Goal: Information Seeking & Learning: Check status

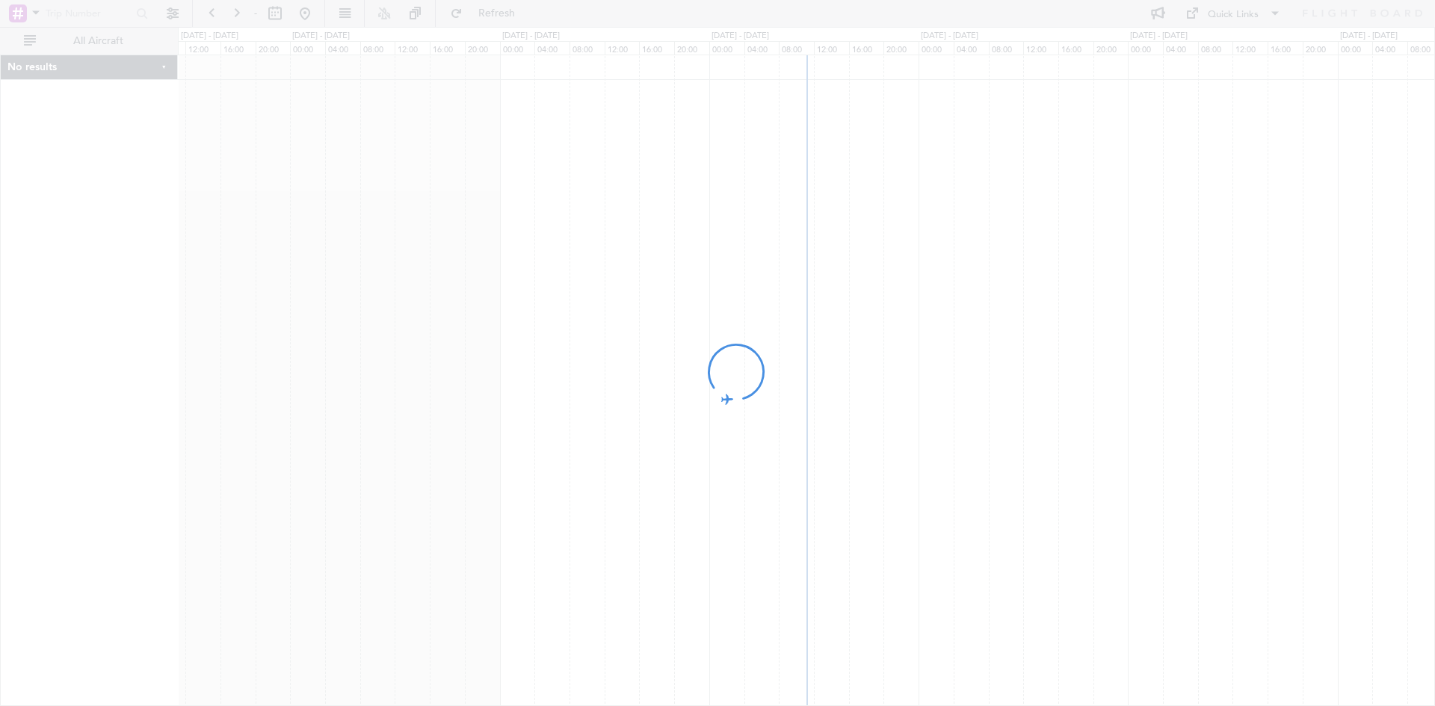
drag, startPoint x: 1079, startPoint y: 336, endPoint x: 694, endPoint y: 340, distance: 384.9
click at [694, 340] on div at bounding box center [717, 353] width 1435 height 706
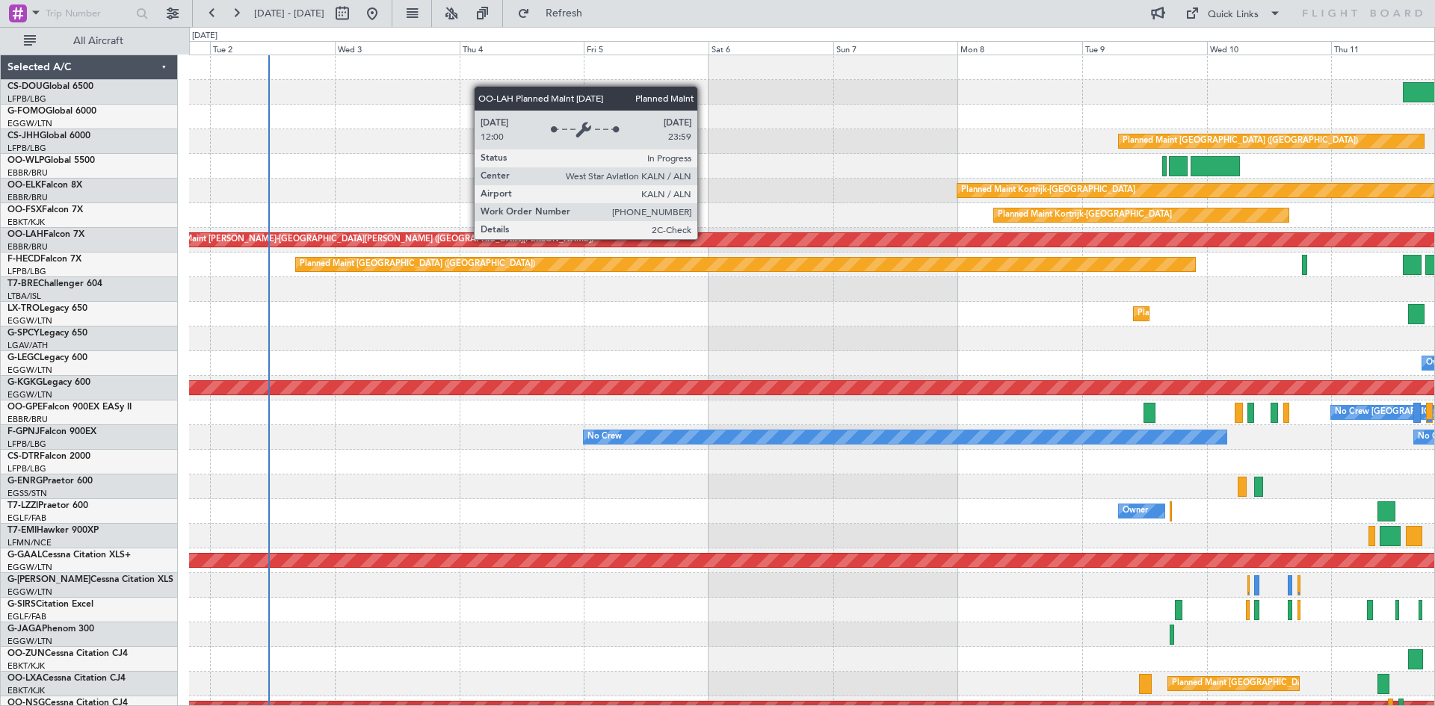
click at [704, 238] on div "Planned Maint Paris (Le Bourget) Planned Maint Kortrijk-Wevelgem Planned Maint …" at bounding box center [811, 449] width 1245 height 789
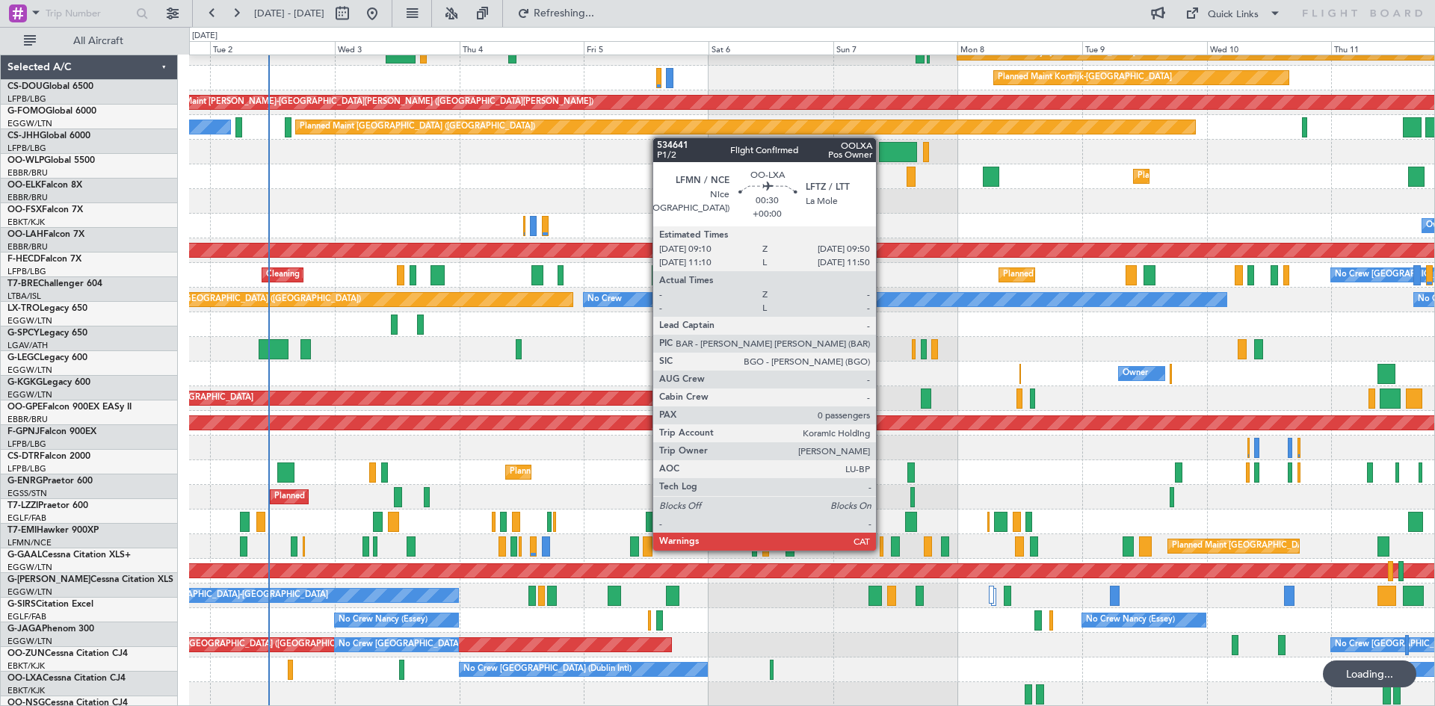
scroll to position [138, 0]
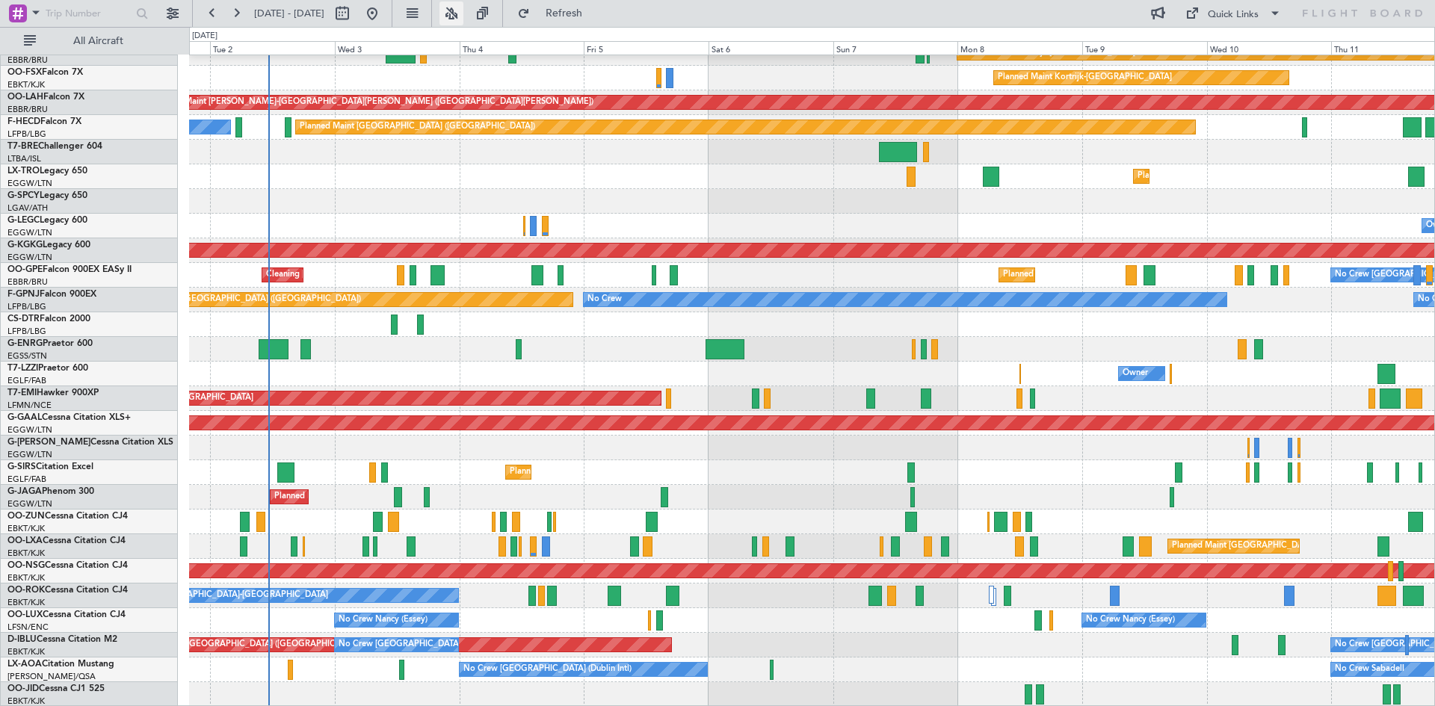
click at [463, 5] on button at bounding box center [451, 13] width 24 height 24
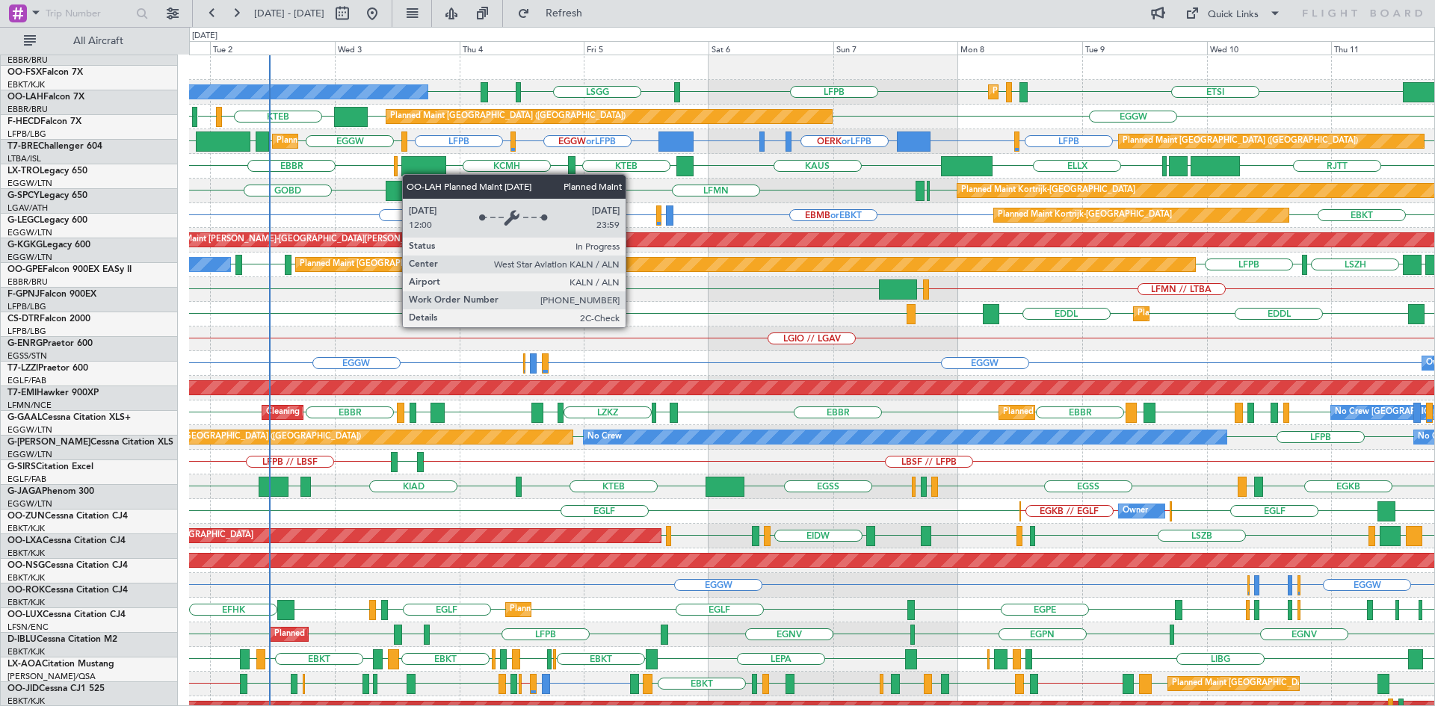
scroll to position [0, 0]
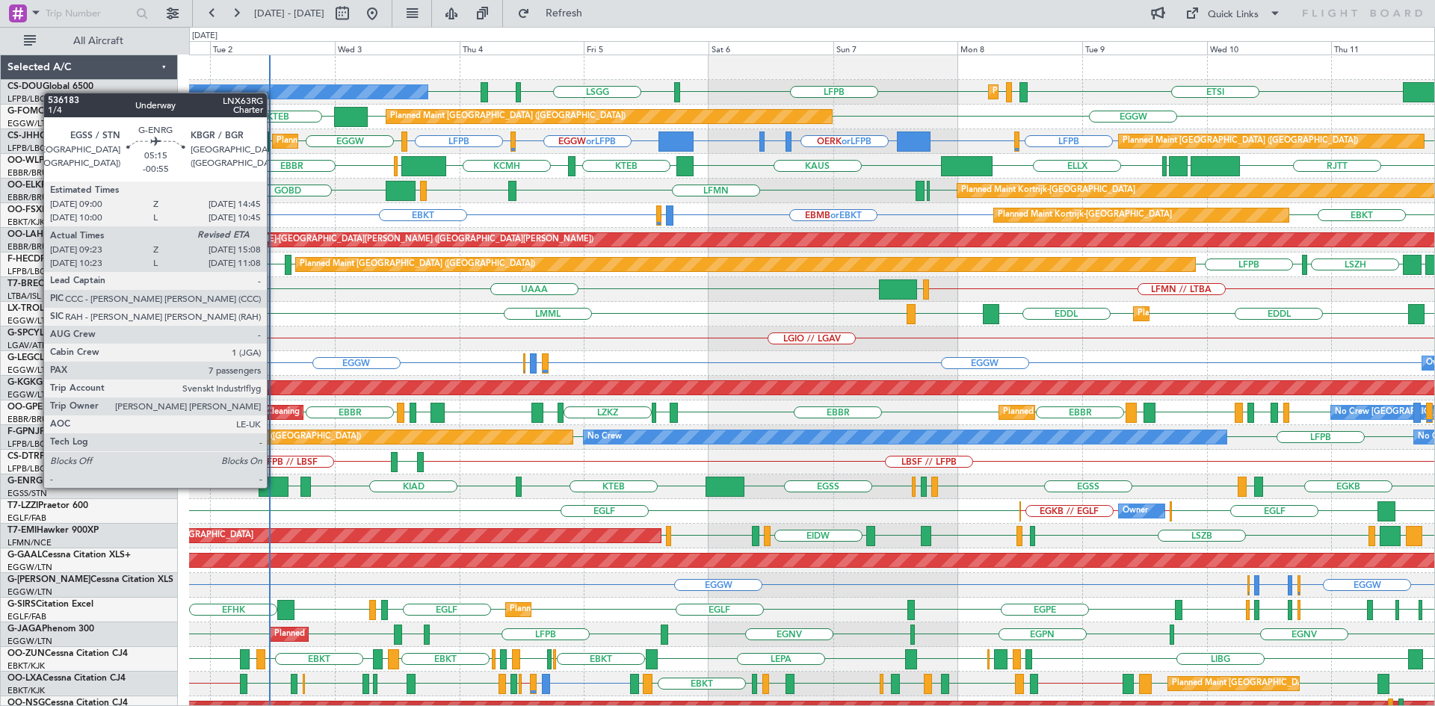
click at [274, 487] on div at bounding box center [274, 487] width 30 height 20
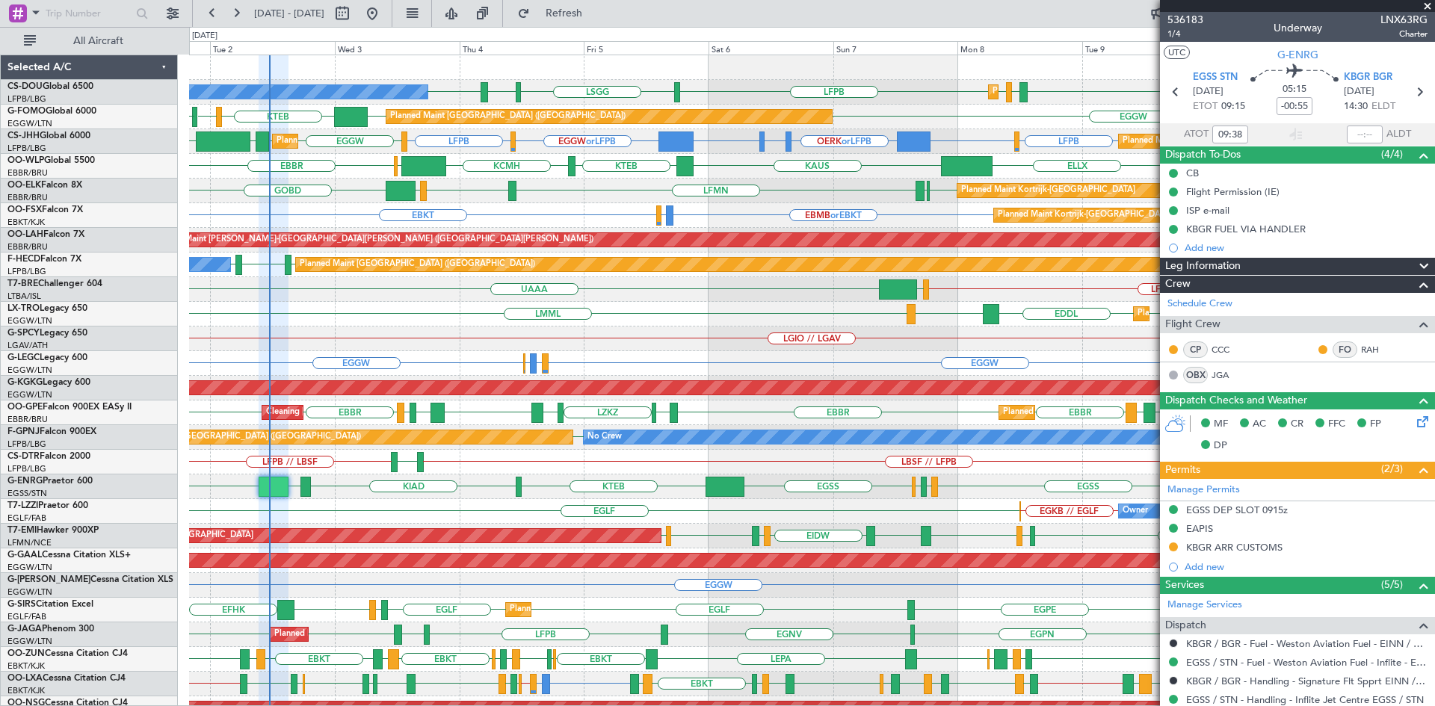
click at [1429, 4] on span at bounding box center [1427, 6] width 15 height 13
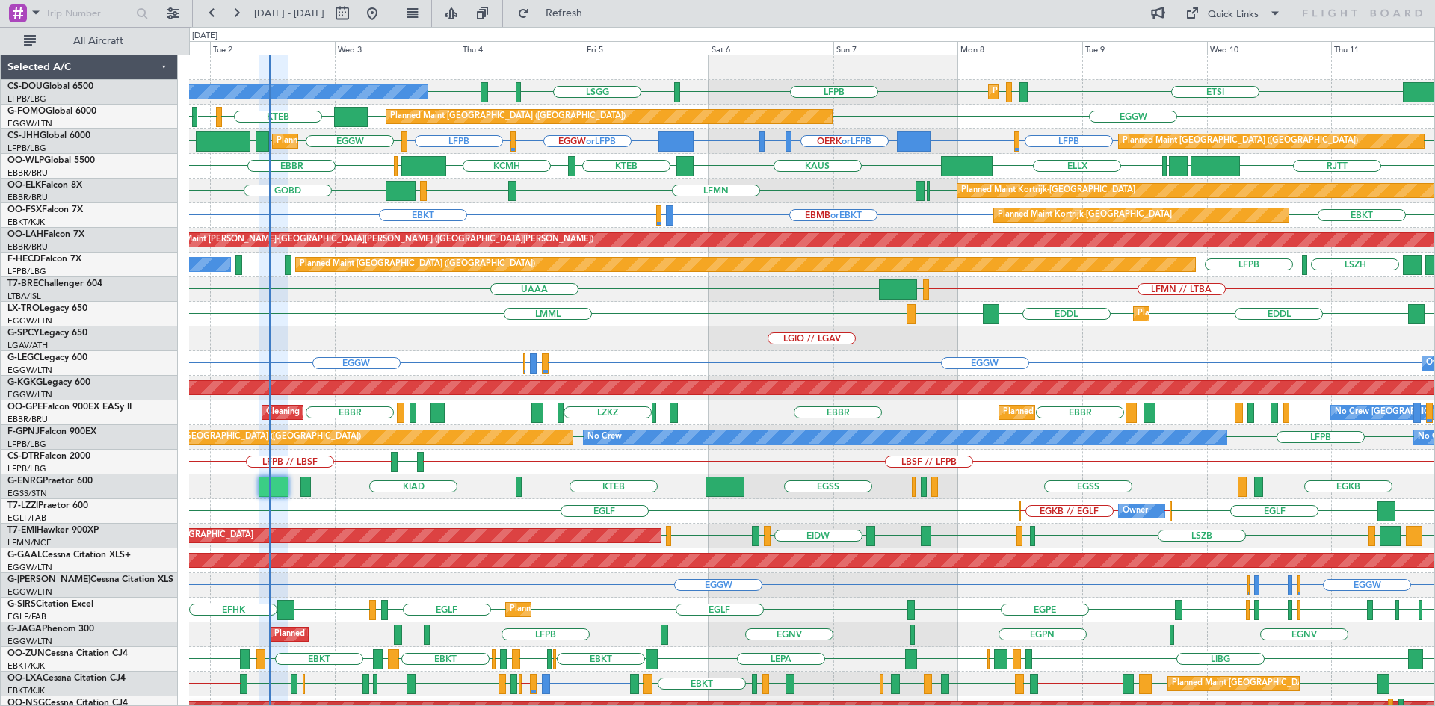
type input "0"
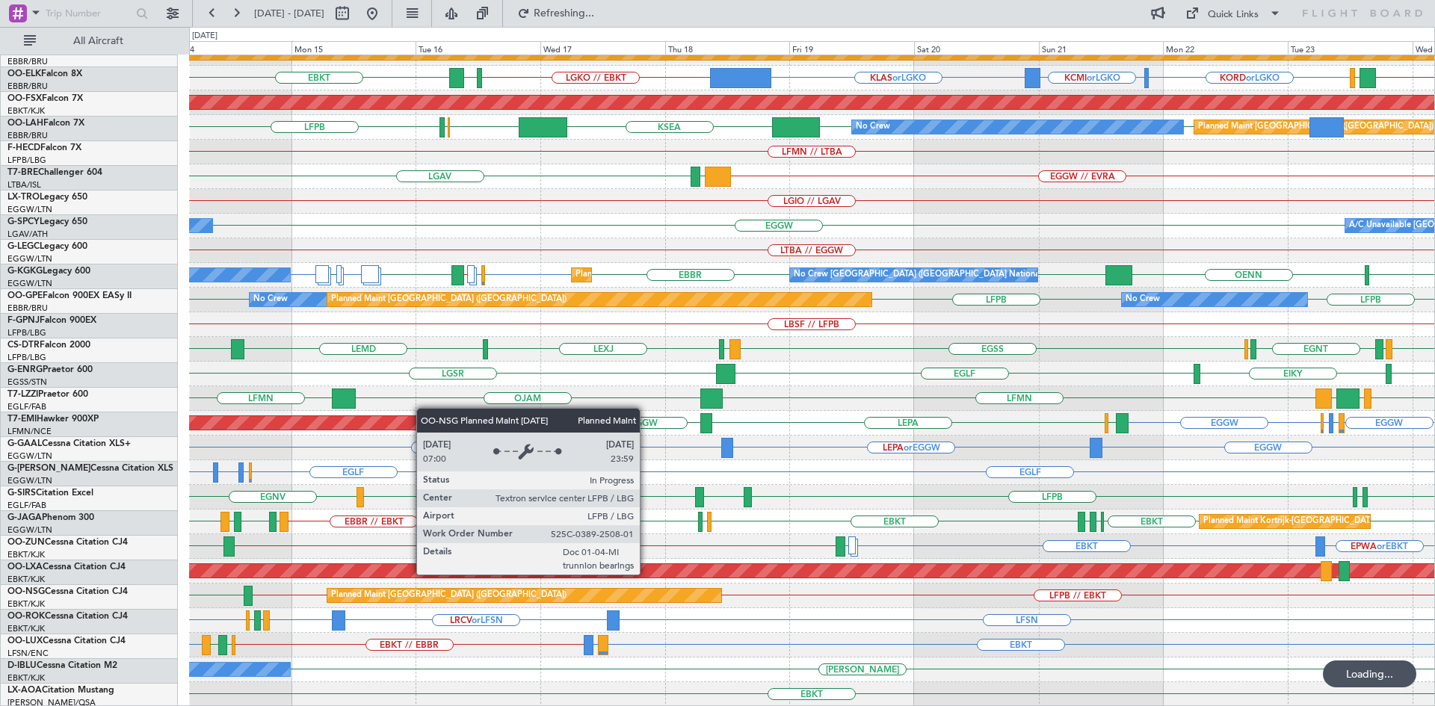
scroll to position [138, 0]
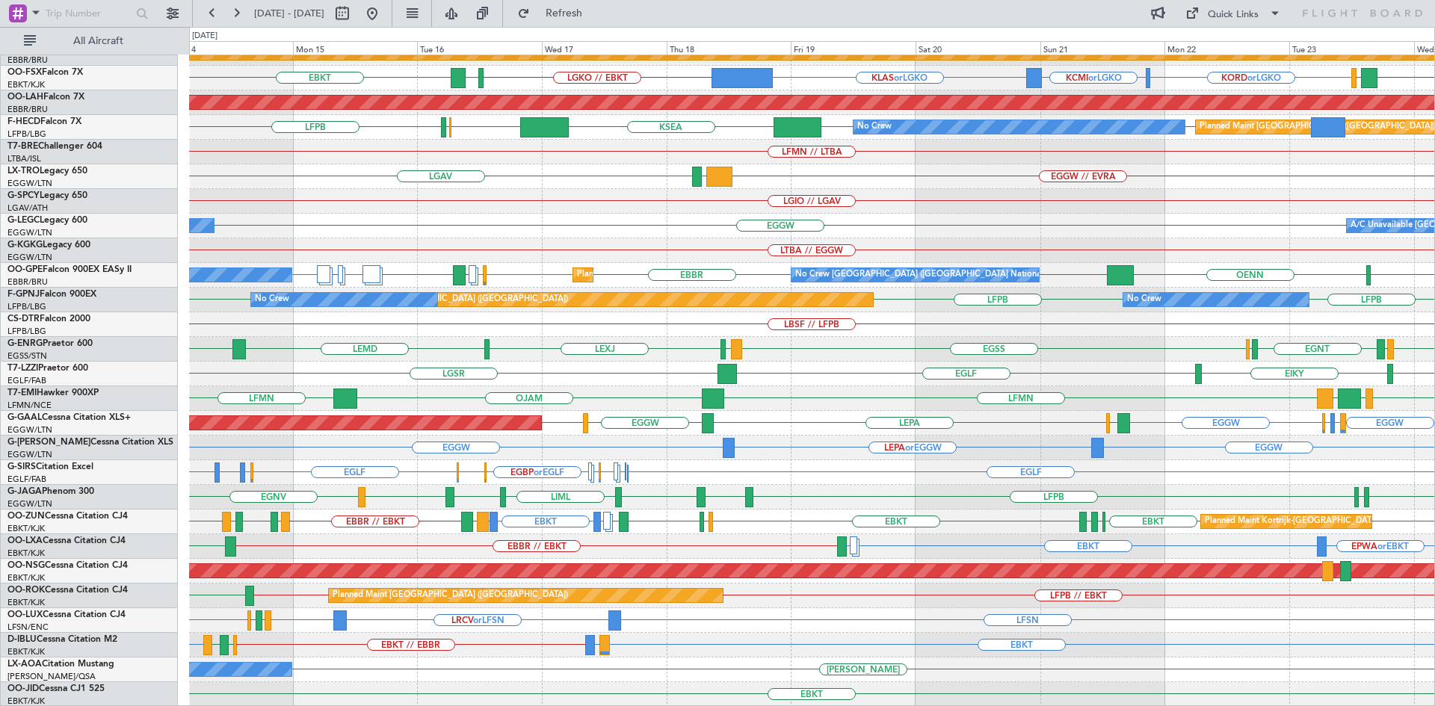
click at [634, 655] on div "EBLG // EBBR LIML ELLX UBBB RJTT RJNA Planned Maint Kortrijk-Wevelgem KLAS or L…" at bounding box center [811, 312] width 1245 height 789
click at [384, 17] on button at bounding box center [372, 13] width 24 height 24
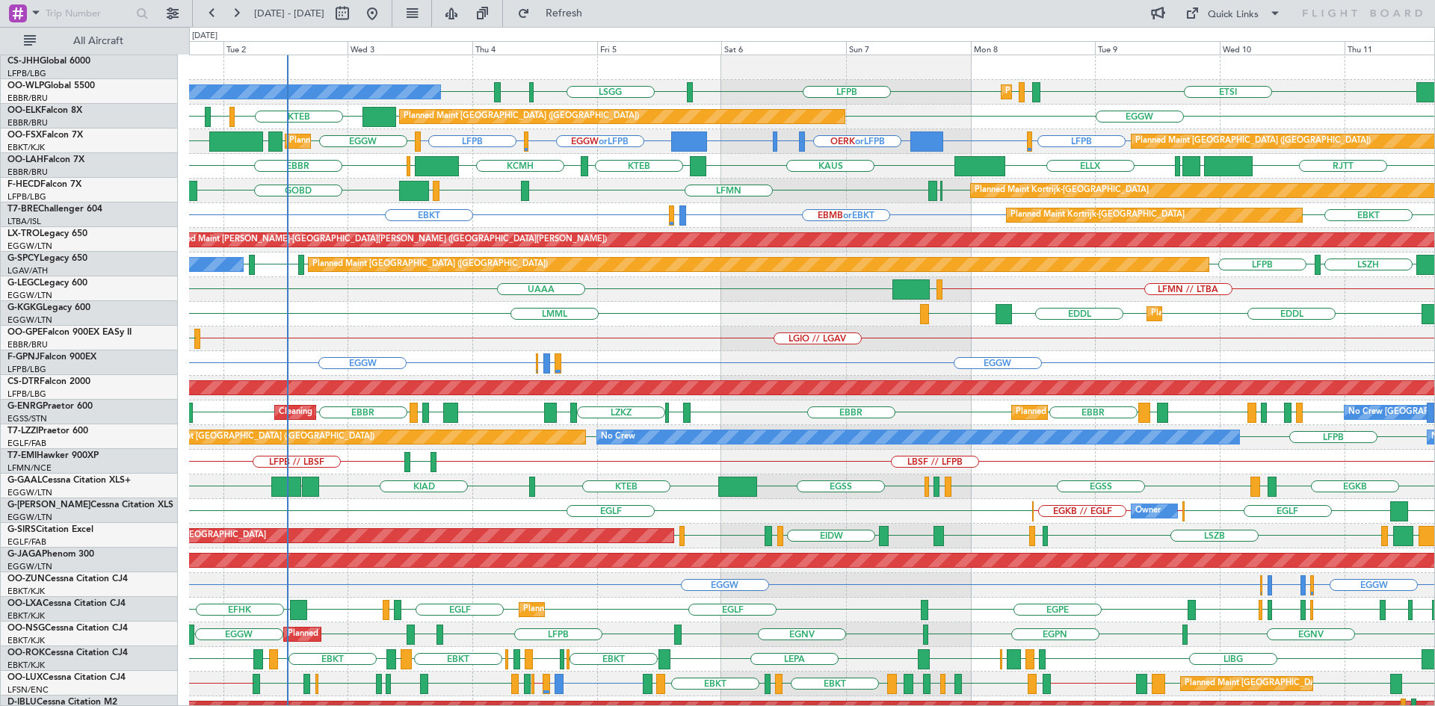
scroll to position [0, 0]
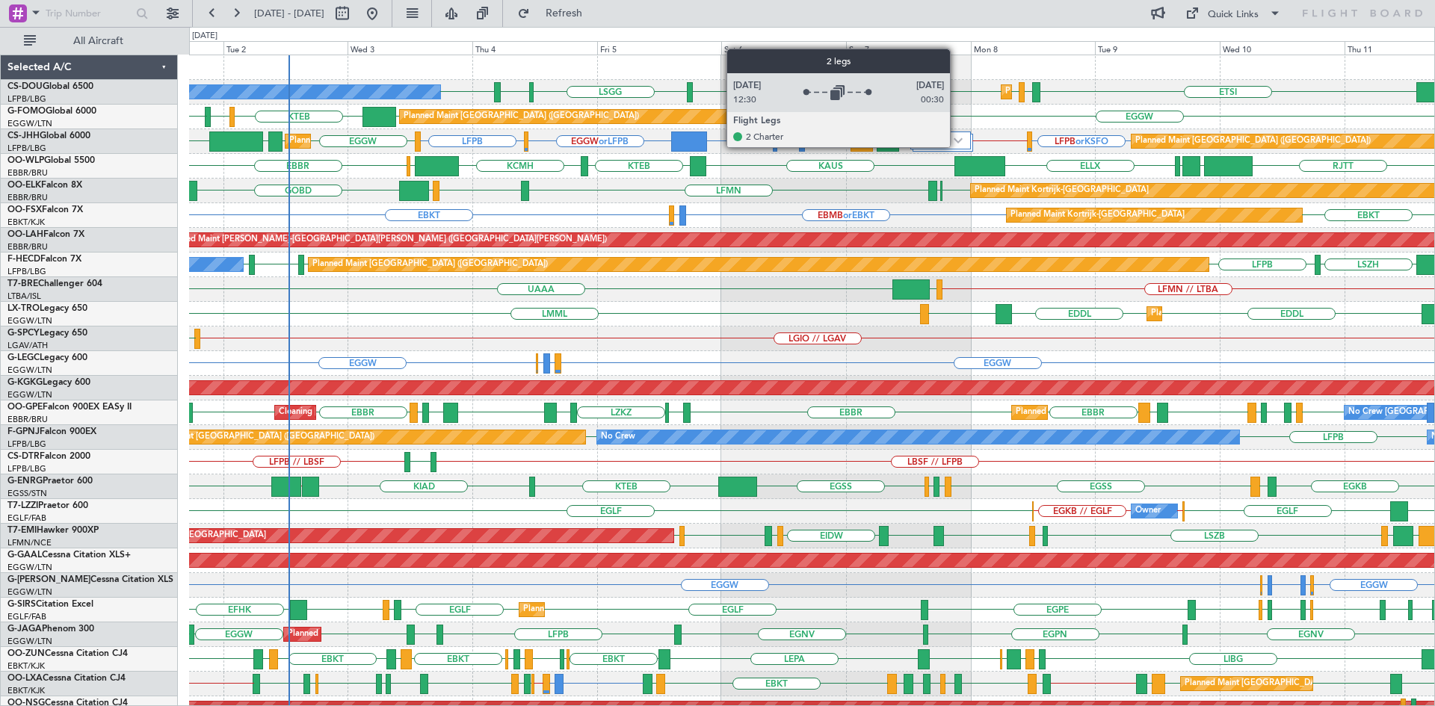
click at [957, 146] on div at bounding box center [940, 141] width 61 height 18
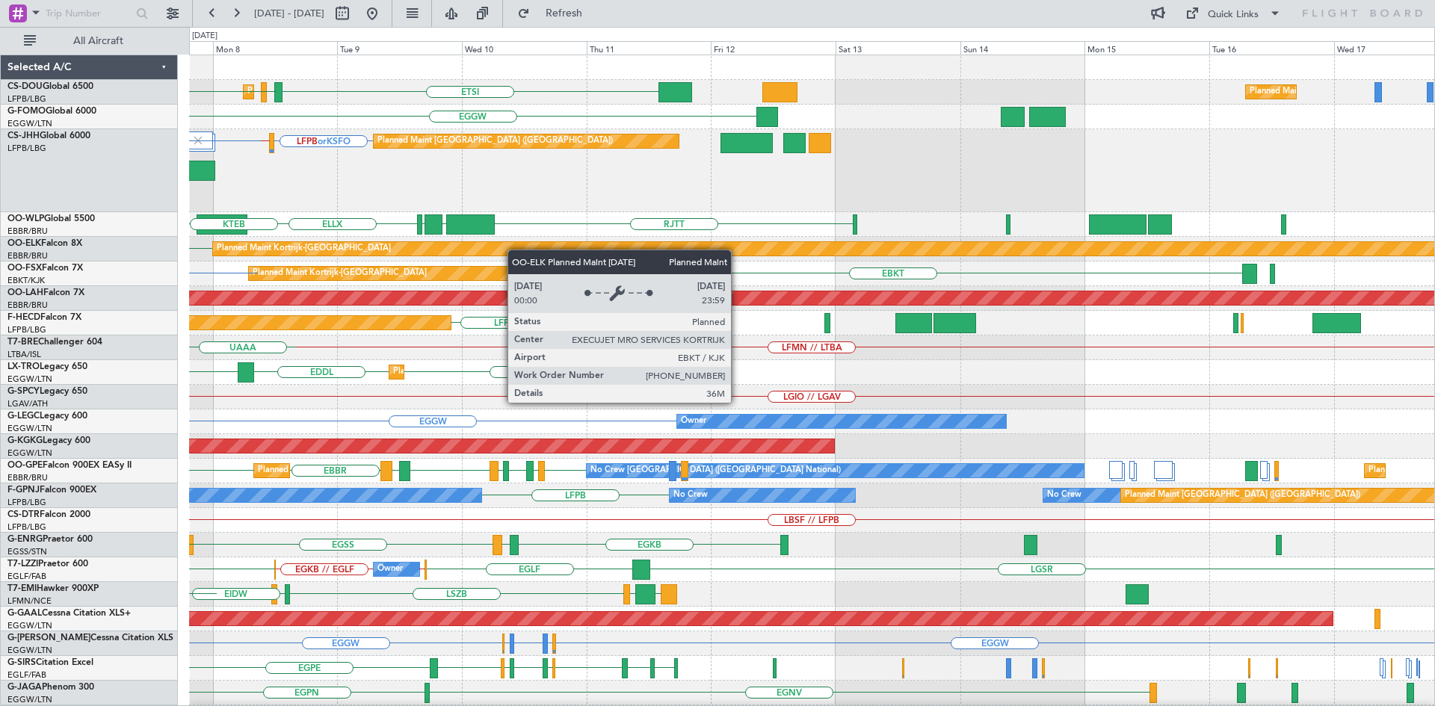
click at [475, 253] on div "ETSI EGGW LFPB LFPB Planned Maint Paris (Le Bourget) Planned Maint Paris (Le Bo…" at bounding box center [811, 479] width 1245 height 848
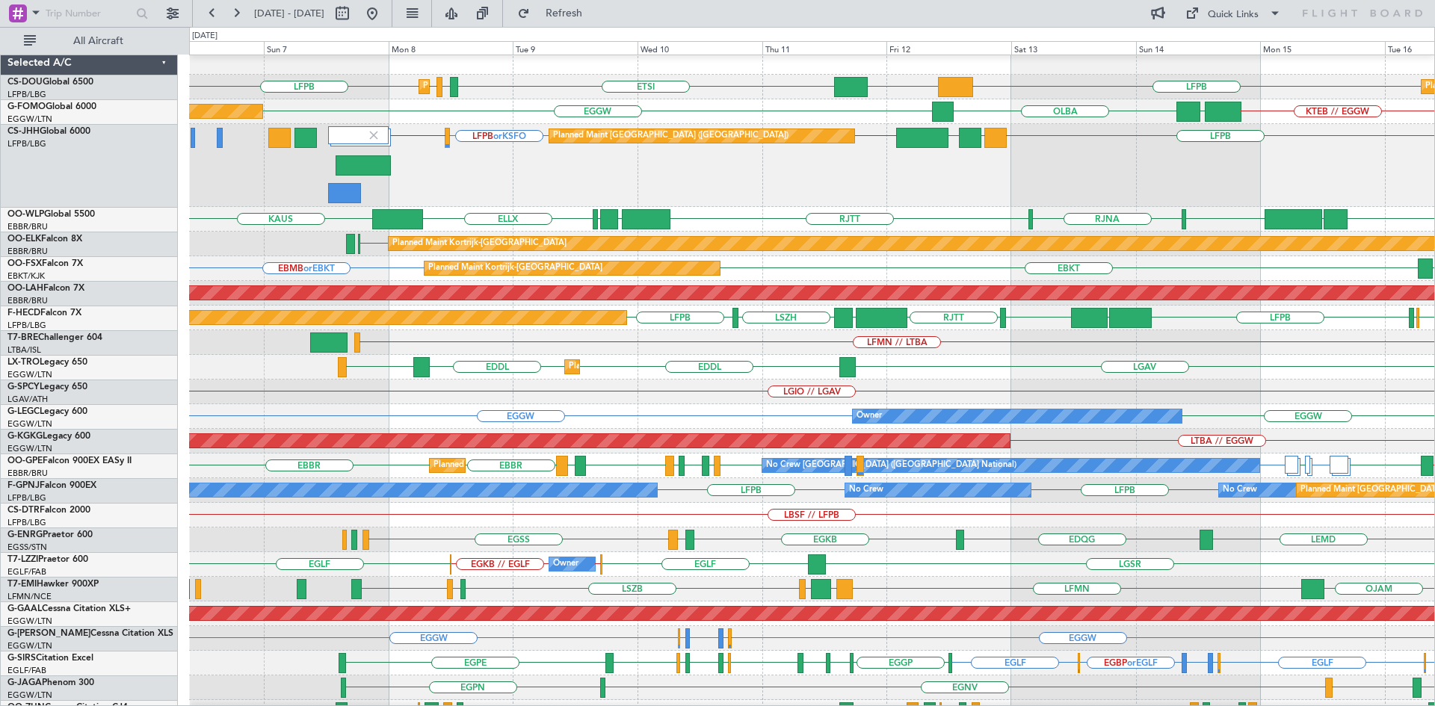
scroll to position [4, 0]
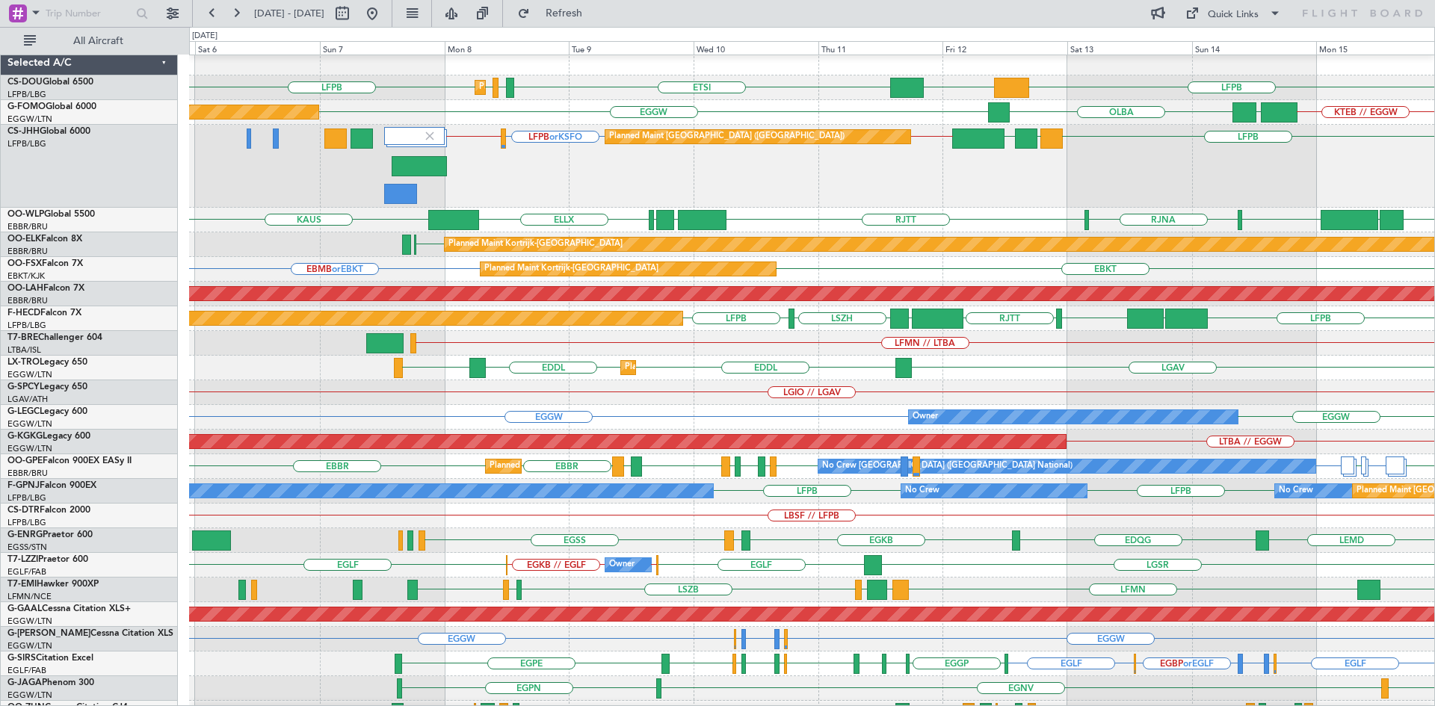
click at [997, 200] on div "Planned Maint Paris (Le Bourget) LFPB or KSFO KSFO // EGGW LFPB LLBG EHAM LFPB …" at bounding box center [811, 166] width 1245 height 83
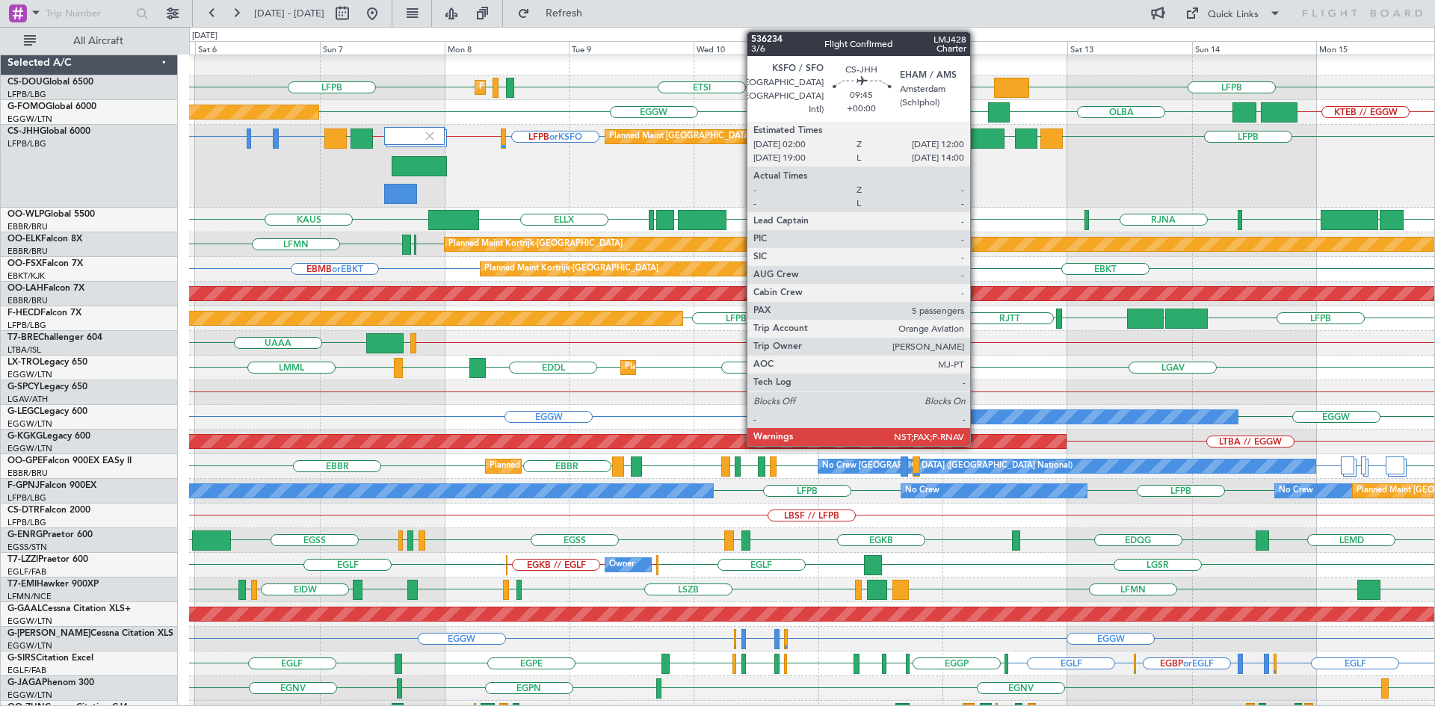
click at [977, 136] on div at bounding box center [978, 139] width 52 height 20
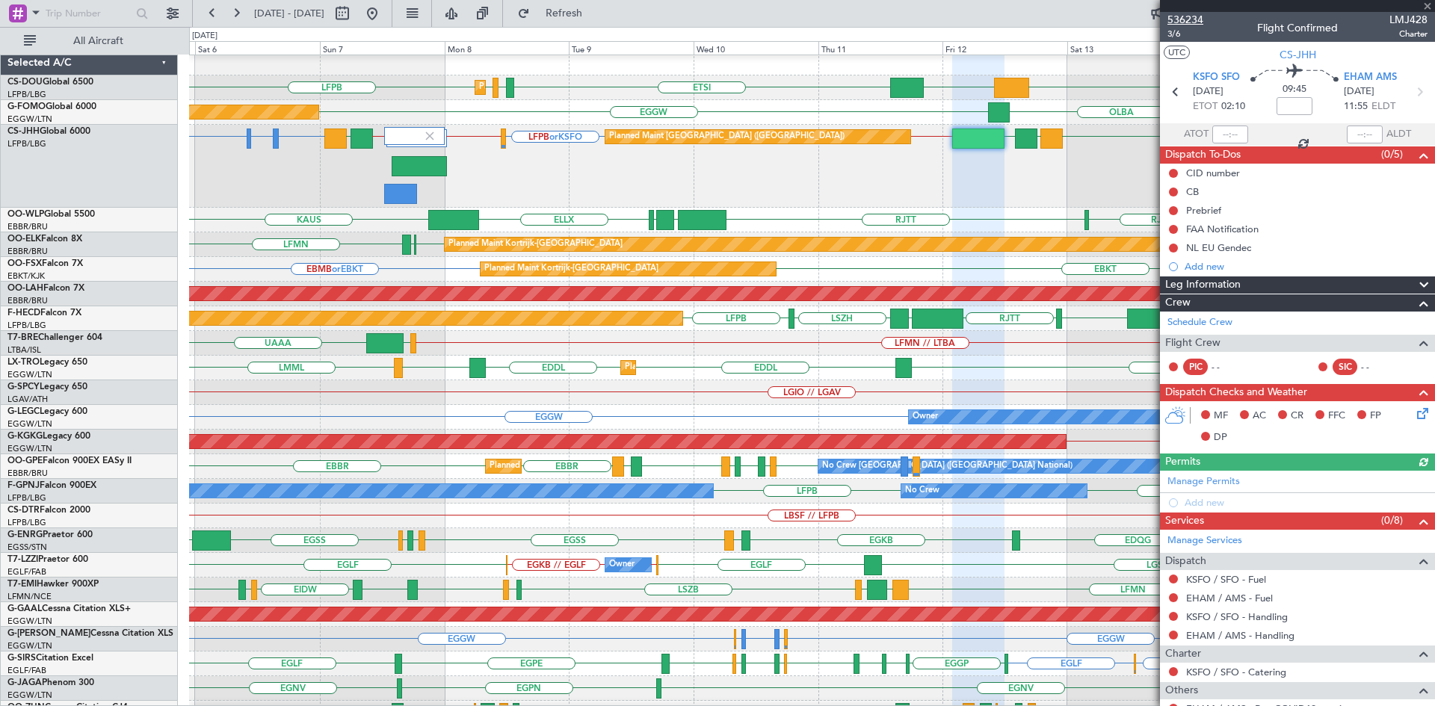
click at [1197, 18] on span "536234" at bounding box center [1185, 20] width 36 height 16
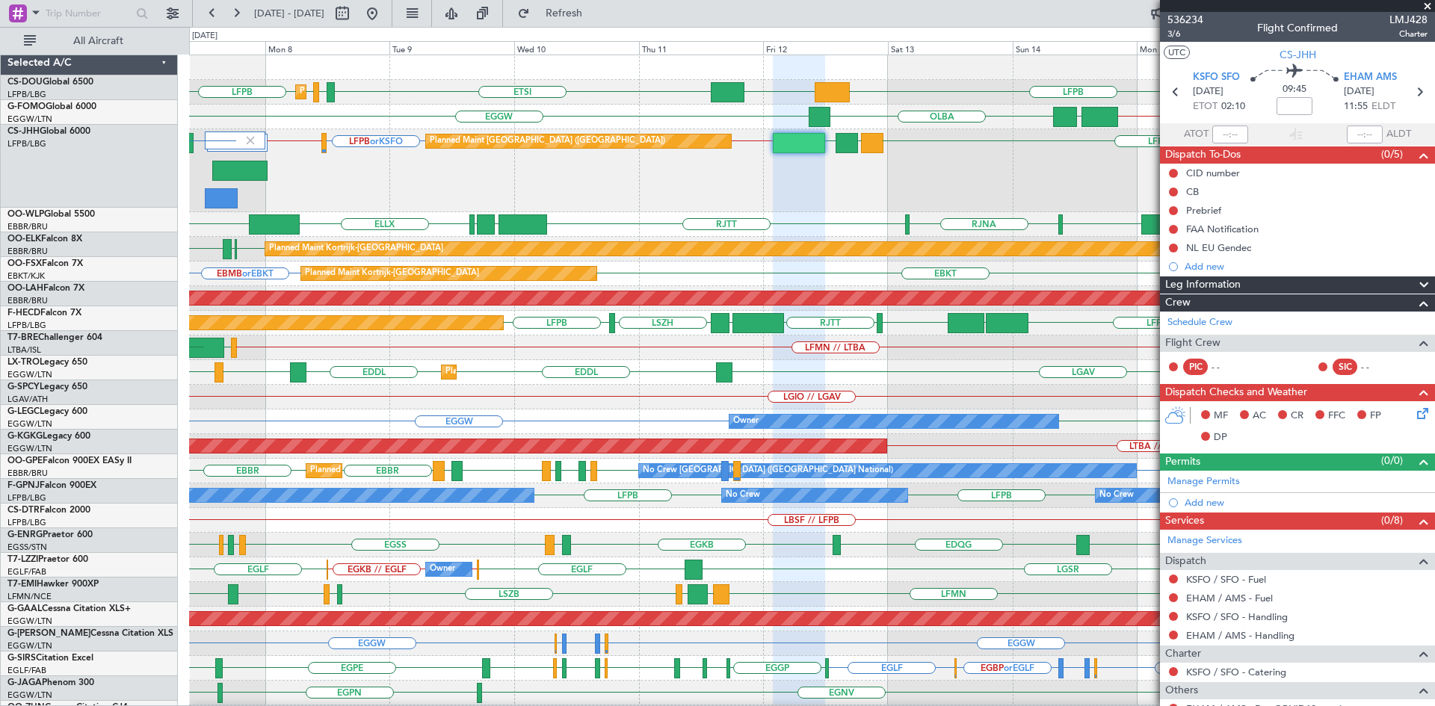
scroll to position [0, 0]
click at [753, 181] on div "LFPB or KSFO KSFO // EGGW EHAM // OERK LFPB LLBG EHAM LFPB // KSFO Planned Main…" at bounding box center [811, 170] width 1245 height 83
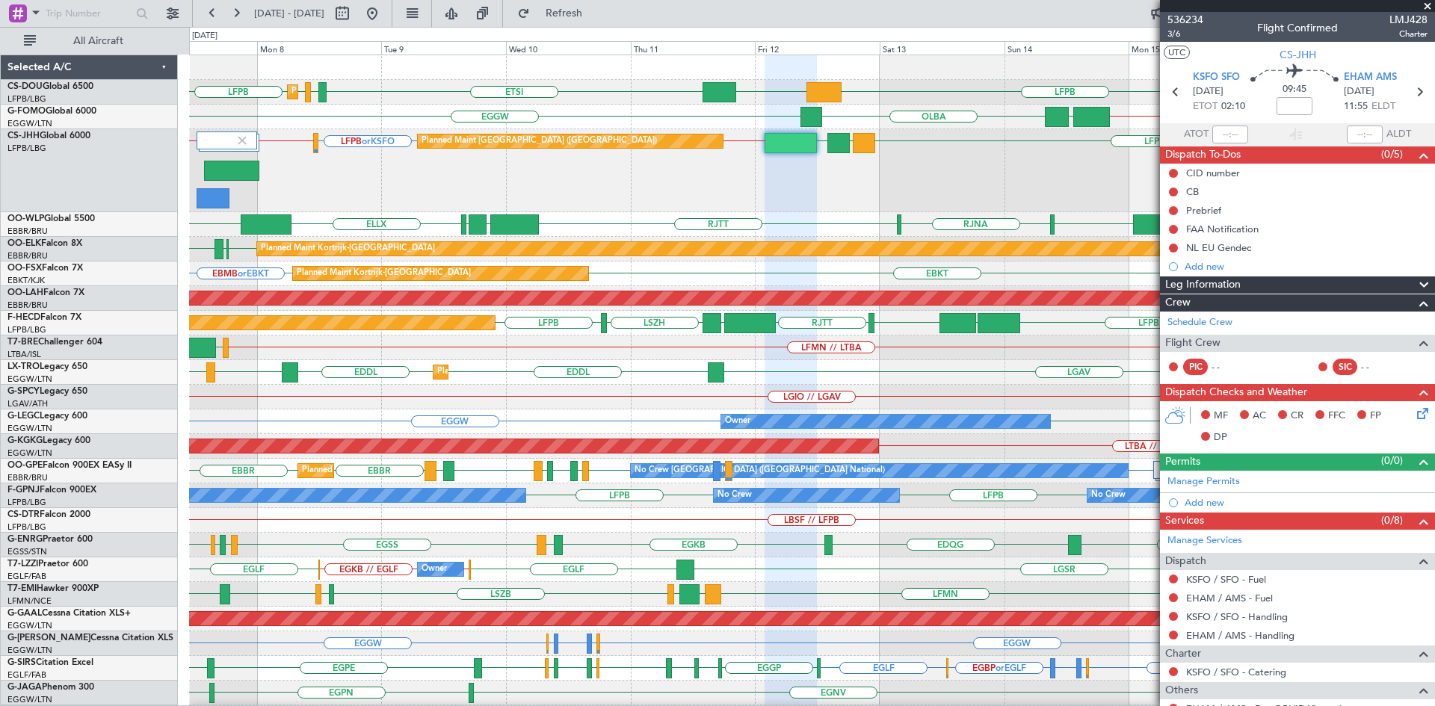
click at [1428, 6] on span at bounding box center [1427, 6] width 15 height 13
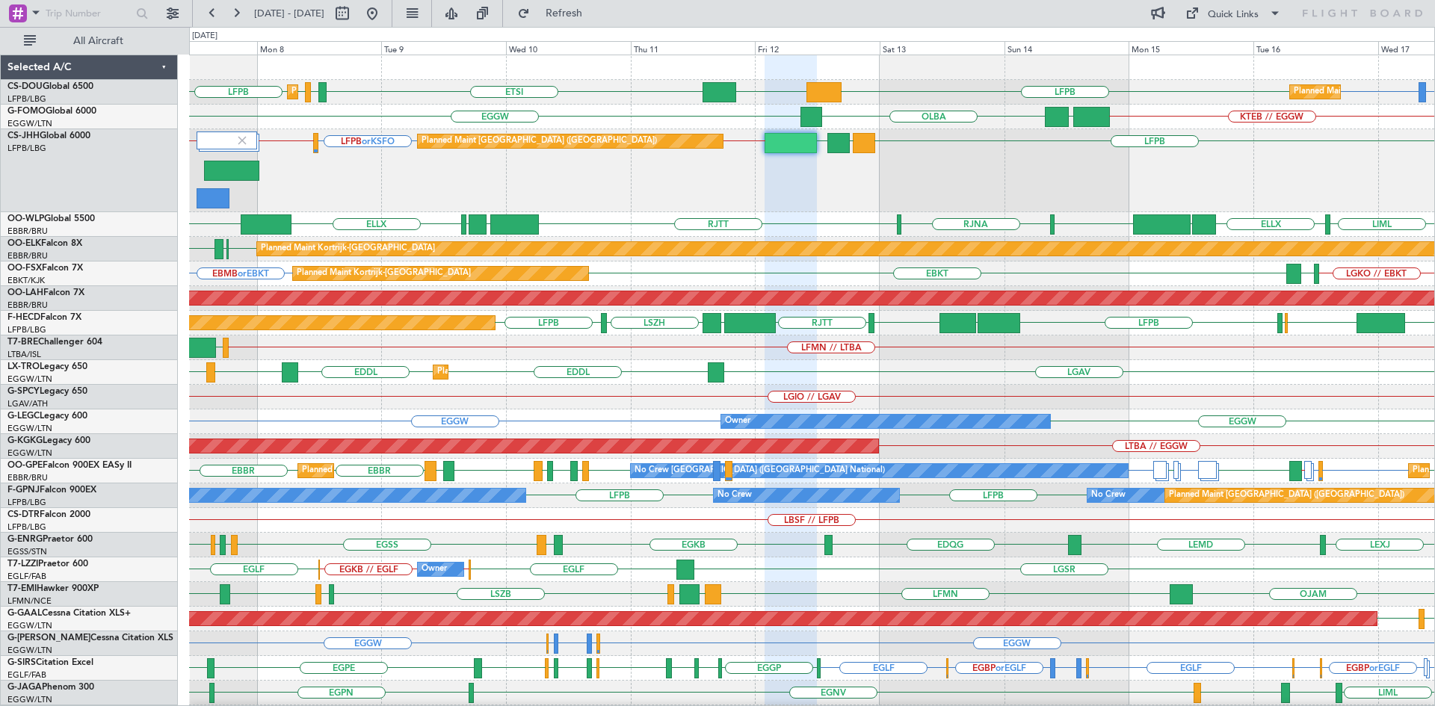
type input "0"
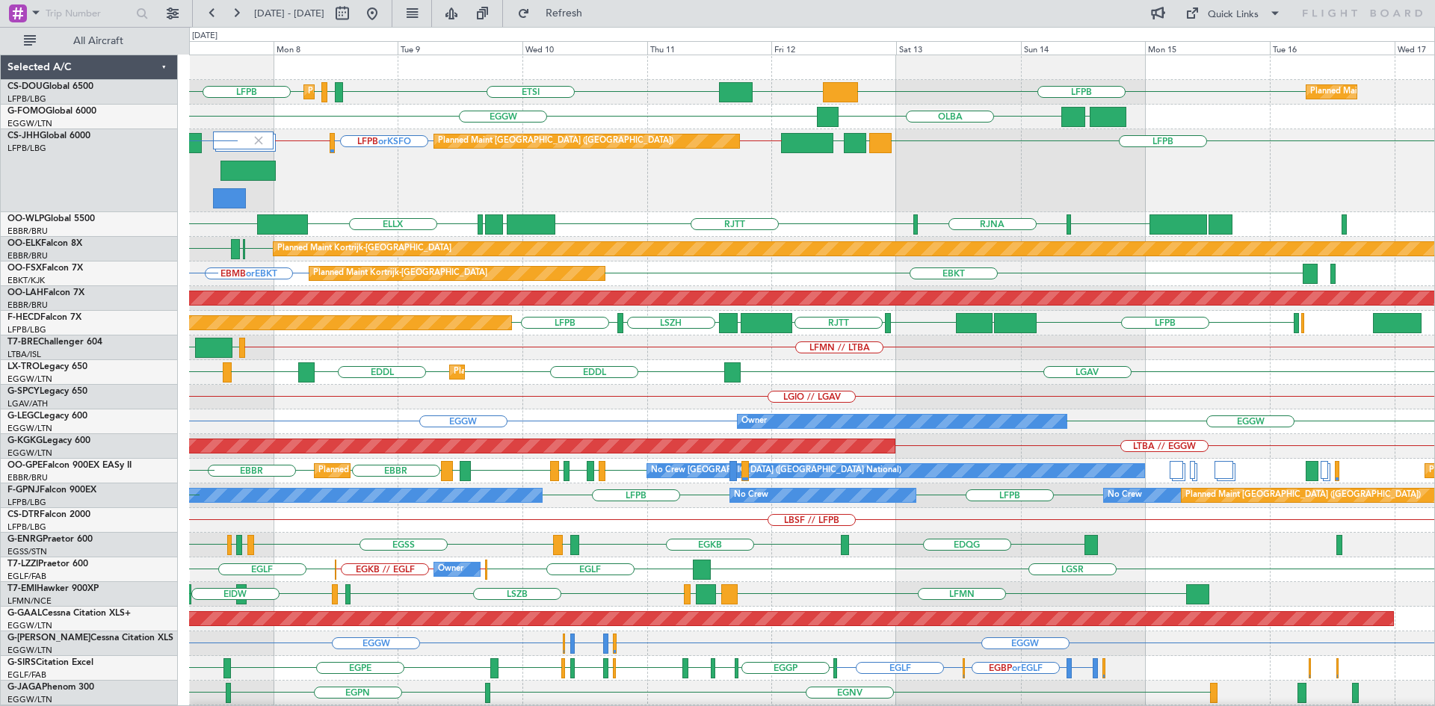
click at [530, 216] on div "LFPB DGAA ETSI EGGW LFPB LFPB Planned Maint Paris (Le Bourget) Planned Maint Pa…" at bounding box center [811, 479] width 1245 height 848
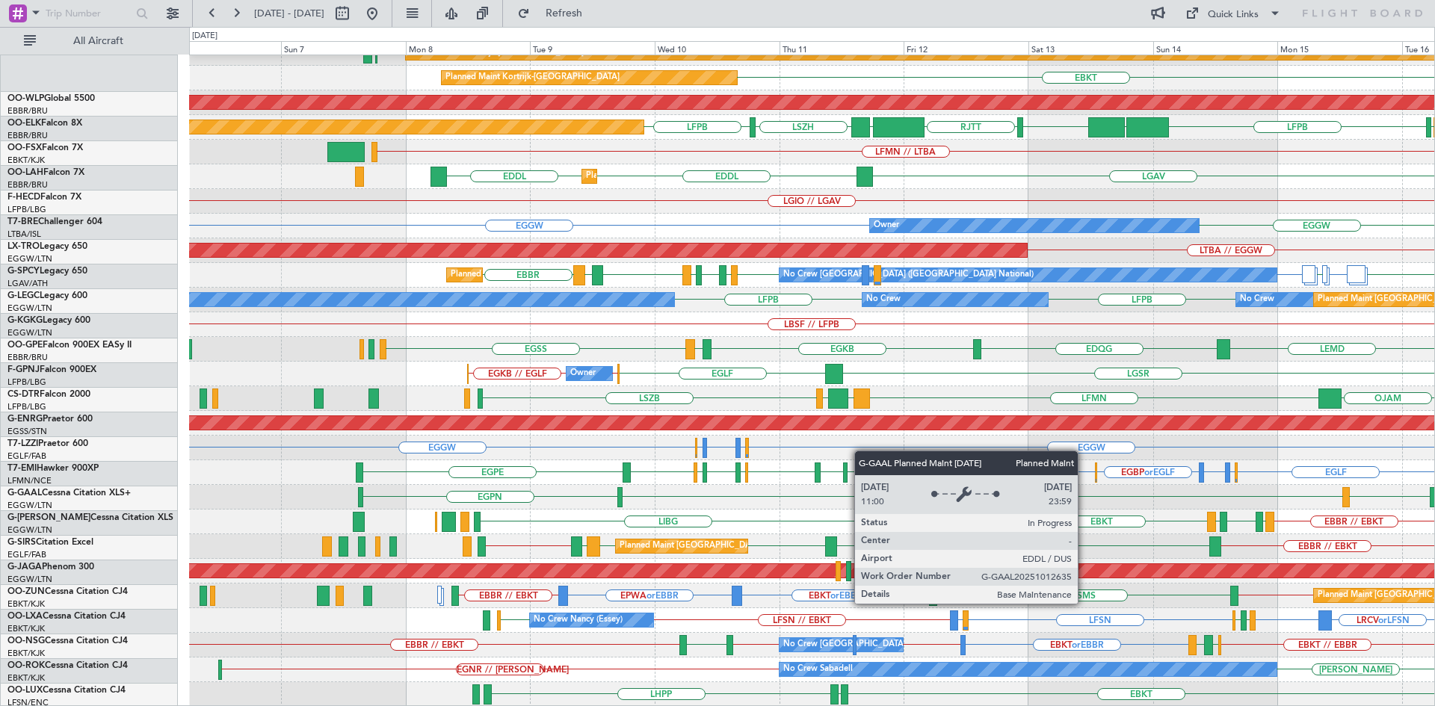
scroll to position [196, 0]
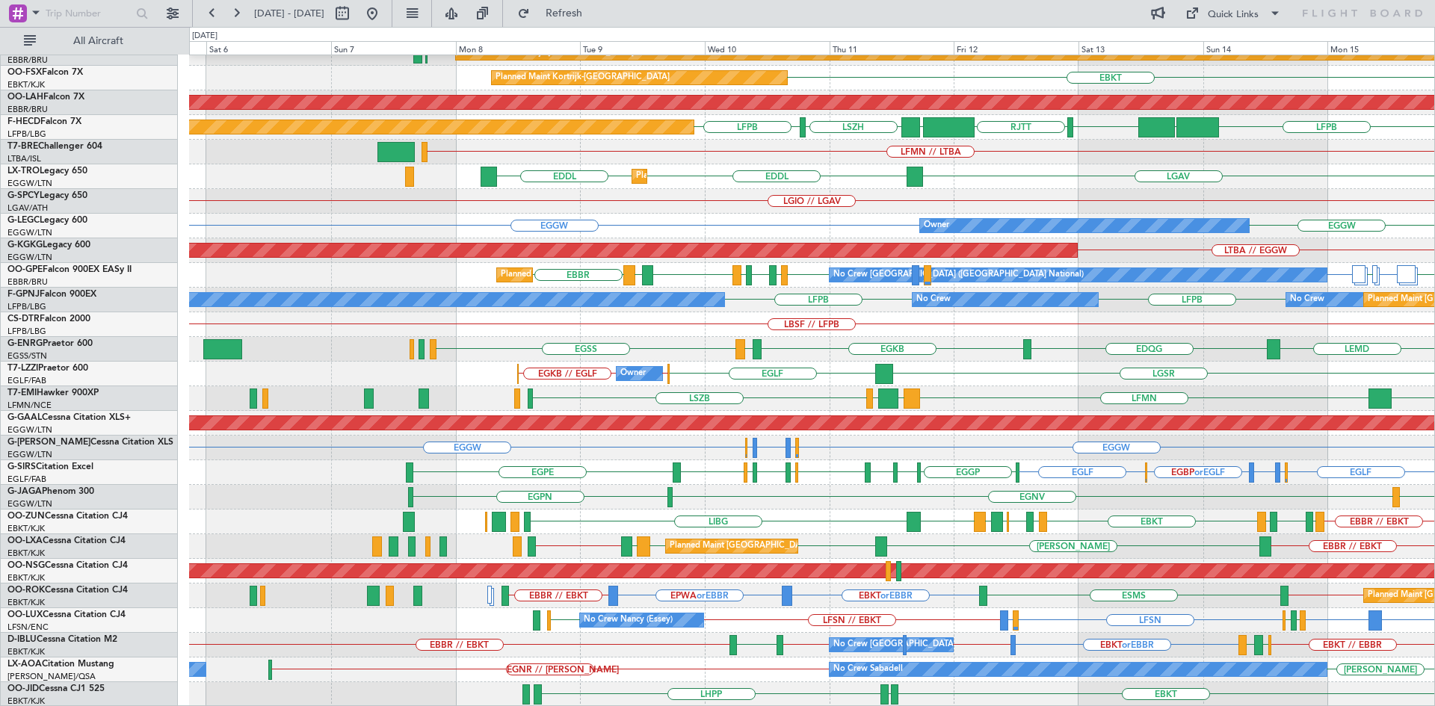
click at [945, 378] on div "RJTT RJNA RJTT LTCG LIML ELLX ELLX UBBB LIML EBLG // EBBR Planned Maint Kortrij…" at bounding box center [811, 283] width 1245 height 848
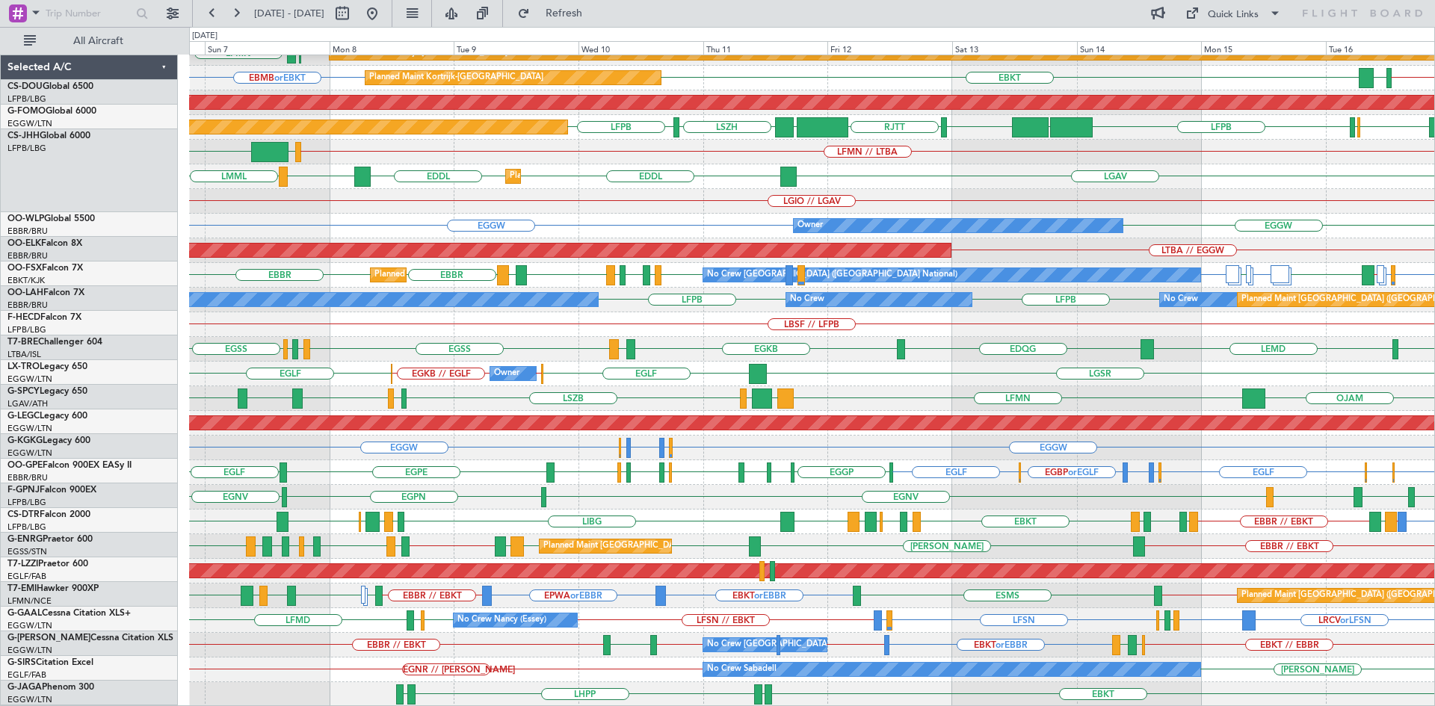
scroll to position [196, 0]
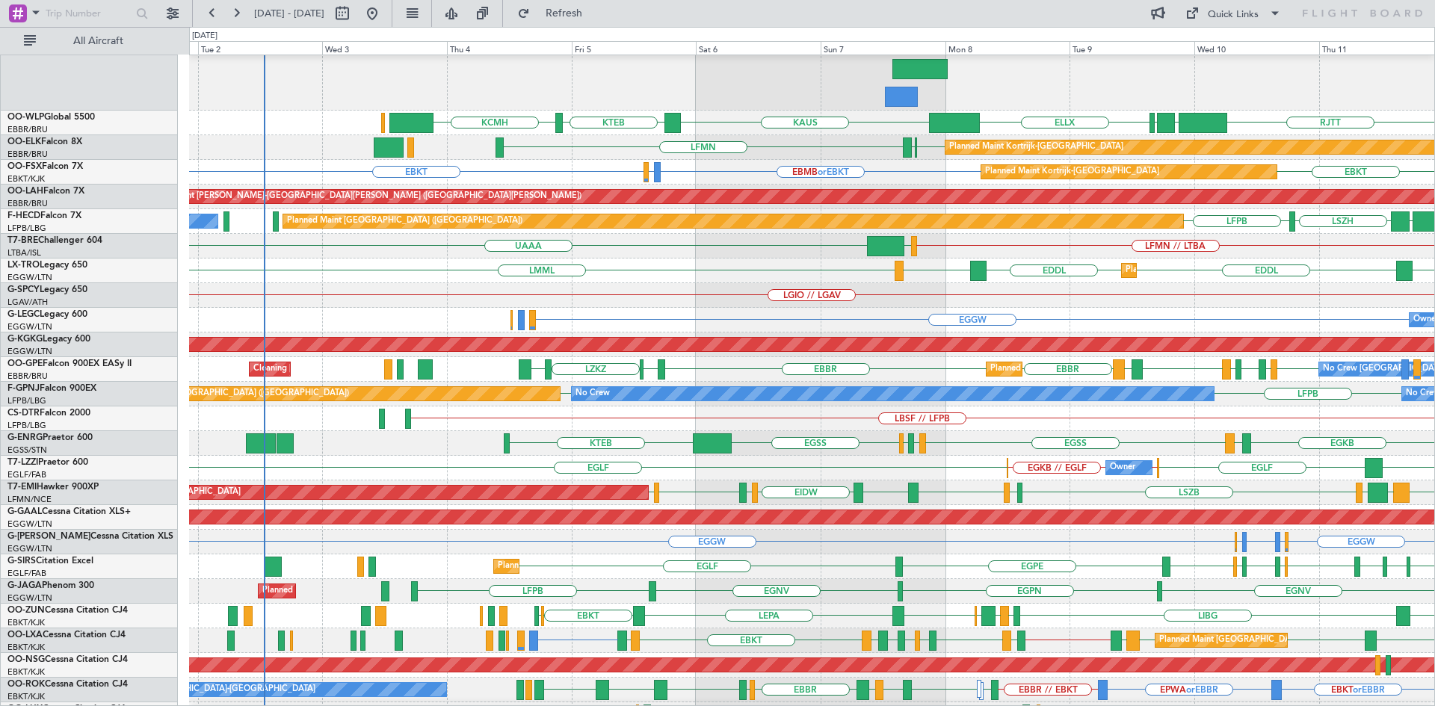
click at [727, 332] on div "EGGW Owner EGGW Owner" at bounding box center [811, 320] width 1245 height 25
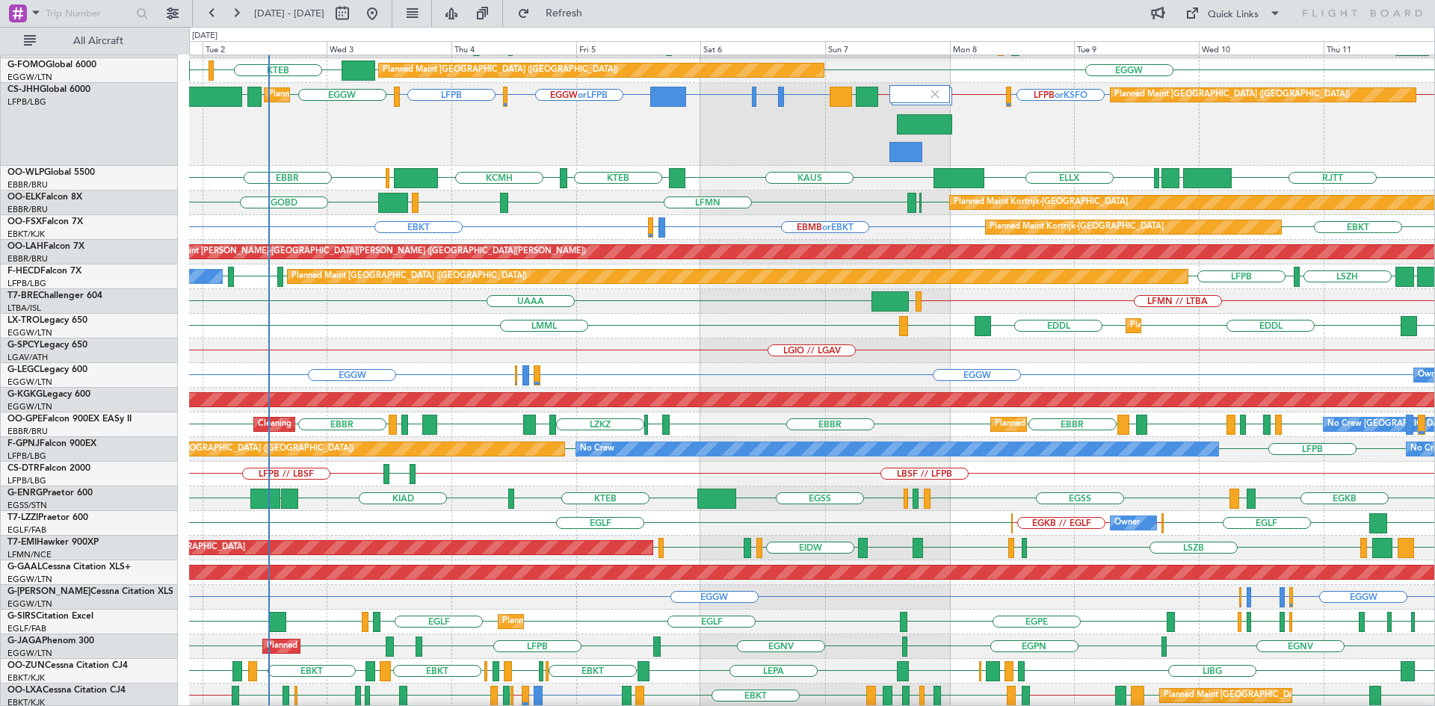
scroll to position [0, 0]
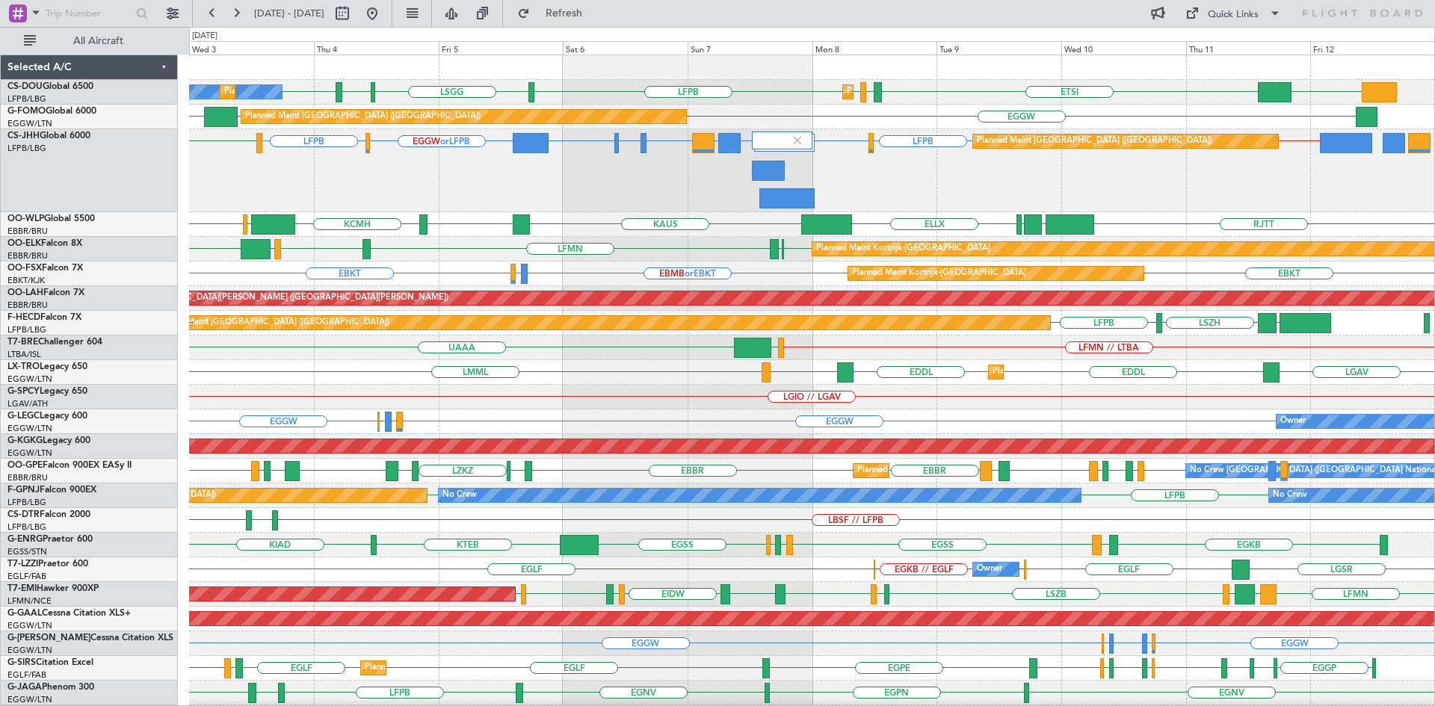
click at [731, 381] on div "ETSI EGGW LFPB LFPB [GEOGRAPHIC_DATA] DGAA LIML LFPB Planned Maint [GEOGRAPHIC_…" at bounding box center [811, 479] width 1245 height 848
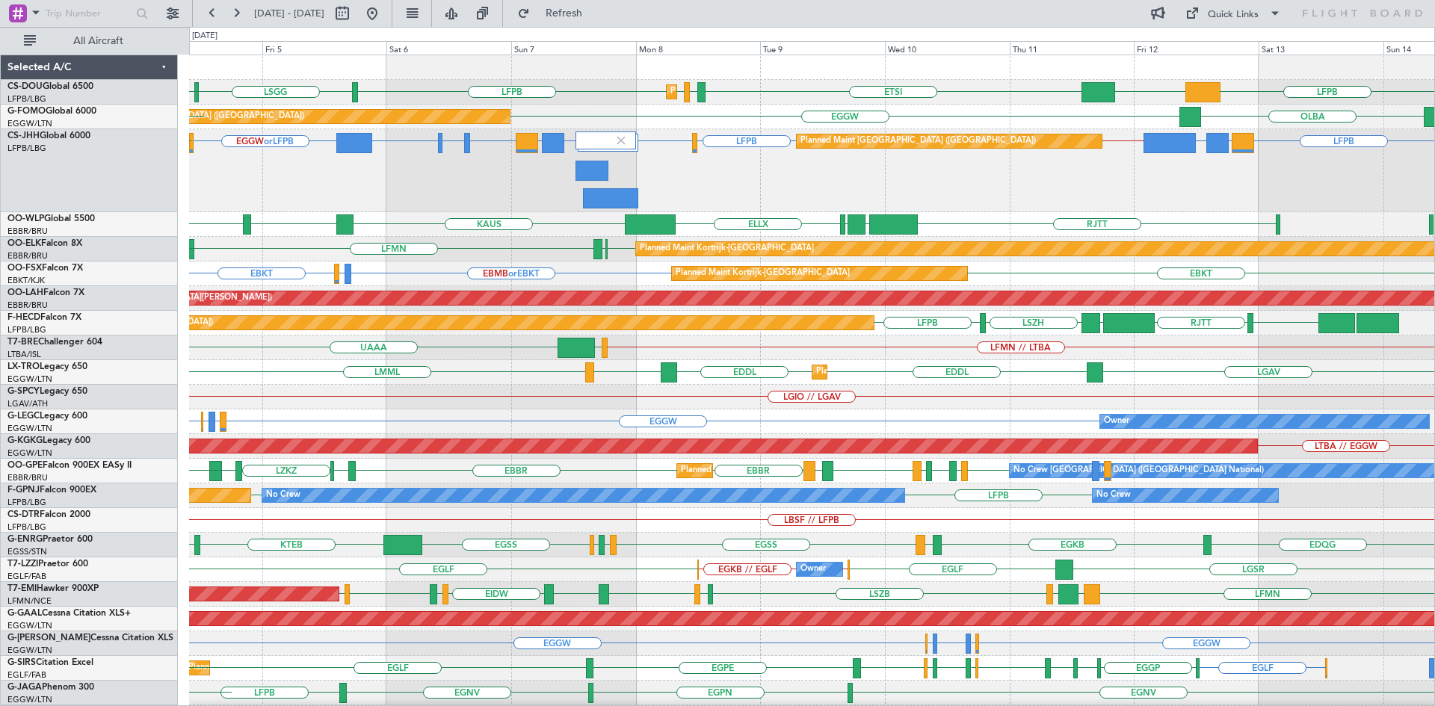
click at [993, 203] on div "Planned Maint [GEOGRAPHIC_DATA] ([GEOGRAPHIC_DATA]) LFPB LFPB KSFO or LFPB EHAM…" at bounding box center [811, 170] width 1245 height 83
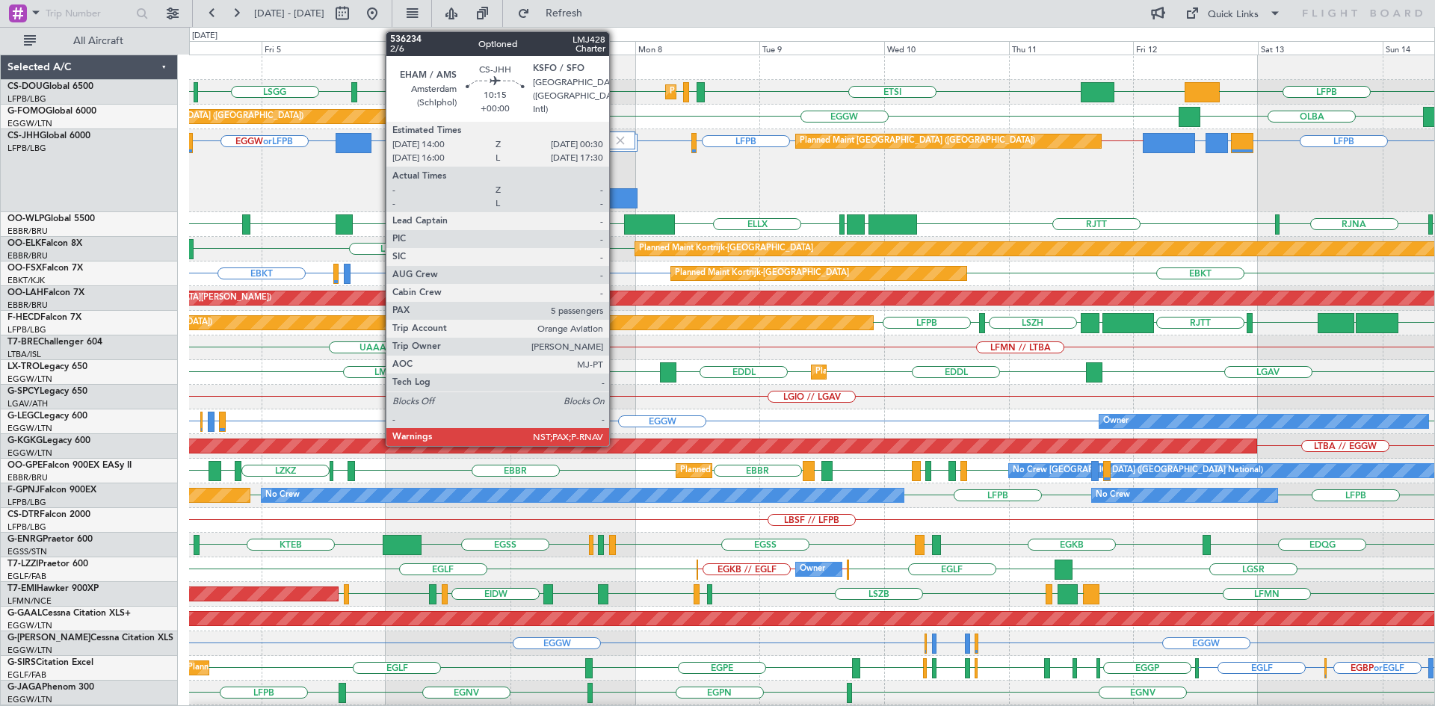
click at [617, 200] on div at bounding box center [609, 198] width 55 height 20
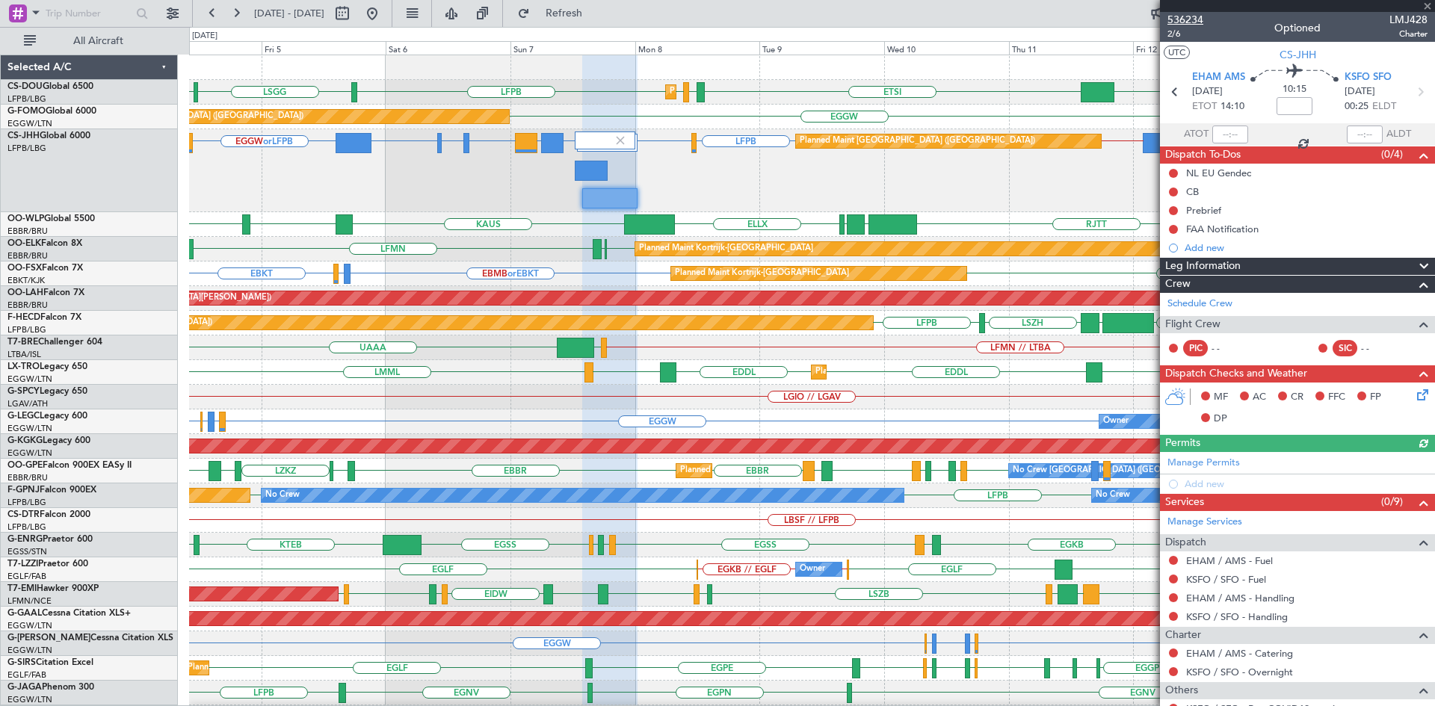
click at [1194, 19] on span "536234" at bounding box center [1185, 20] width 36 height 16
click at [481, 244] on div "EBKT [GEOGRAPHIC_DATA] LFMN Planned Maint [GEOGRAPHIC_DATA]-[GEOGRAPHIC_DATA]" at bounding box center [811, 249] width 1245 height 25
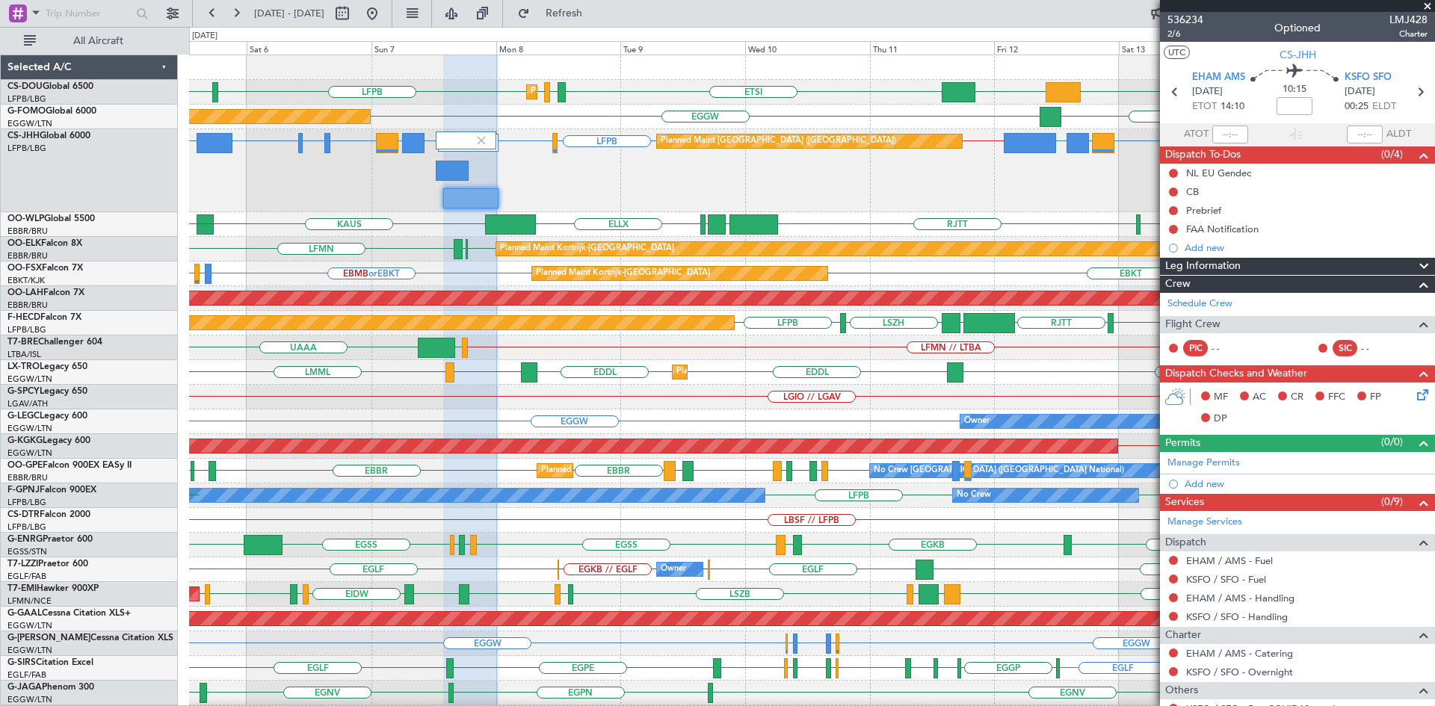
click at [345, 283] on div "ETSI EGGW LFPB LFPB [GEOGRAPHIC_DATA] Planned Maint [GEOGRAPHIC_DATA] ([GEOGRAP…" at bounding box center [811, 479] width 1245 height 848
click at [1430, 7] on span at bounding box center [1427, 6] width 15 height 13
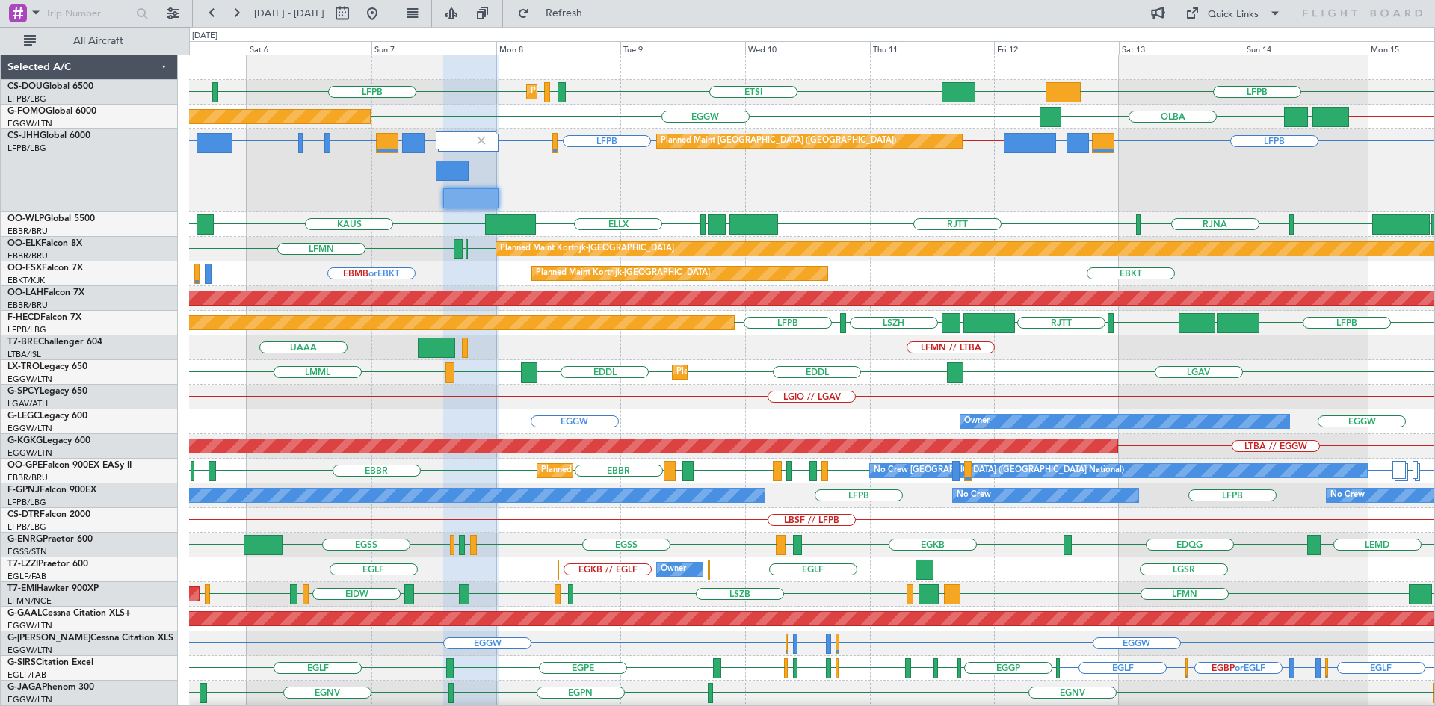
type input "0"
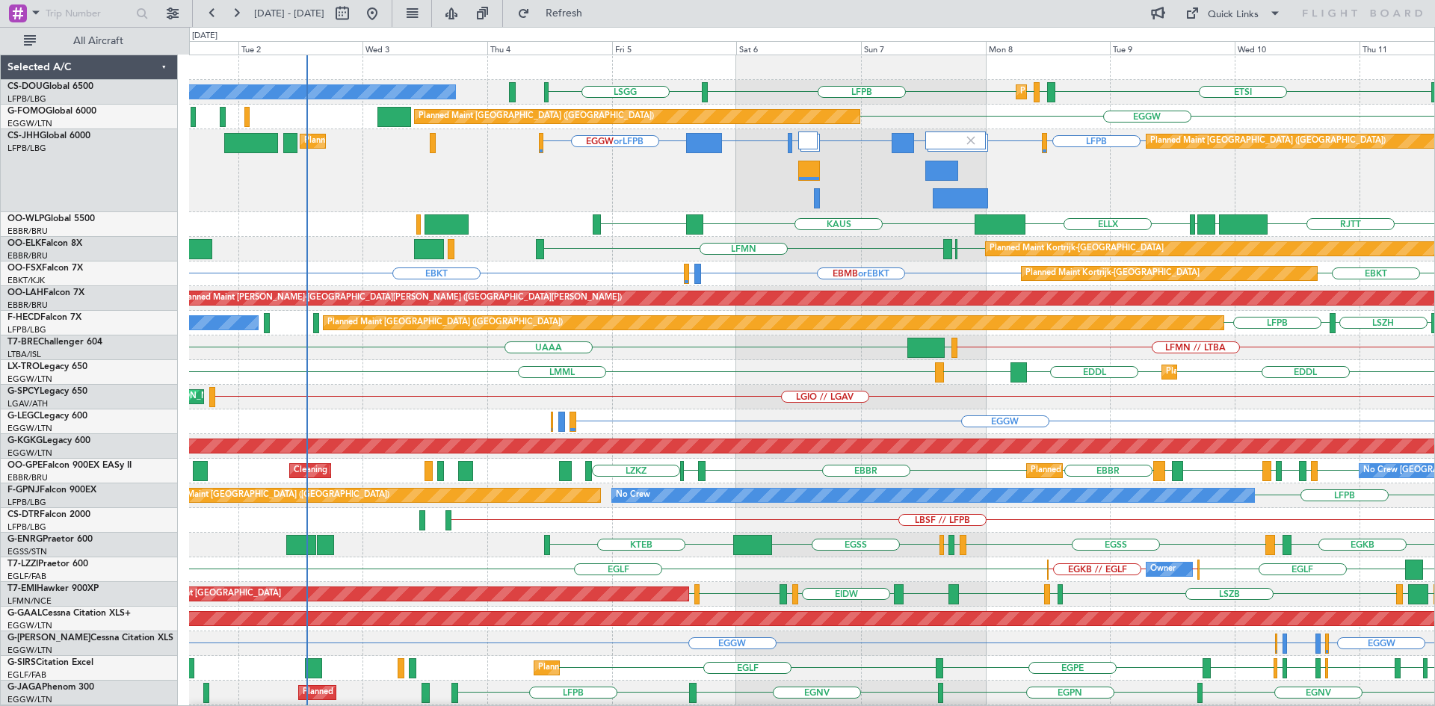
click at [989, 466] on div "ETSI EGGW LFPB LFPB [GEOGRAPHIC_DATA] Planned Maint [GEOGRAPHIC_DATA] ([GEOGRAP…" at bounding box center [811, 479] width 1245 height 848
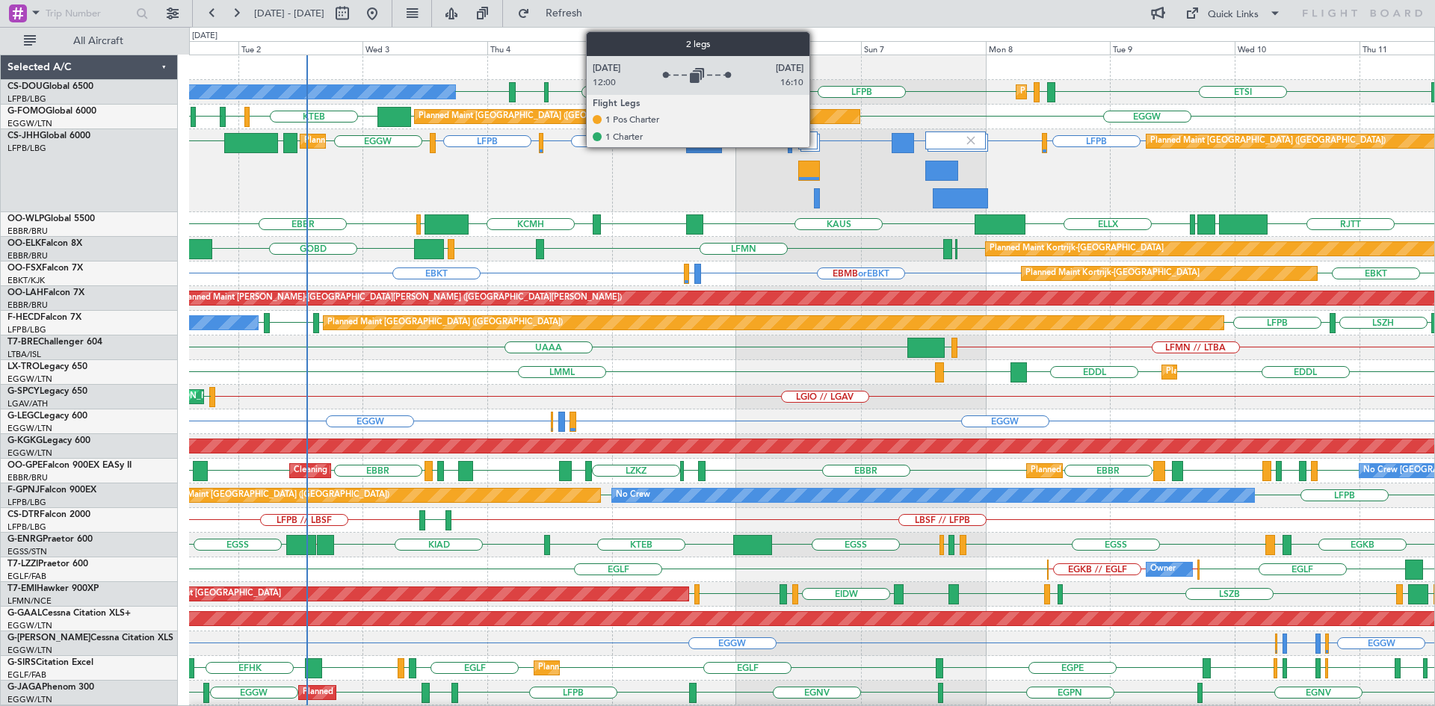
click at [816, 138] on div at bounding box center [807, 141] width 19 height 18
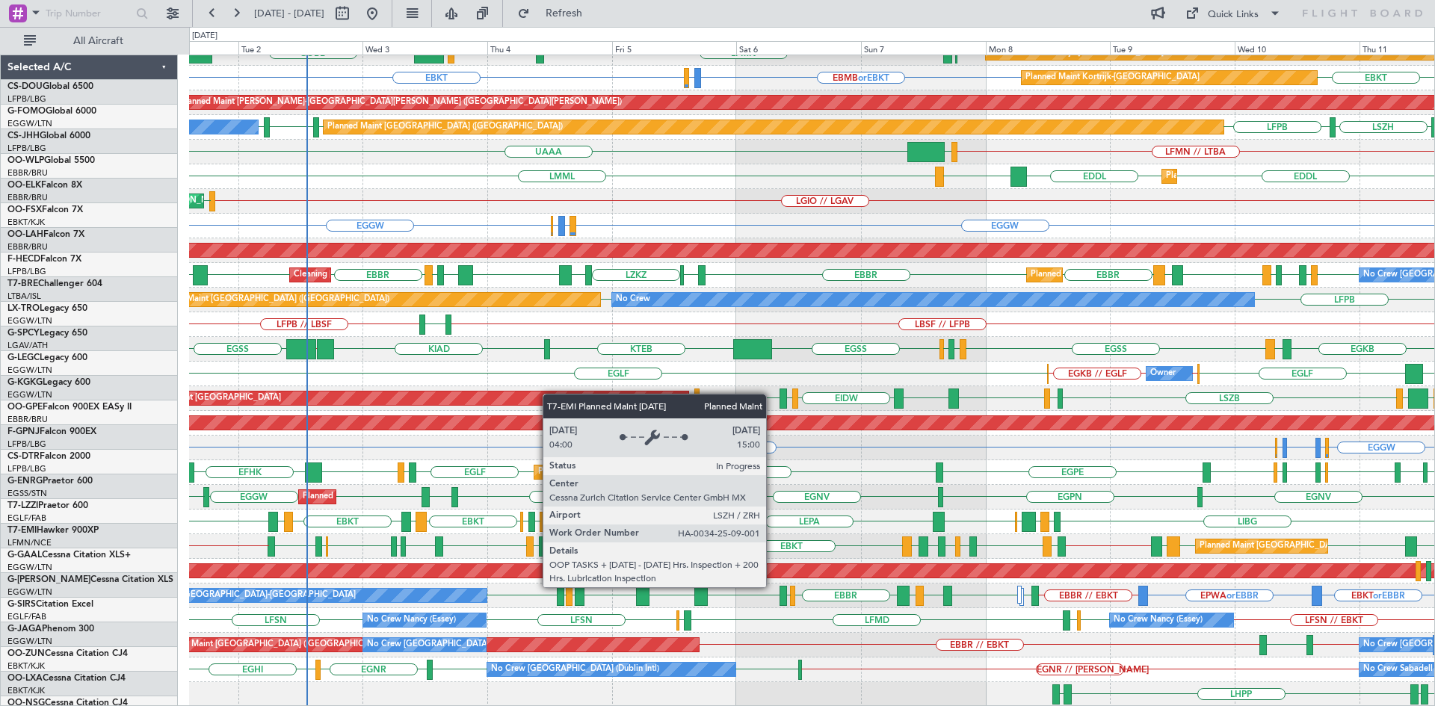
scroll to position [138, 0]
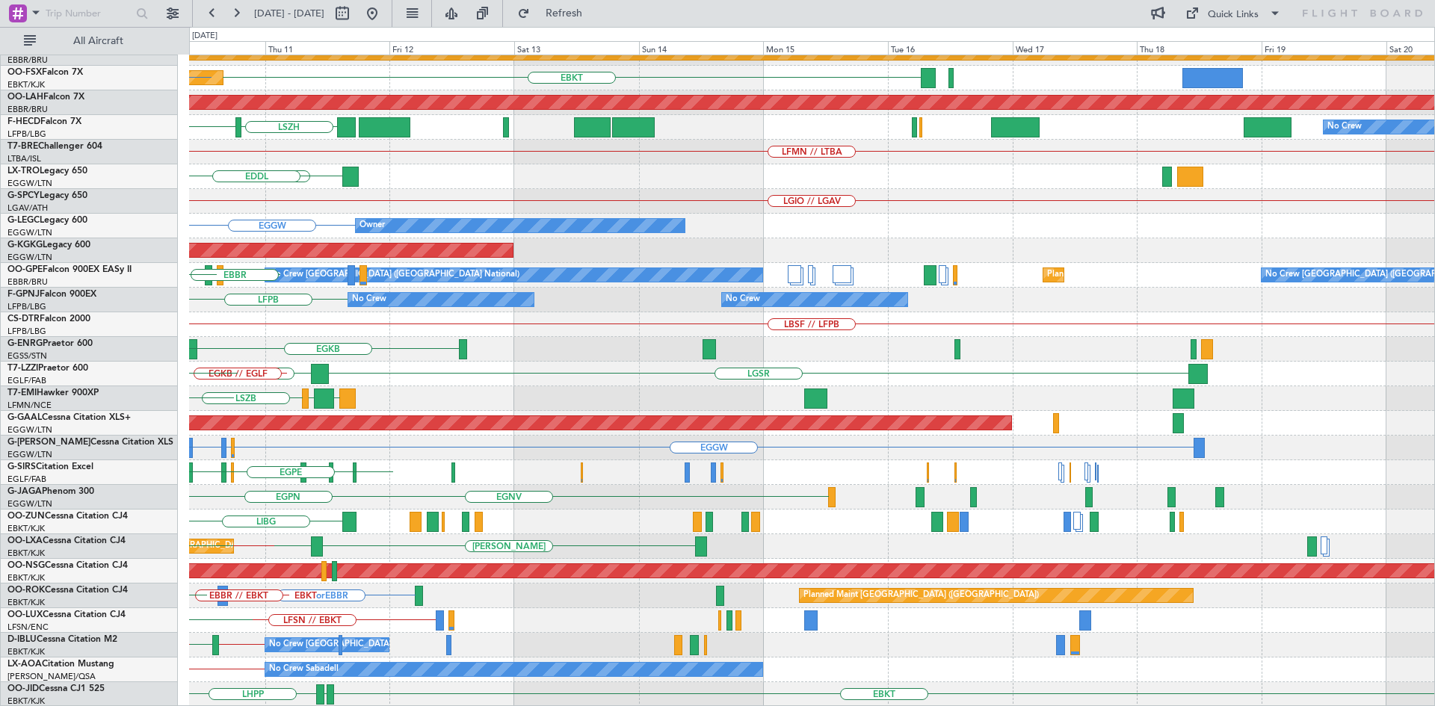
click at [0, 454] on div "RJTT LTCG LIML ELLX [PERSON_NAME] Planned Maint [GEOGRAPHIC_DATA]-[GEOGRAPHIC_D…" at bounding box center [717, 366] width 1435 height 679
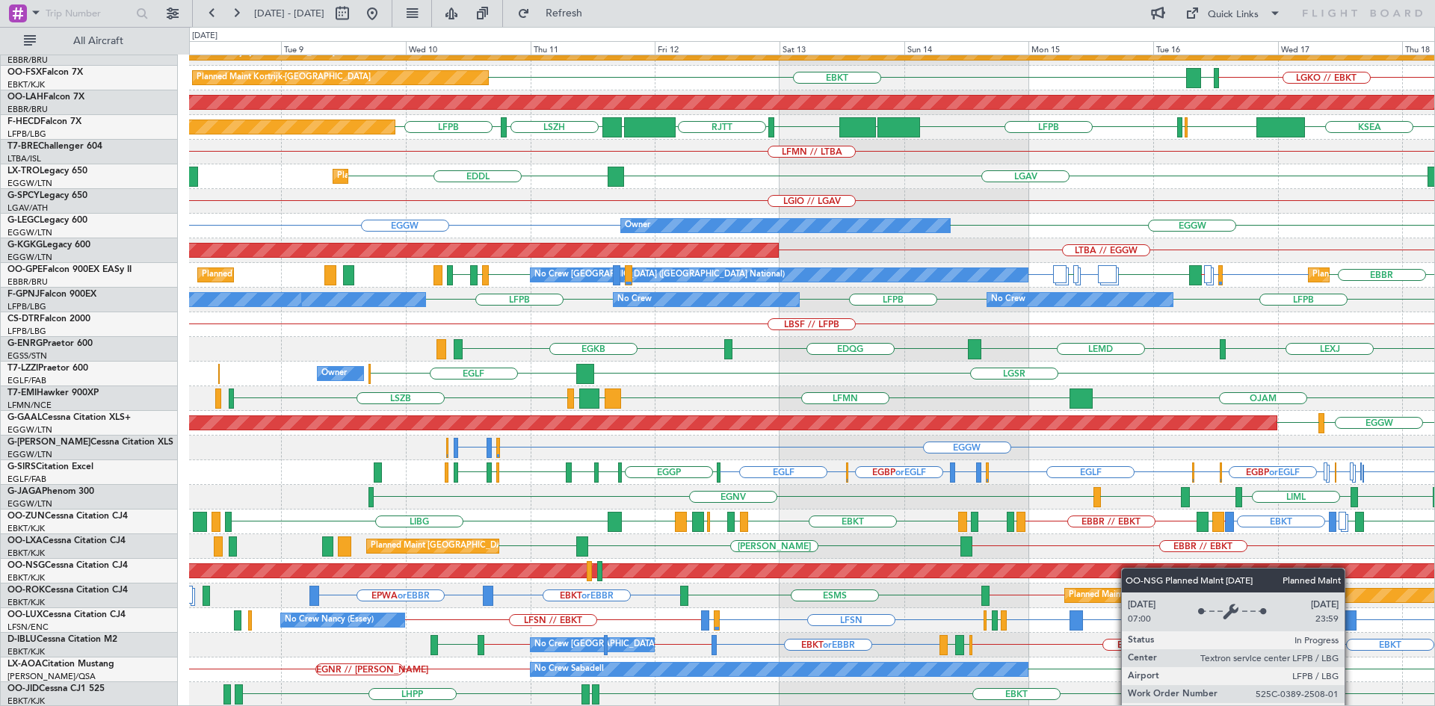
click at [1147, 549] on div "LIML ELLX UBBB [GEOGRAPHIC_DATA] [GEOGRAPHIC_DATA] [GEOGRAPHIC_DATA] EBLG // EB…" at bounding box center [811, 312] width 1245 height 789
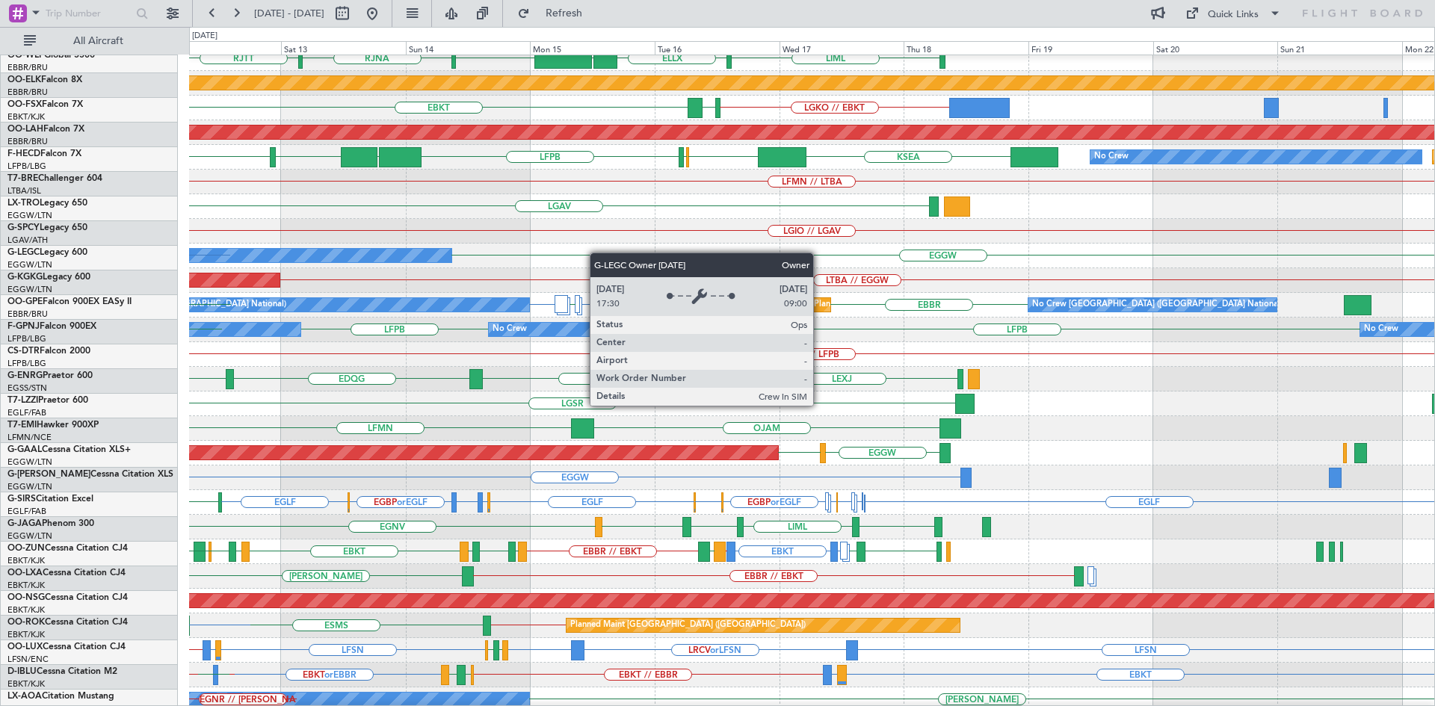
scroll to position [108, 0]
click at [440, 252] on div "Owner" at bounding box center [287, 255] width 328 height 13
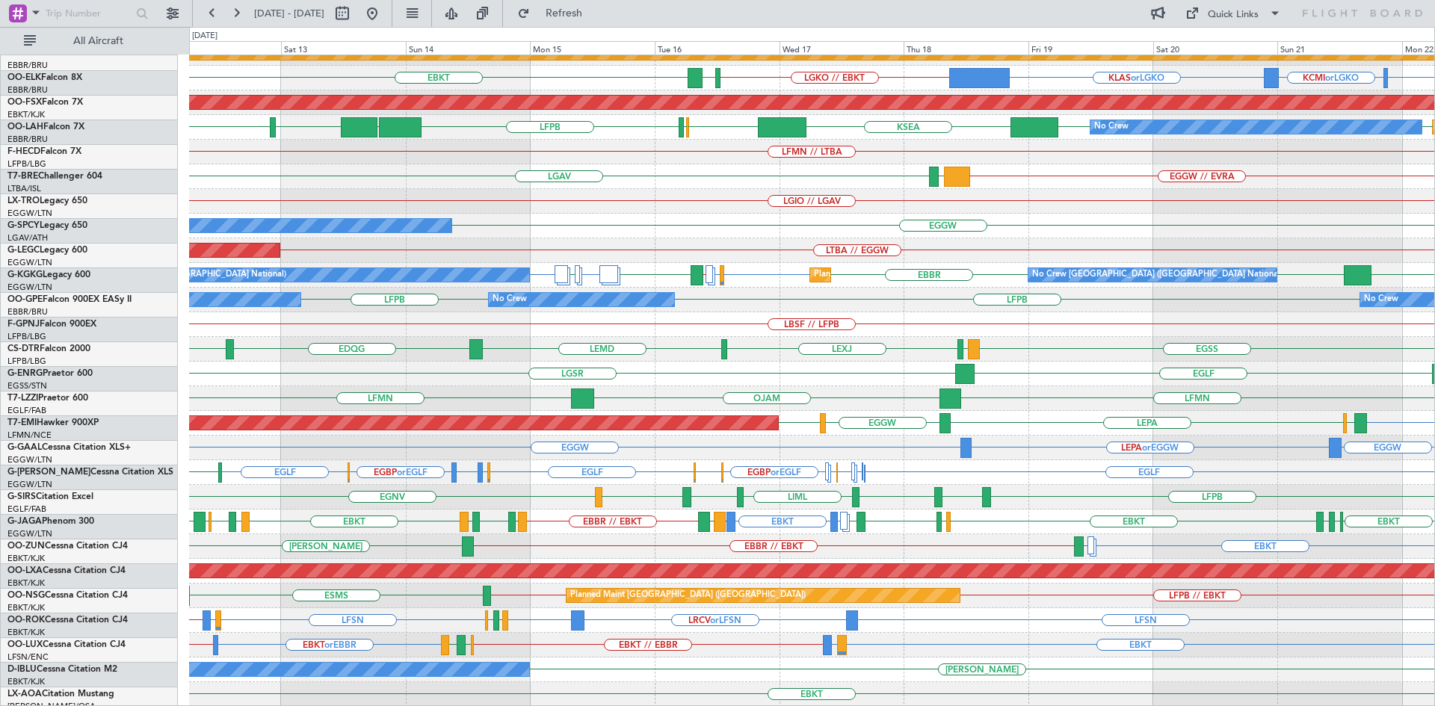
scroll to position [138, 0]
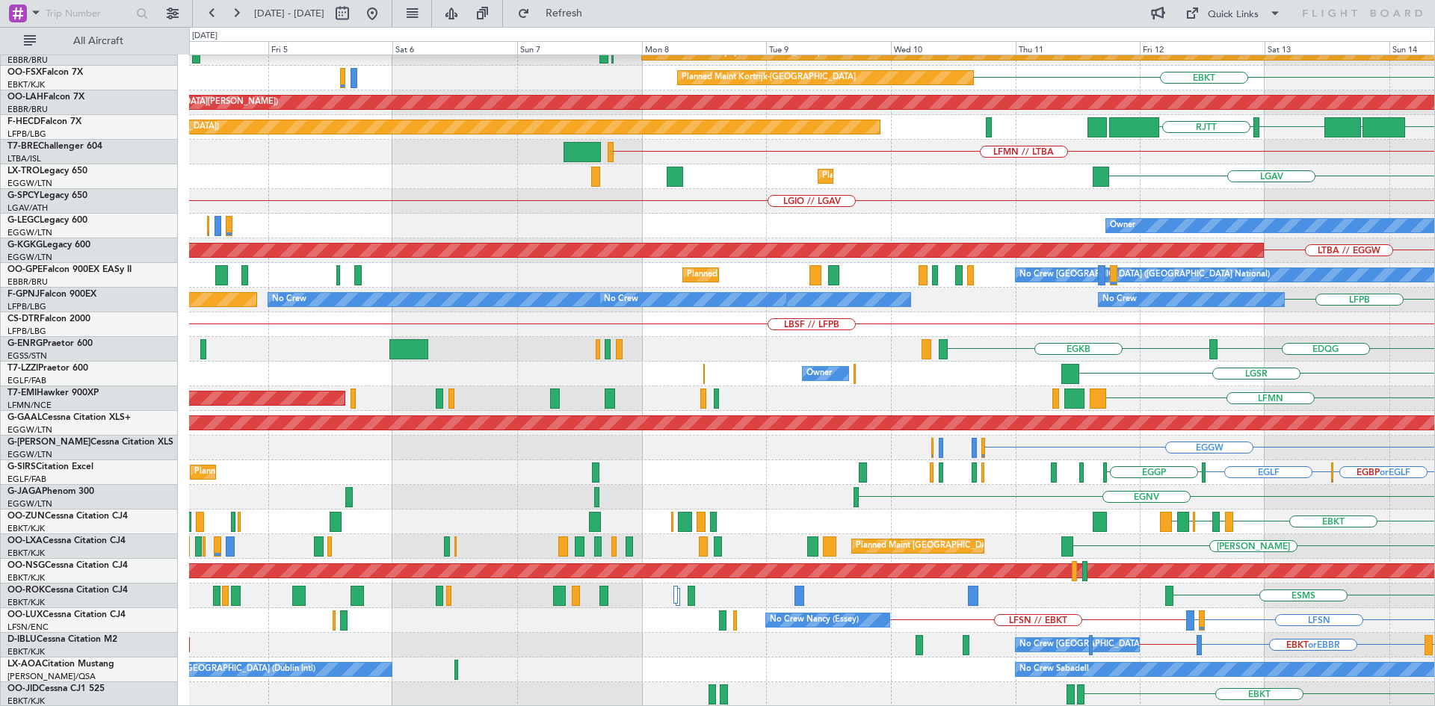
click at [1434, 500] on html "[DATE] - [DATE] Refresh Quick Links All Aircraft [GEOGRAPHIC_DATA] [GEOGRAPHIC_…" at bounding box center [717, 353] width 1435 height 706
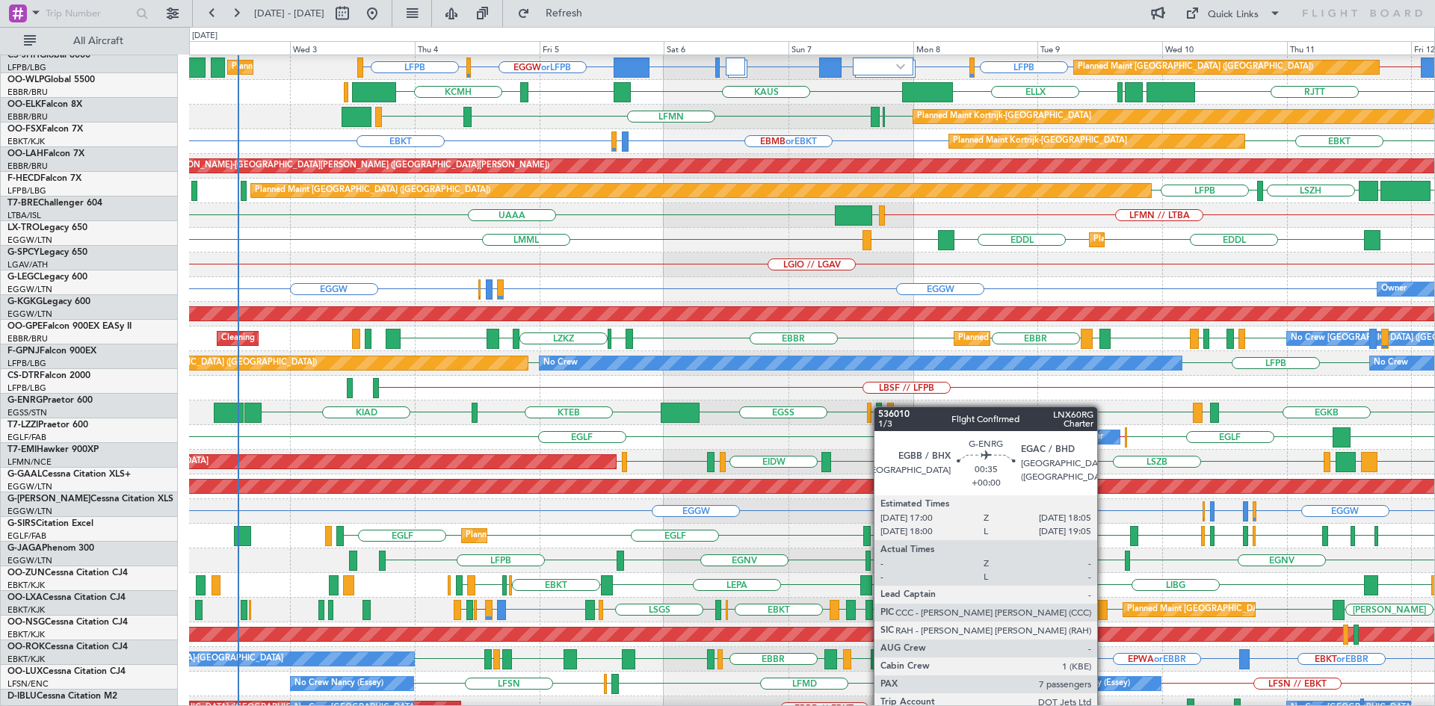
scroll to position [74, 0]
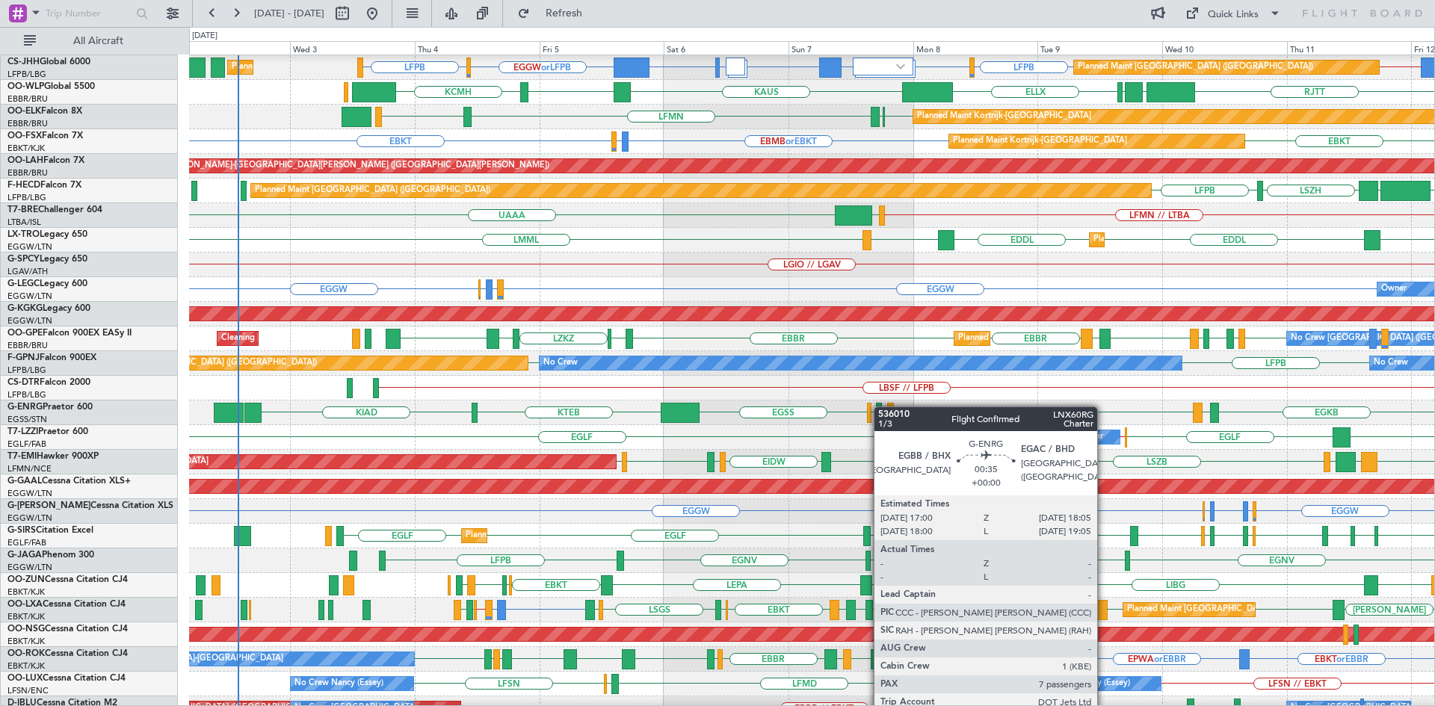
click at [881, 407] on div at bounding box center [879, 413] width 6 height 20
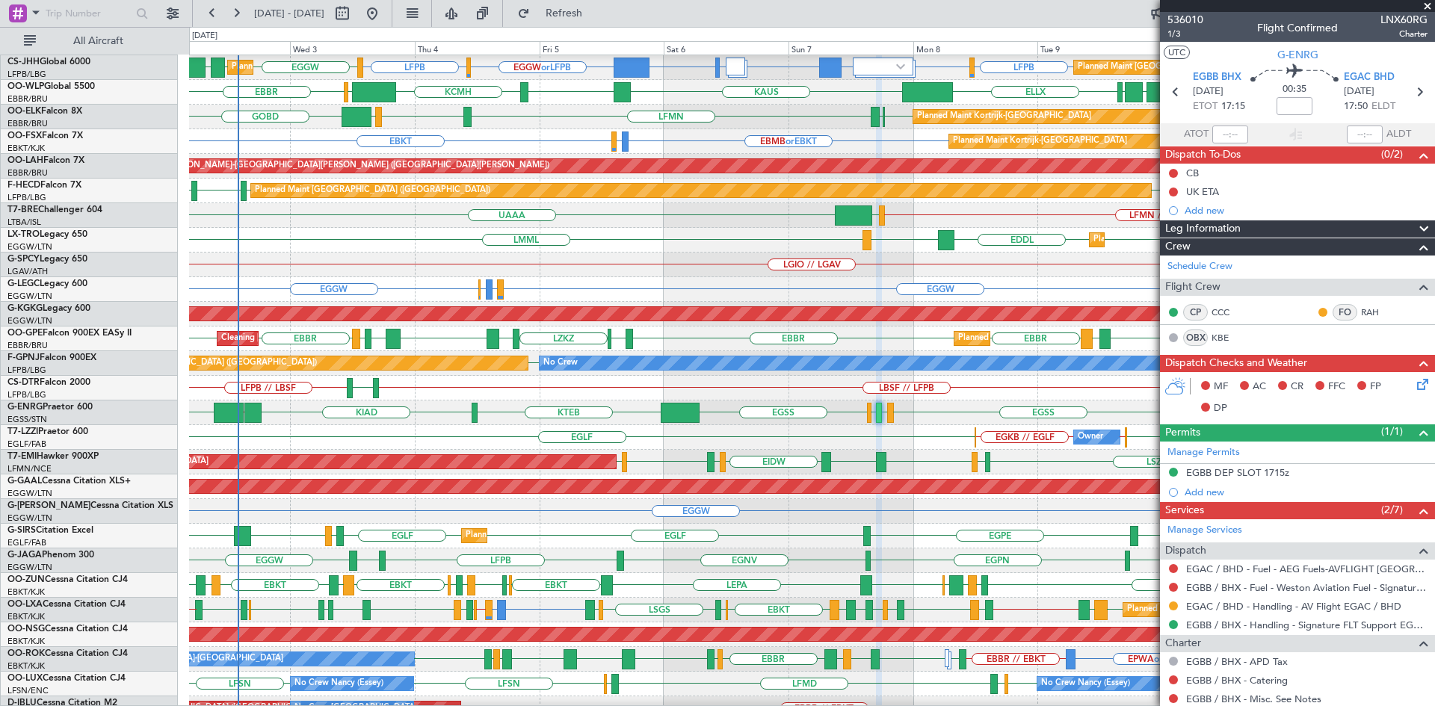
click at [1424, 4] on span at bounding box center [1427, 6] width 15 height 13
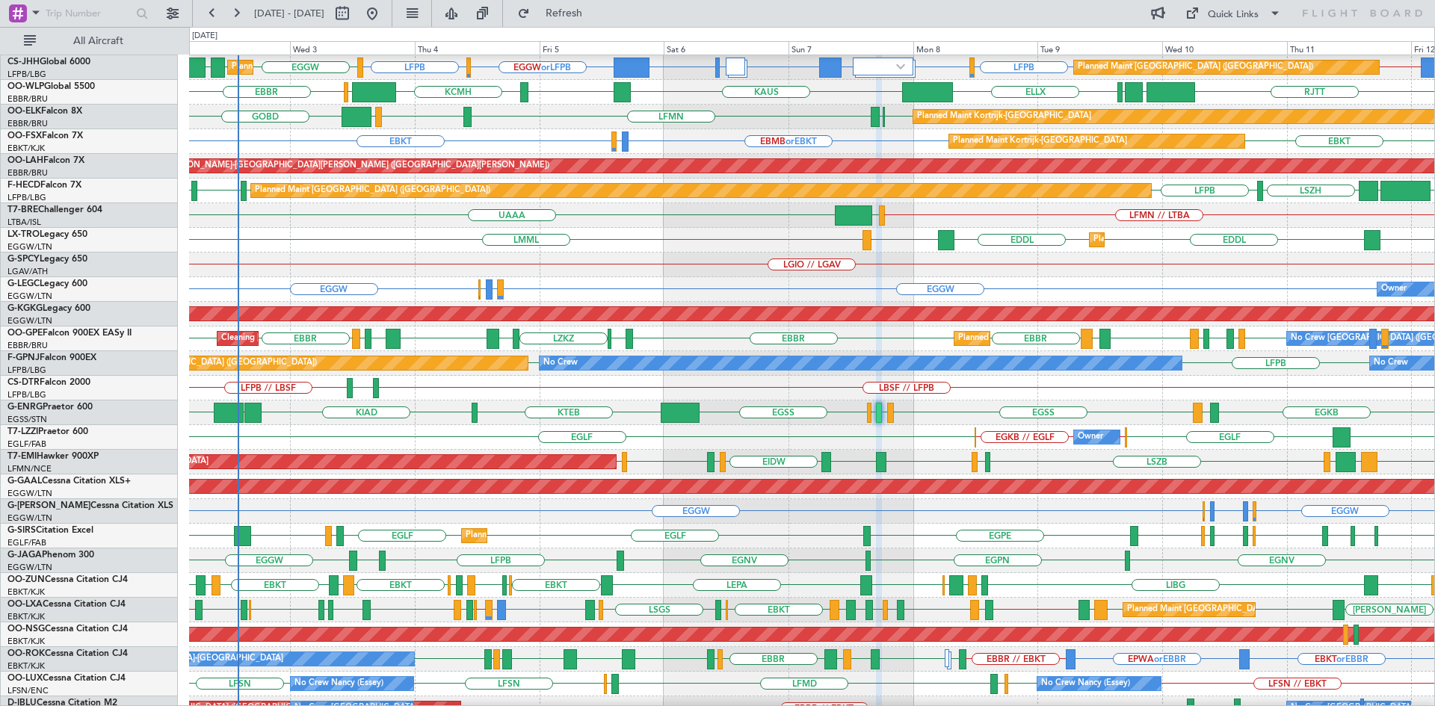
type input "0"
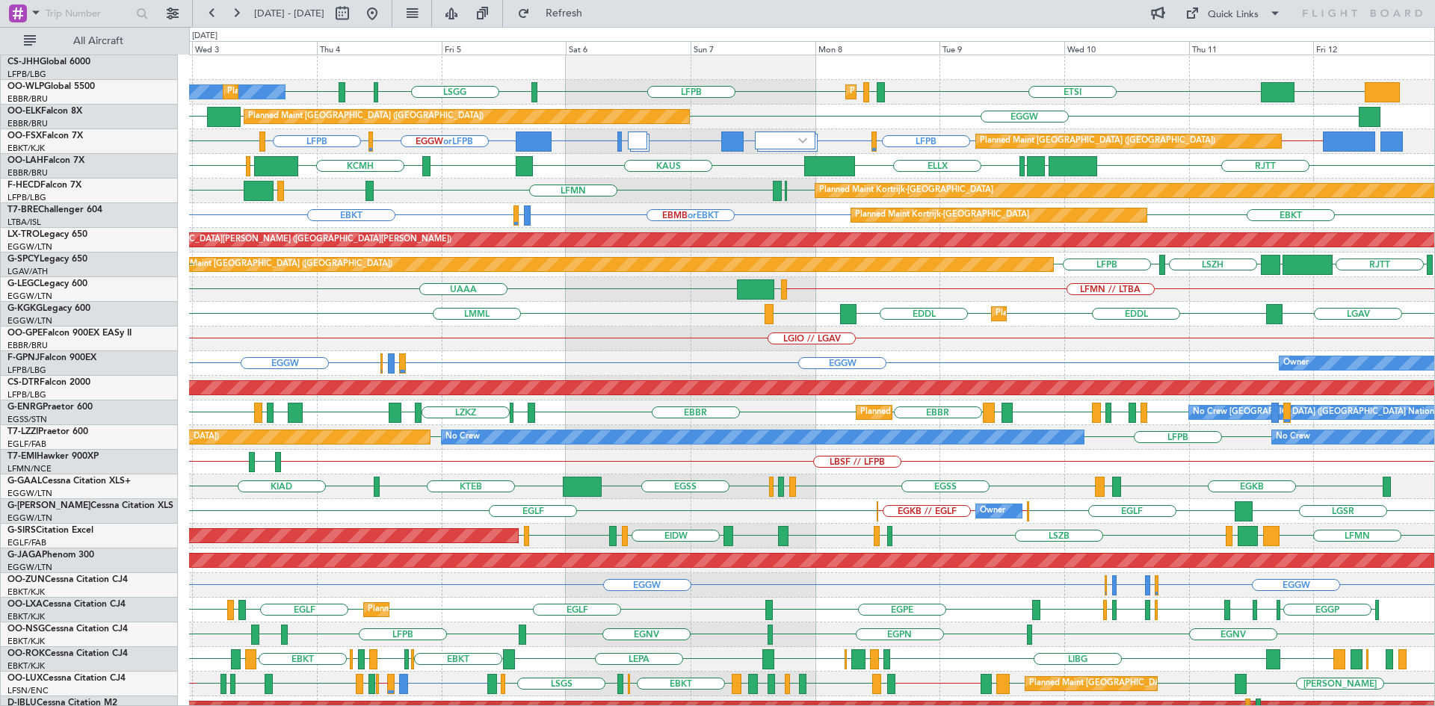
scroll to position [0, 0]
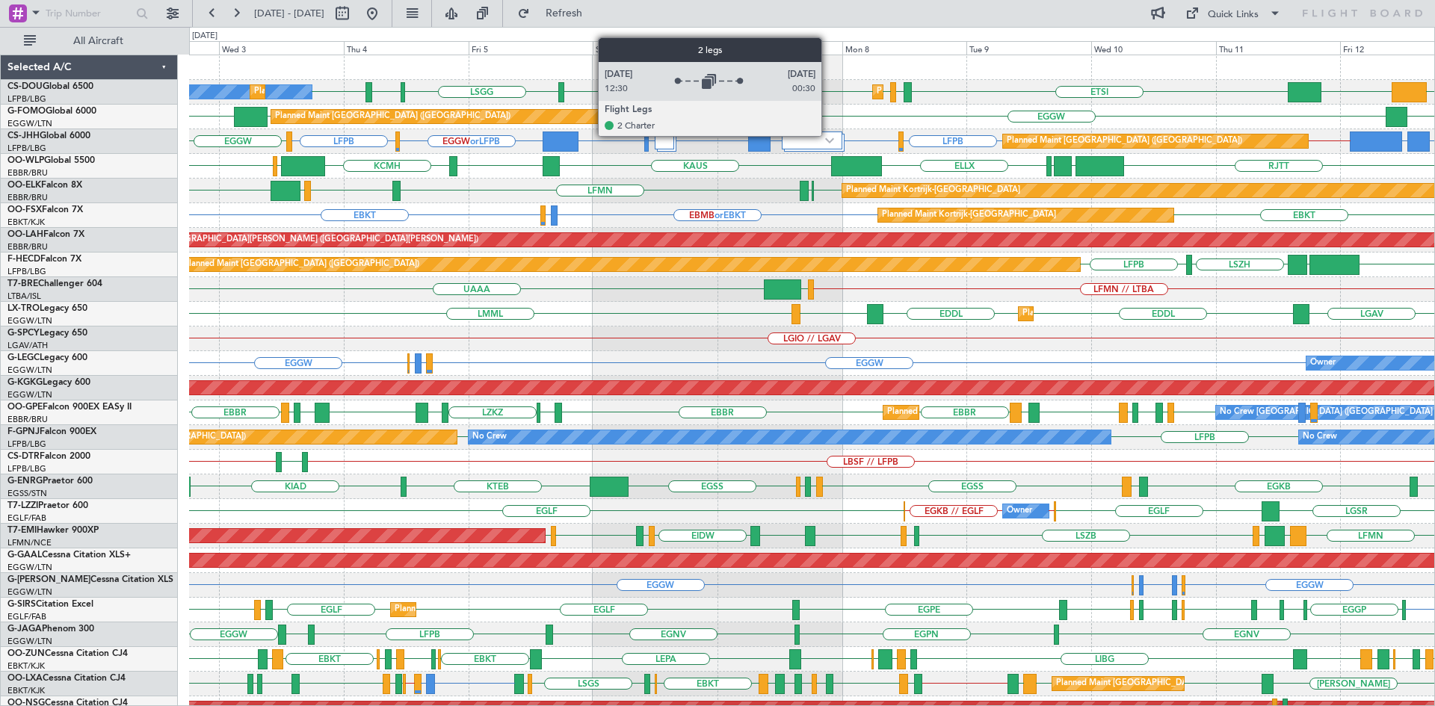
click at [828, 135] on div at bounding box center [812, 141] width 61 height 18
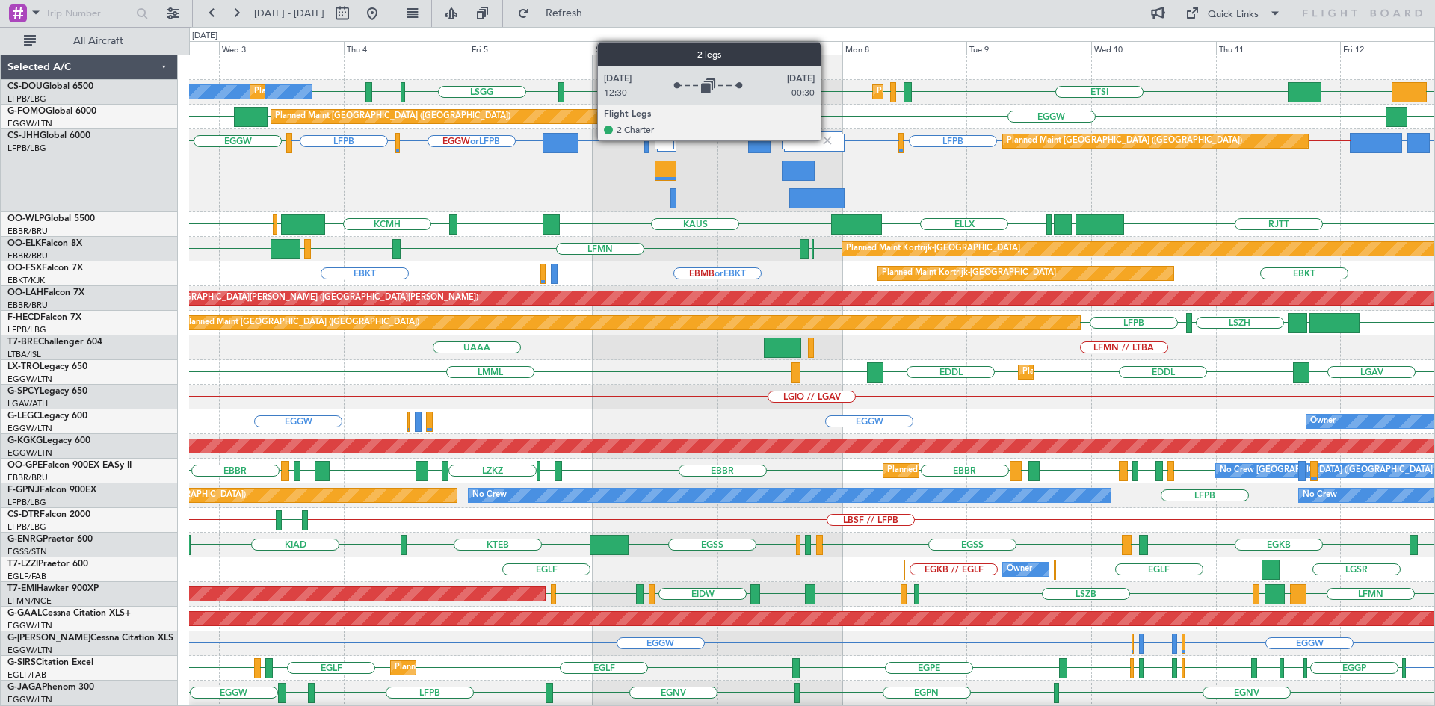
click at [827, 140] on img at bounding box center [827, 140] width 13 height 13
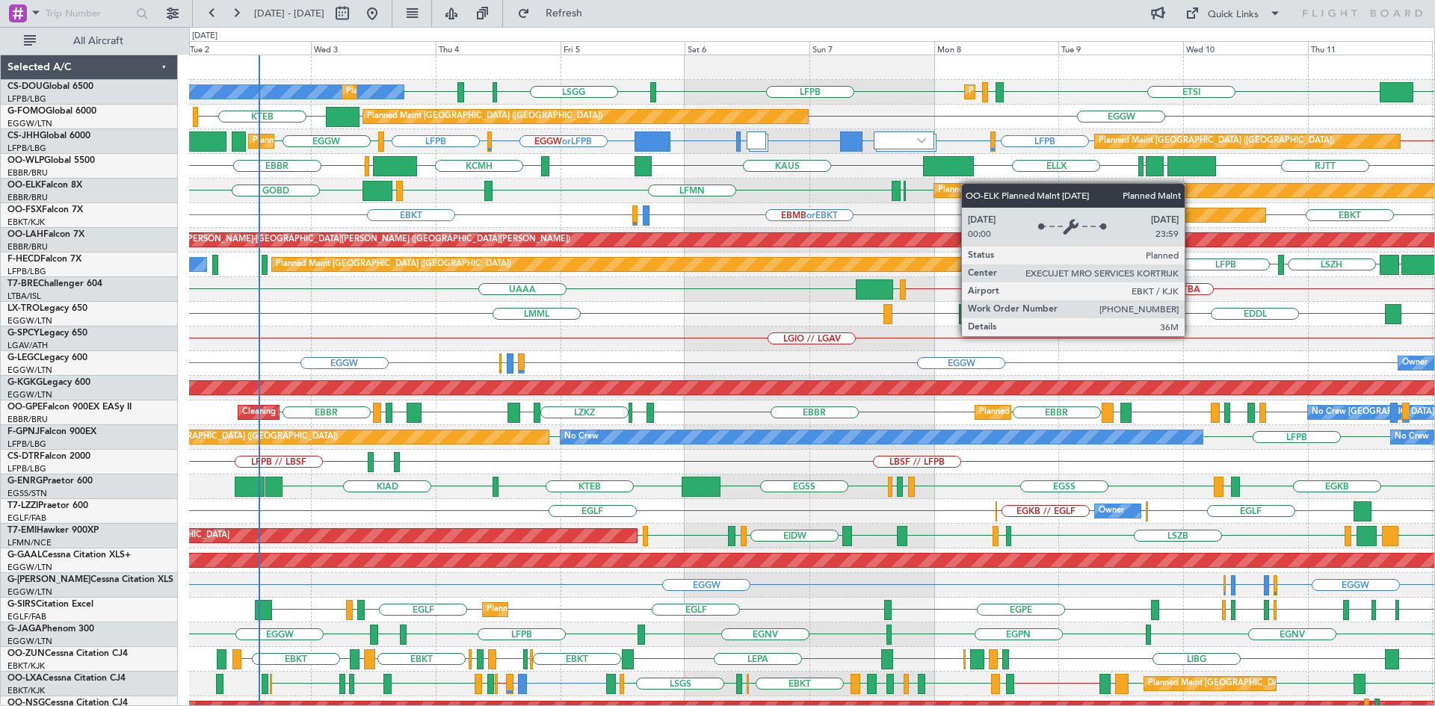
click at [966, 184] on div "ETSI EGGW LFPB LFPB LSGG LIML LFPB No Crew Planned Maint Paris (Le Bourget) Pla…" at bounding box center [811, 449] width 1245 height 789
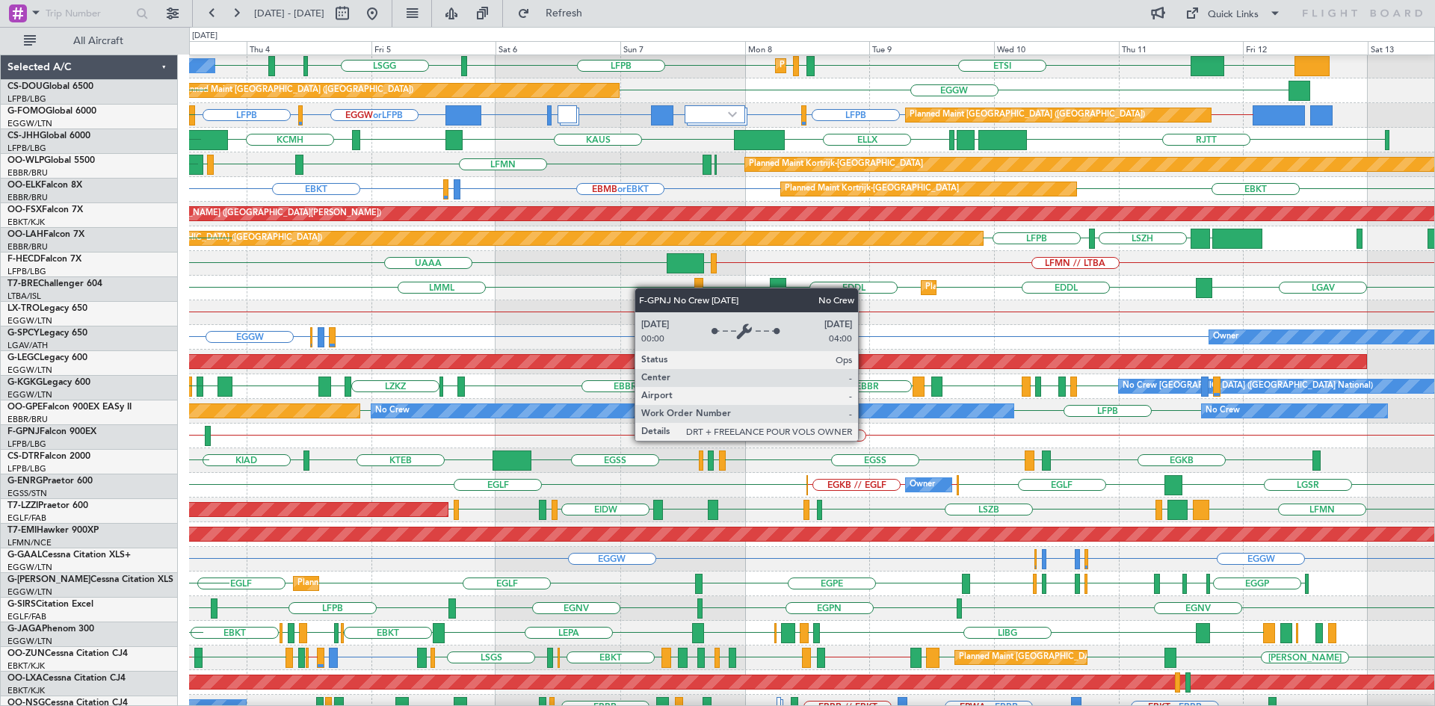
click at [676, 414] on div "No Crew" at bounding box center [692, 410] width 643 height 13
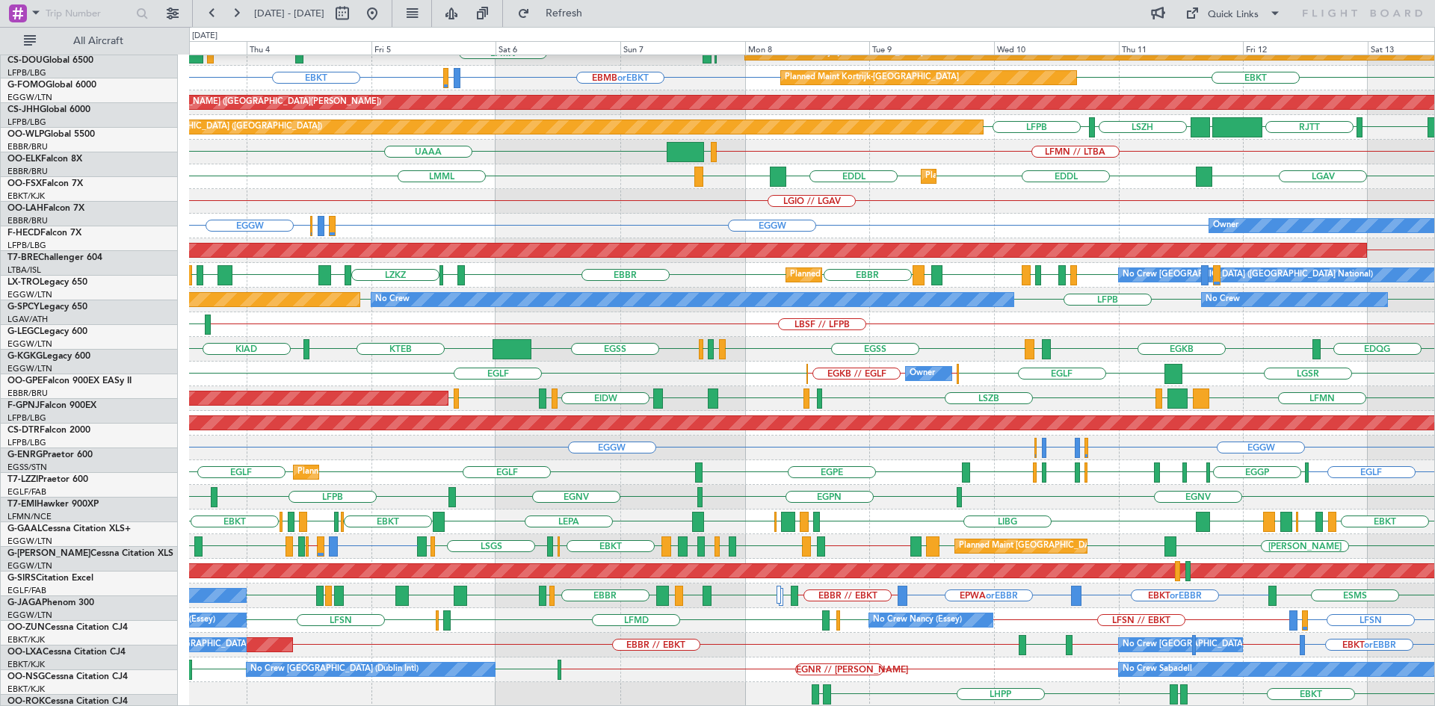
scroll to position [138, 0]
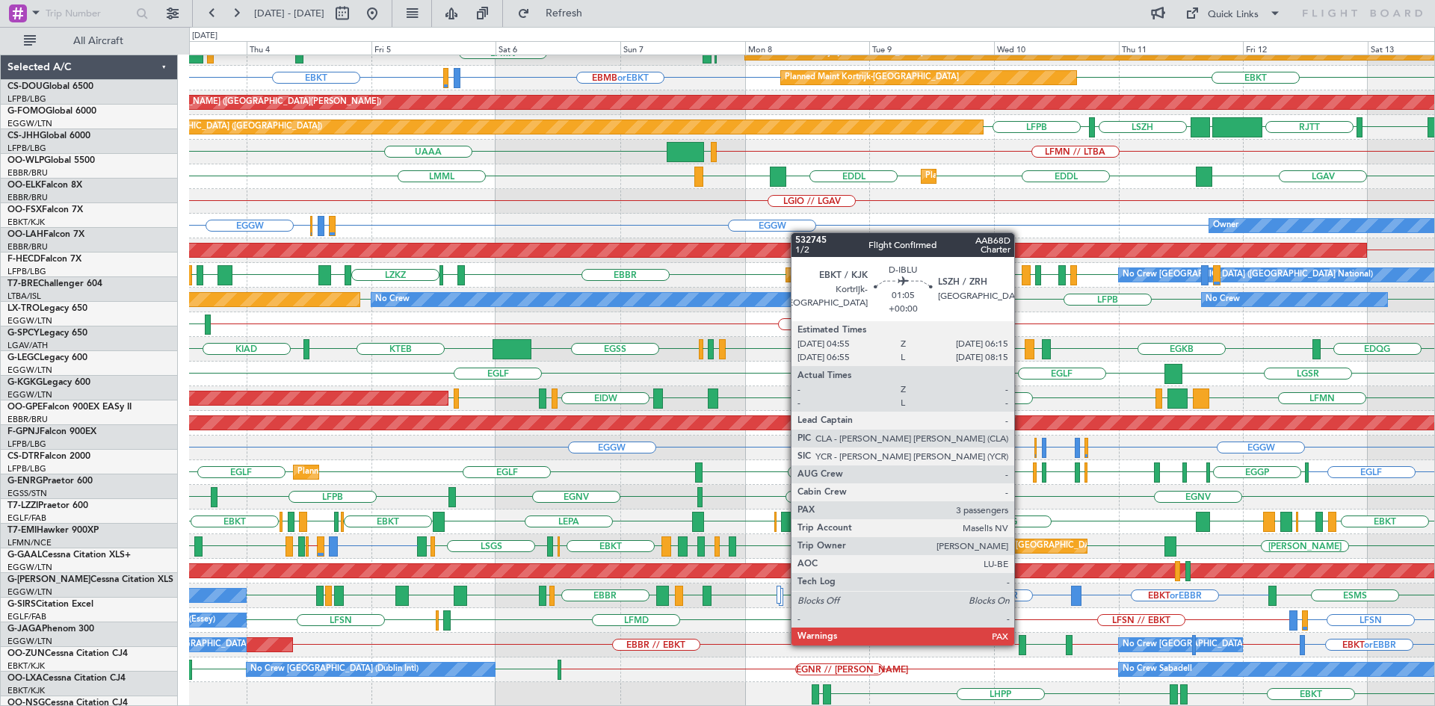
scroll to position [138, 0]
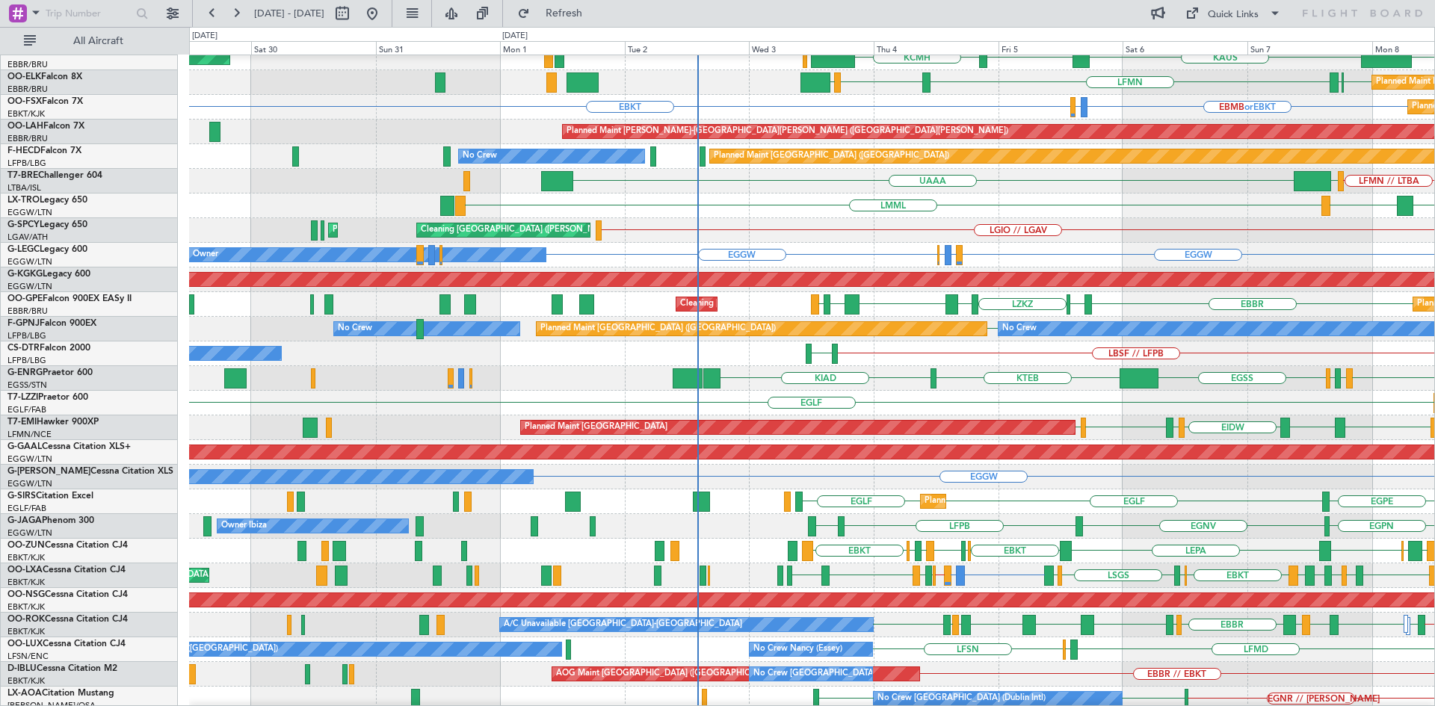
click at [1135, 191] on div "UAAA LFMN // LTBA LJLJ" at bounding box center [811, 181] width 1245 height 25
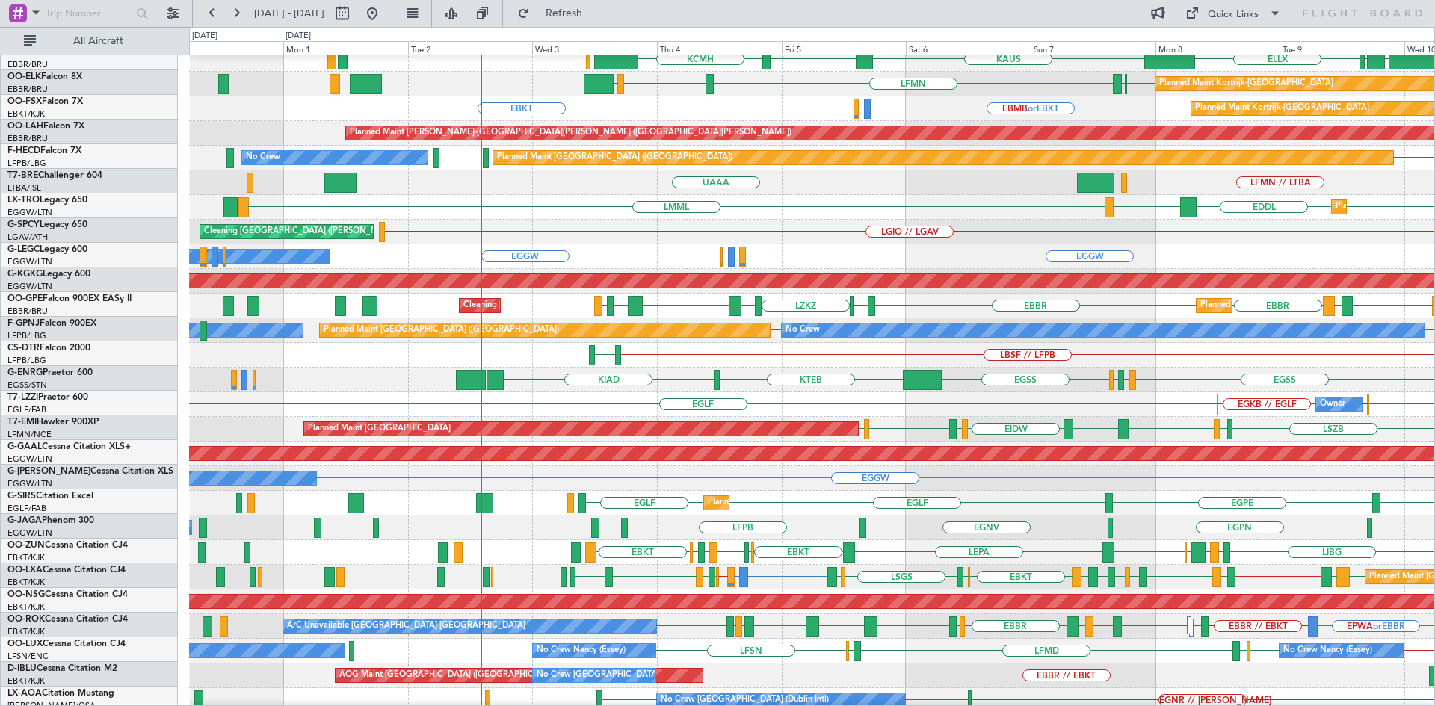
scroll to position [107, 0]
click at [919, 193] on div "UAAA LFMN // LTBA LJLJ" at bounding box center [811, 182] width 1245 height 25
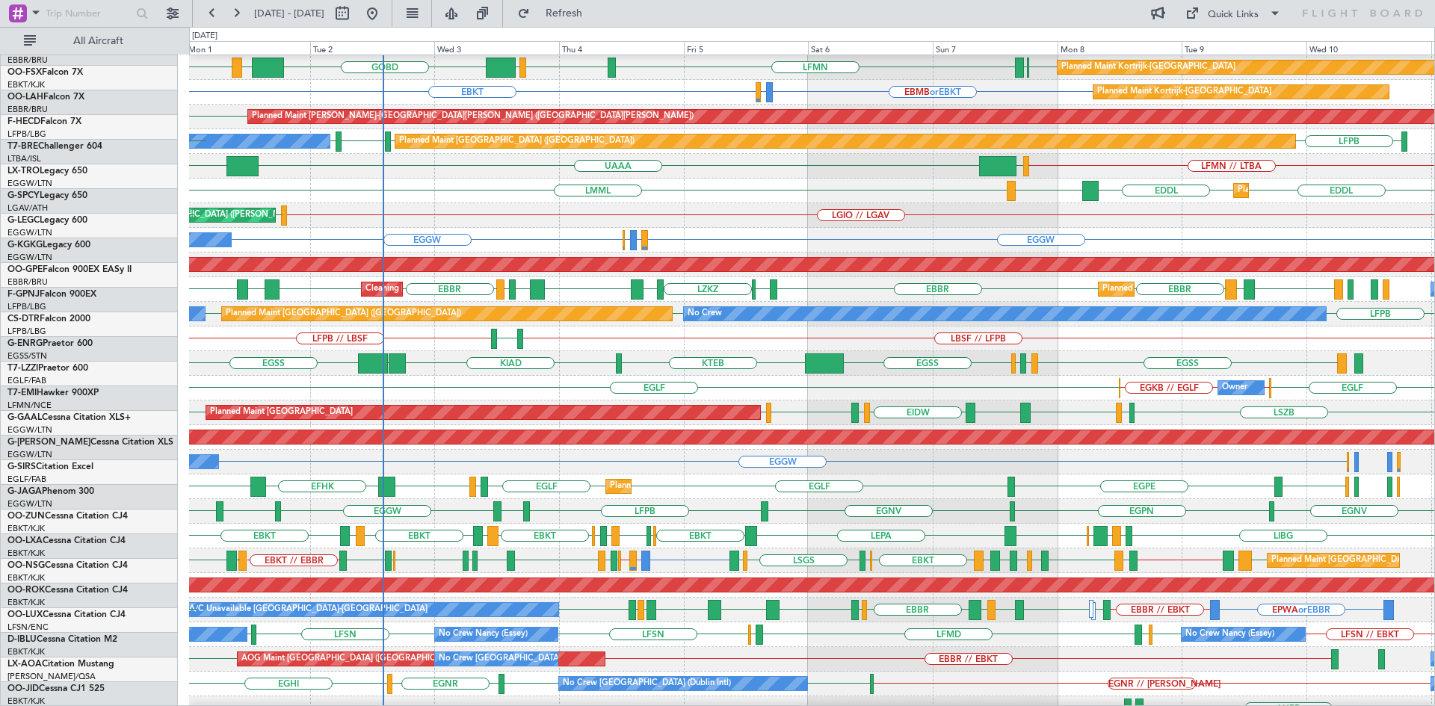
scroll to position [126, 0]
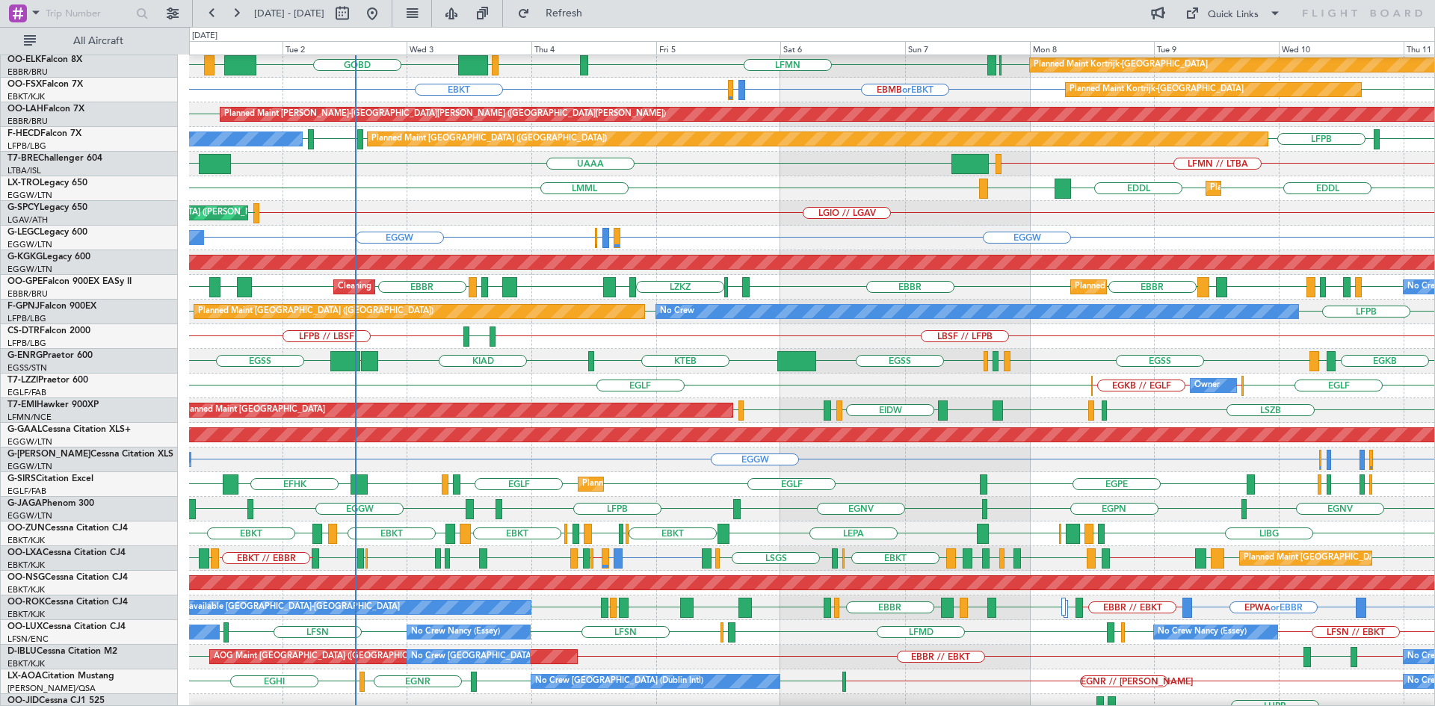
click at [304, 291] on div "Cleaning Brussels (Brussels National) Planned Maint Brussels (Brussels National…" at bounding box center [811, 287] width 1245 height 25
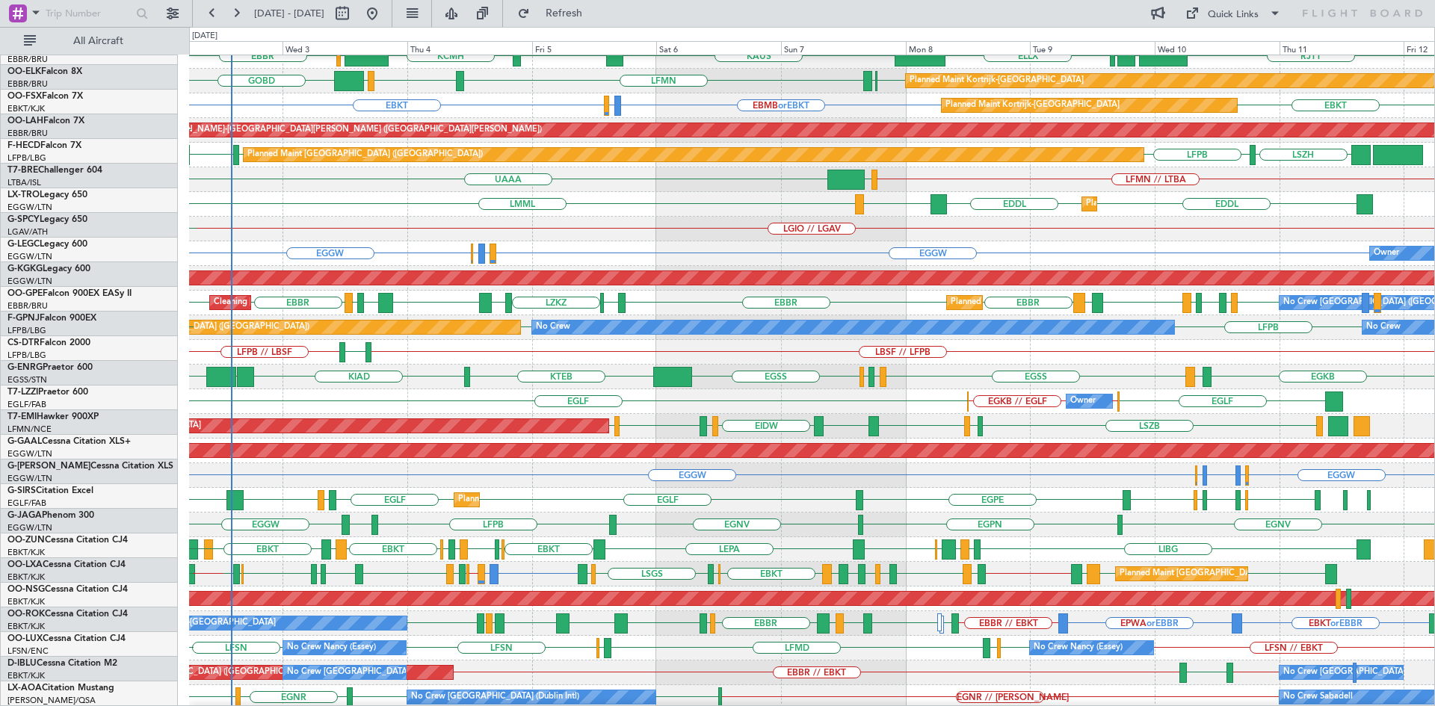
scroll to position [110, 0]
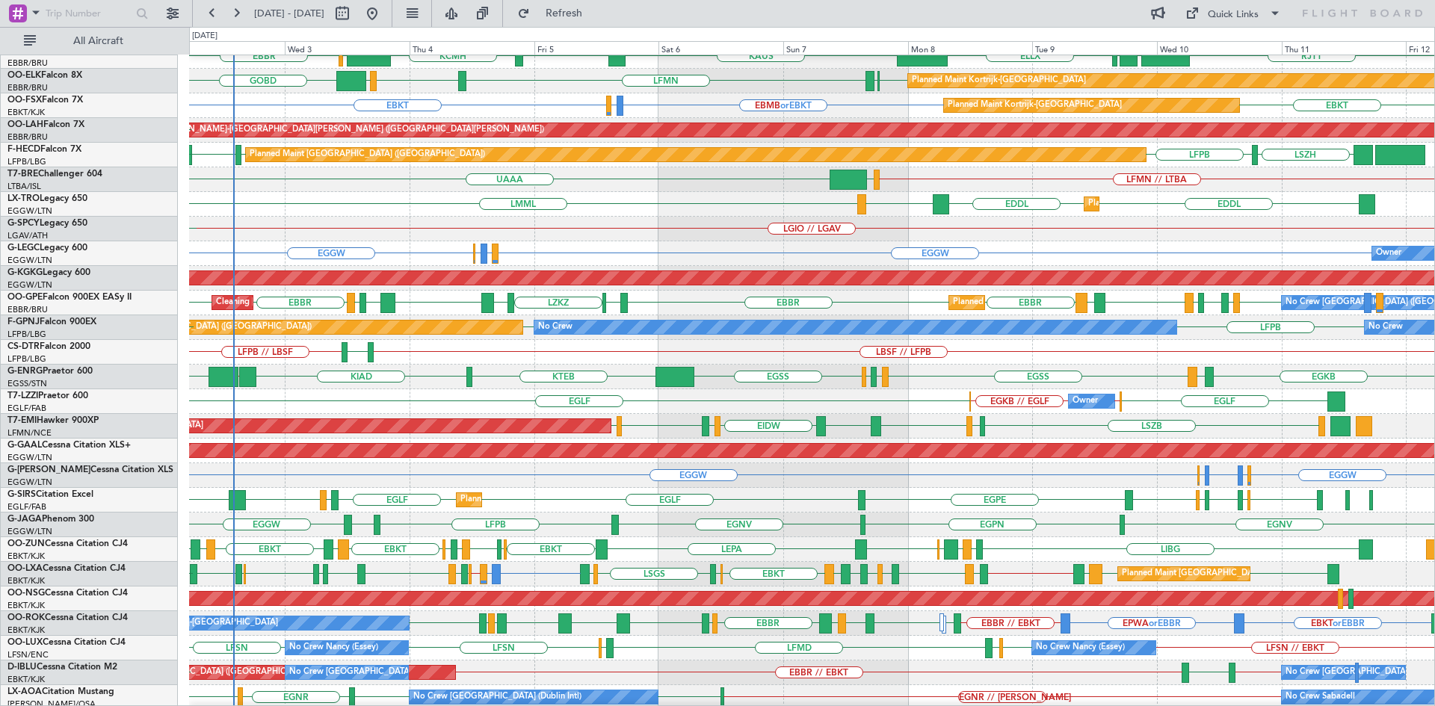
click at [581, 225] on div "LGIO // LGAV Cleaning Athens (Eleftherios Venizelos Intl) LGAV" at bounding box center [811, 229] width 1245 height 25
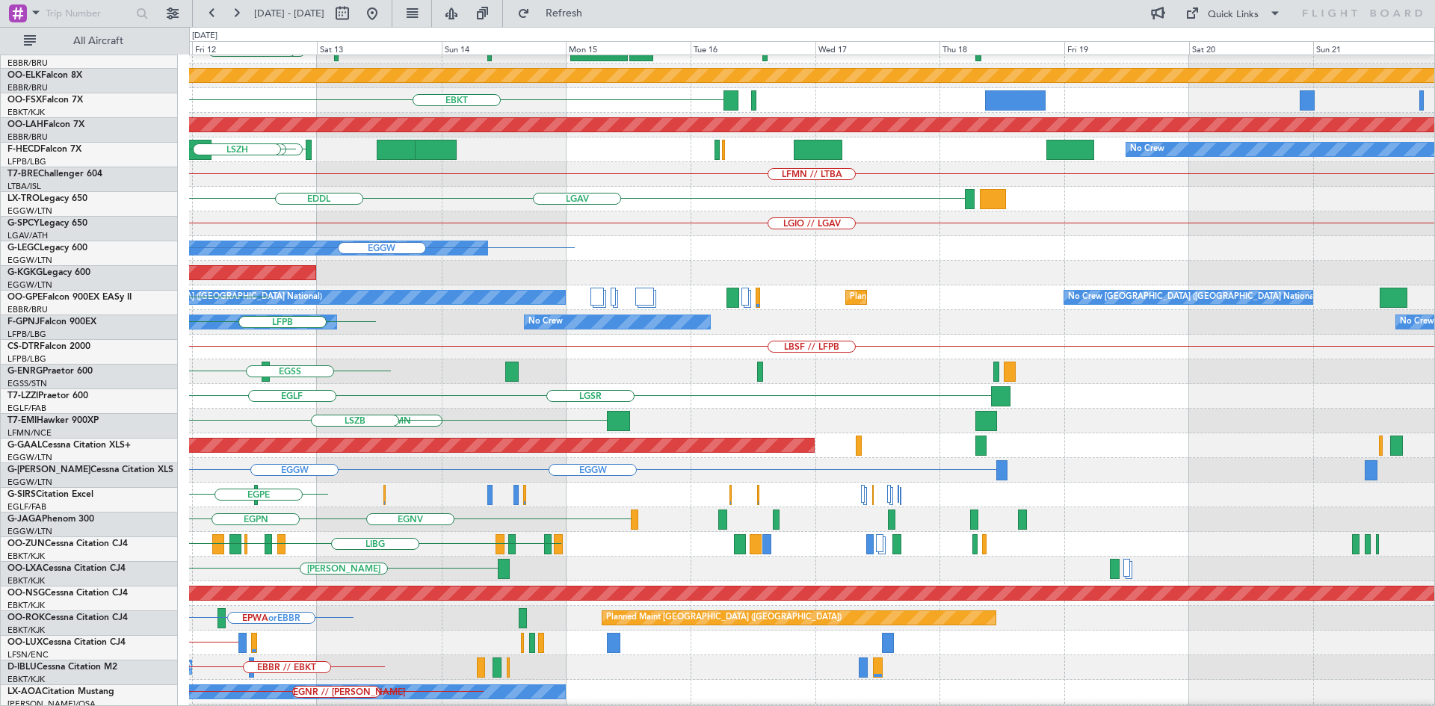
scroll to position [115, 0]
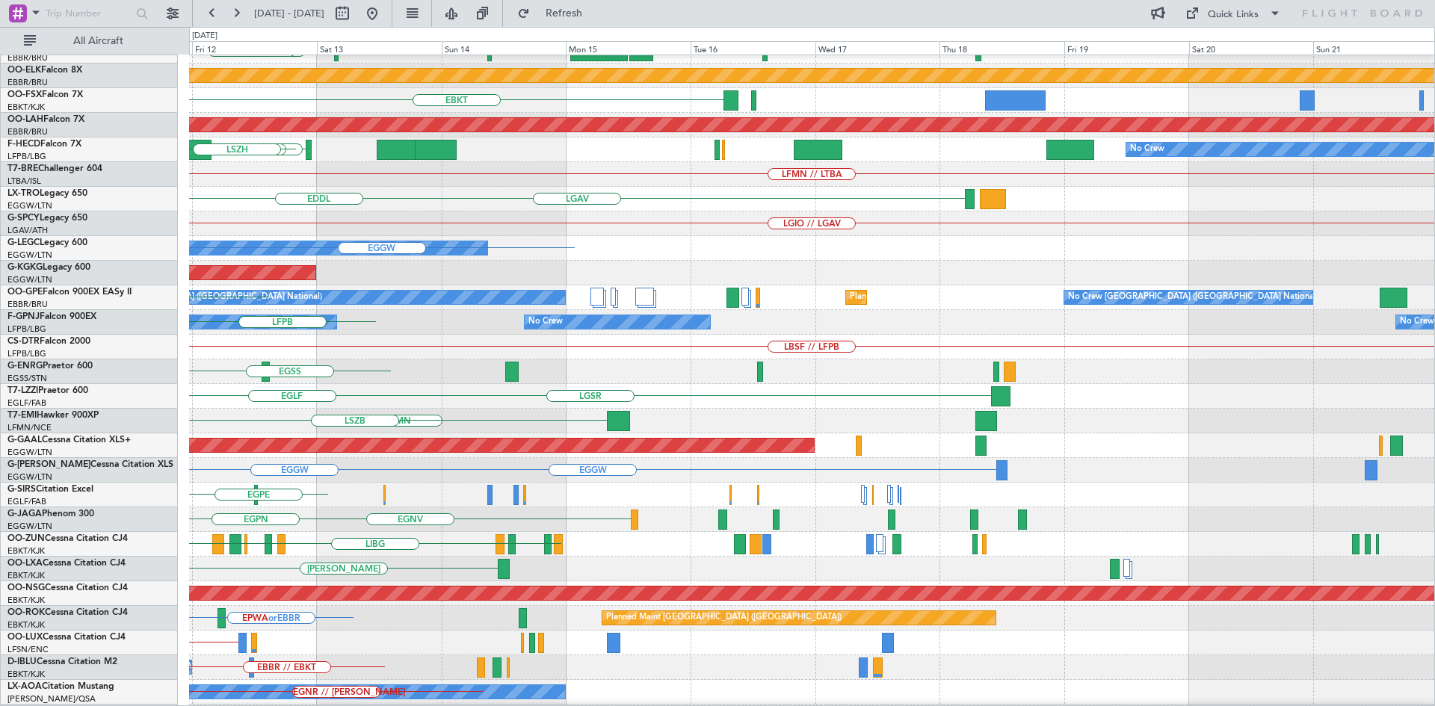
click at [0, 232] on div "LFPB // KSFO Planned Maint Paris (Le Bourget) RJTT LTCG LIML ELLX Planned Maint…" at bounding box center [717, 366] width 1435 height 679
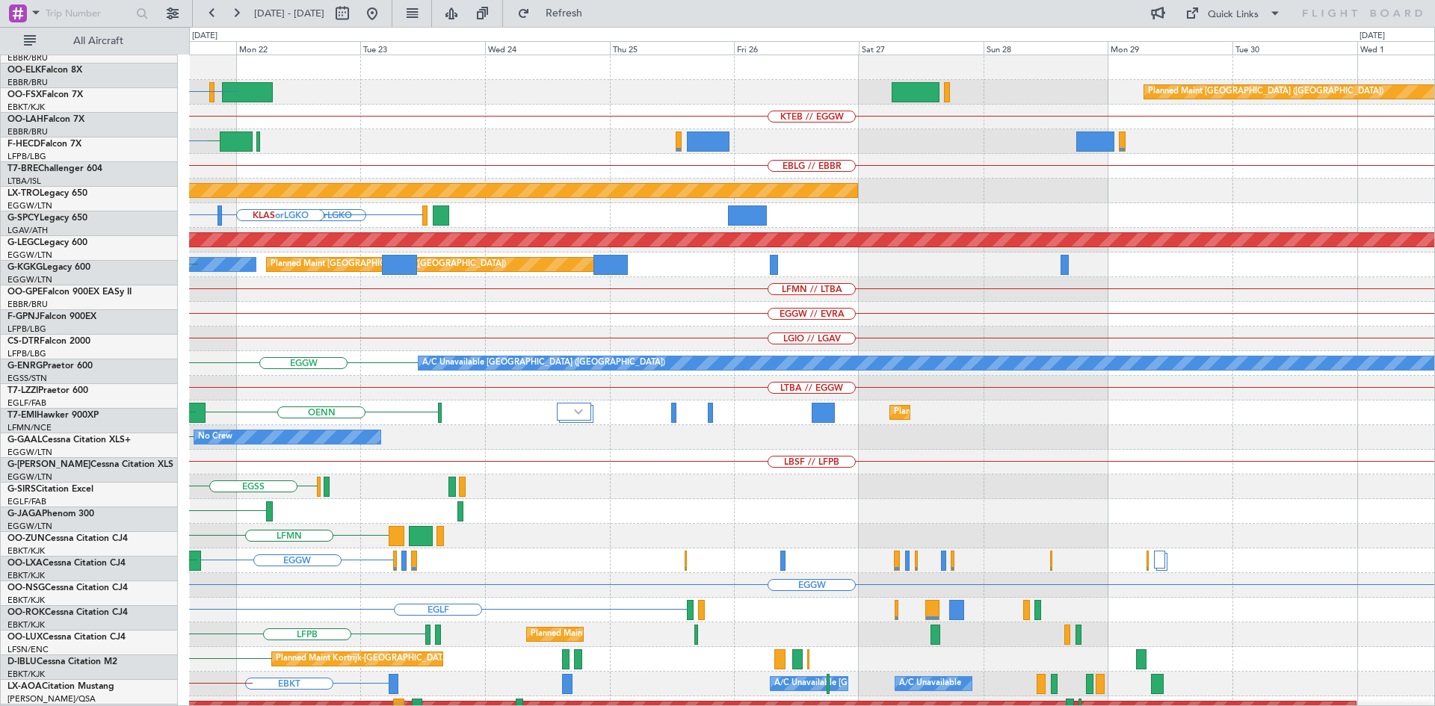
scroll to position [0, 0]
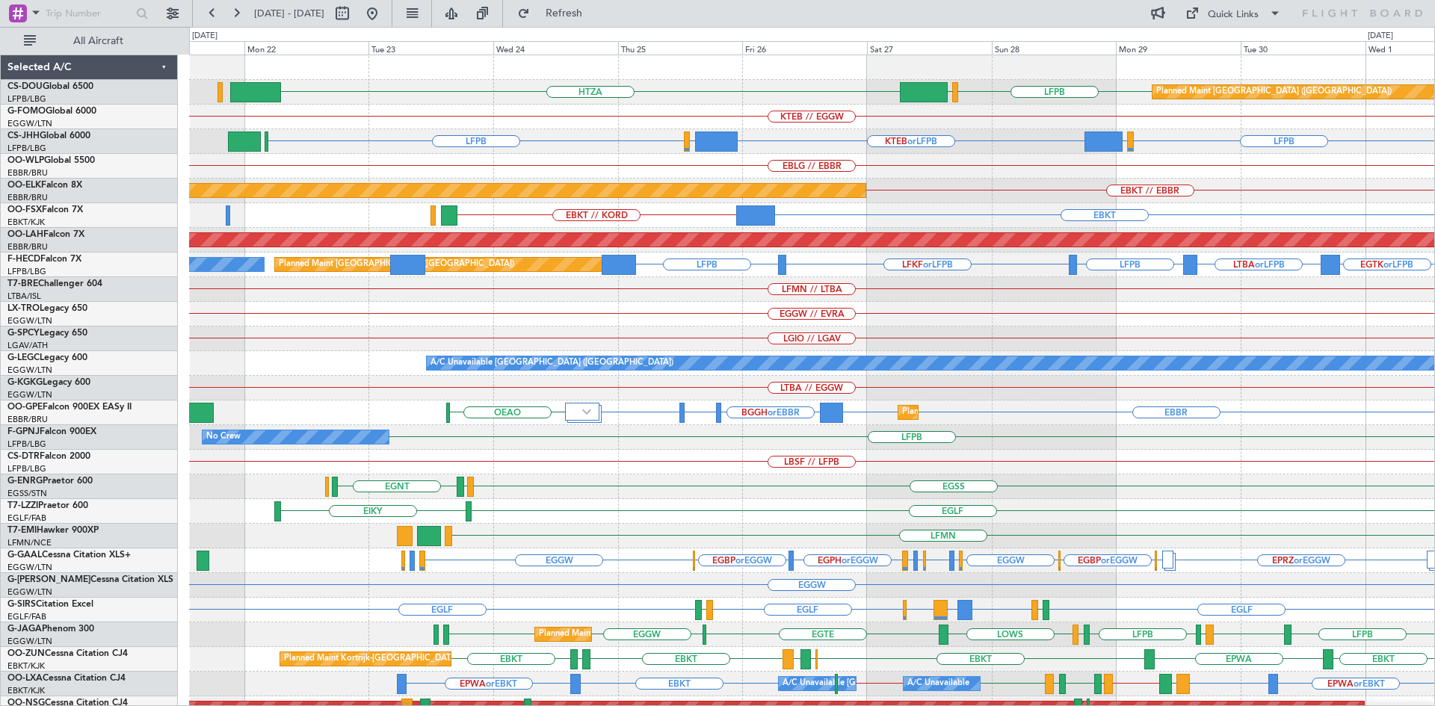
click at [857, 374] on div "LFPB EGLF HTZA Planned Maint Paris (Le Bourget) Planned Maint Paris (Le Bourget…" at bounding box center [811, 449] width 1245 height 789
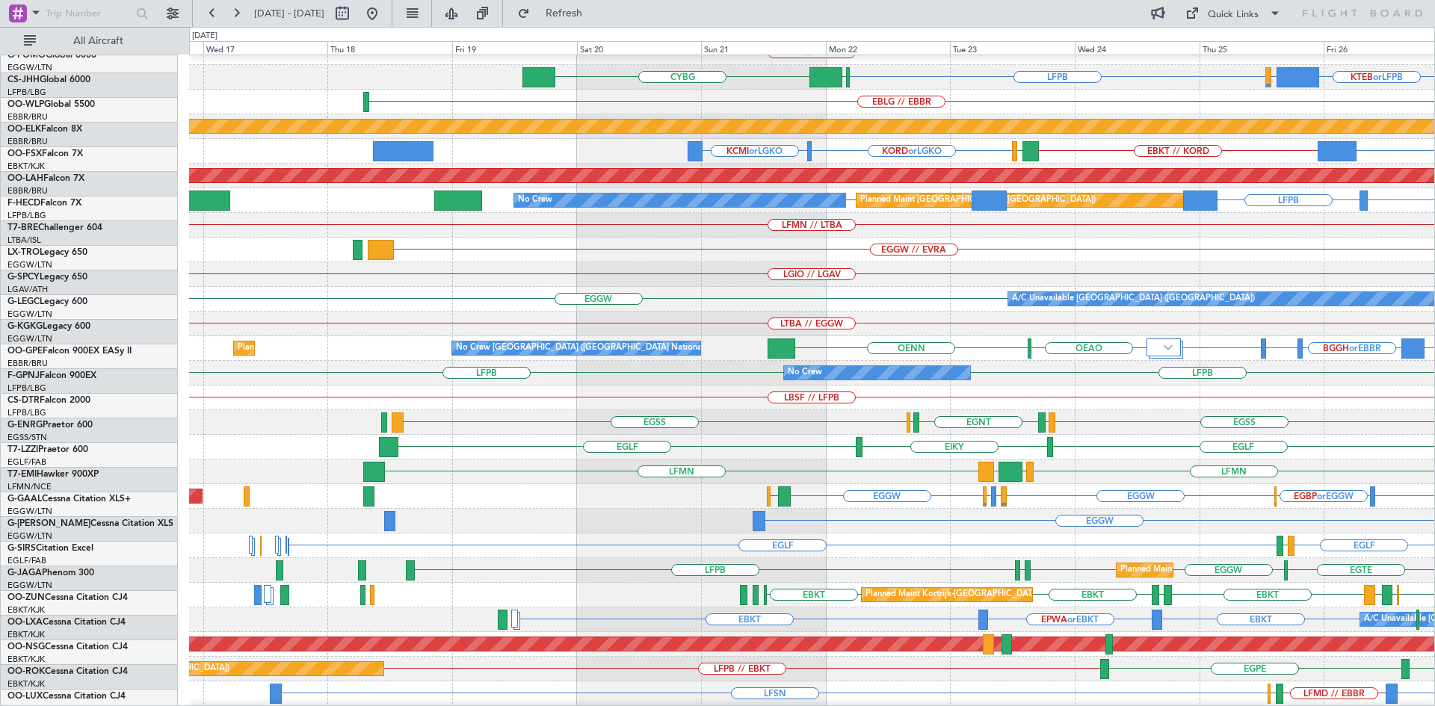
scroll to position [65, 0]
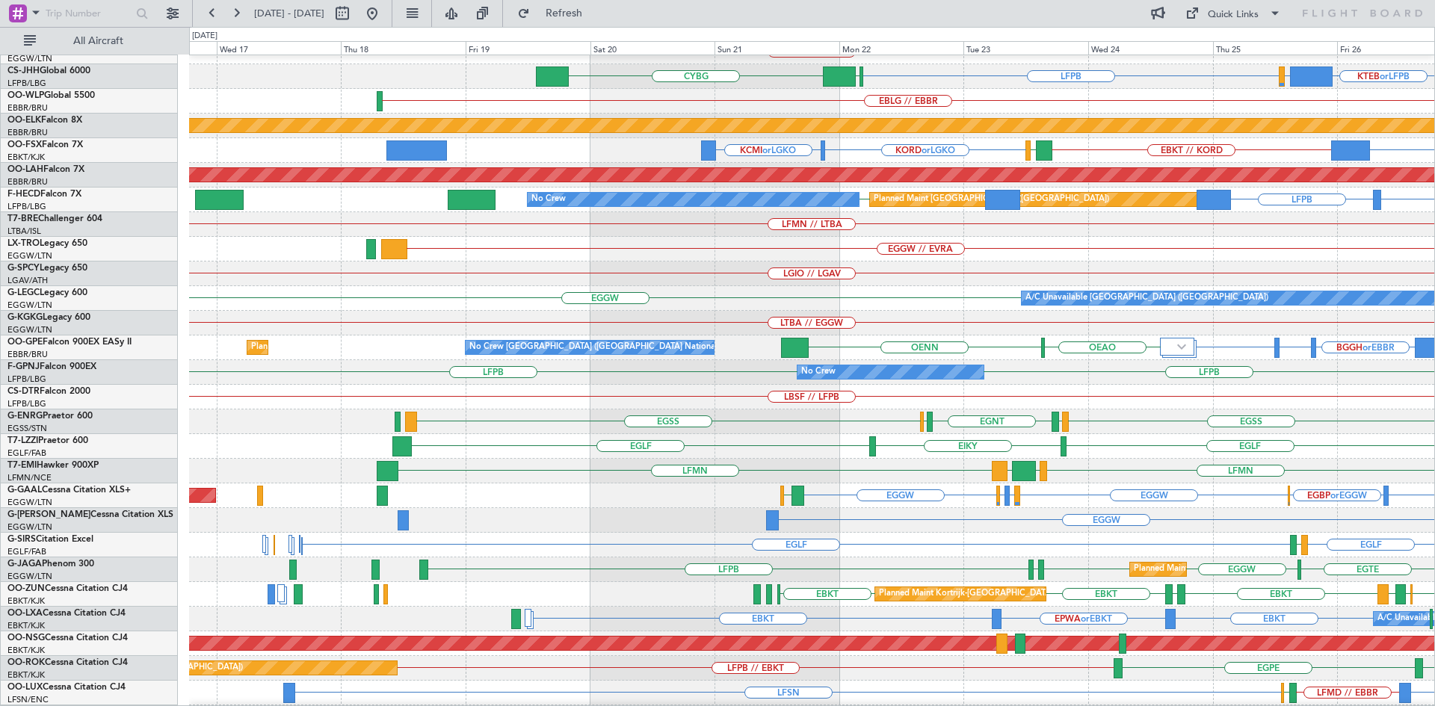
click at [1245, 439] on div "EGLF EGLF EIKY" at bounding box center [811, 446] width 1245 height 25
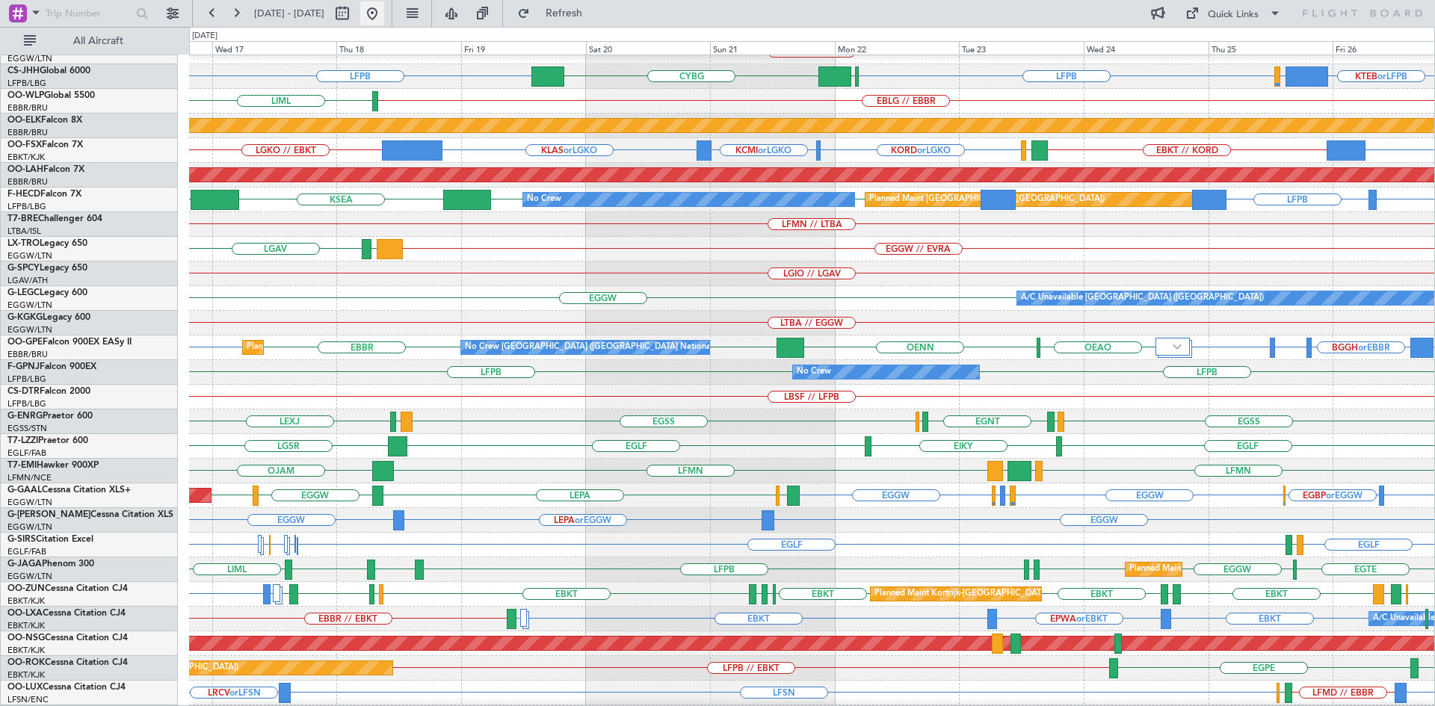
click at [384, 10] on button at bounding box center [372, 13] width 24 height 24
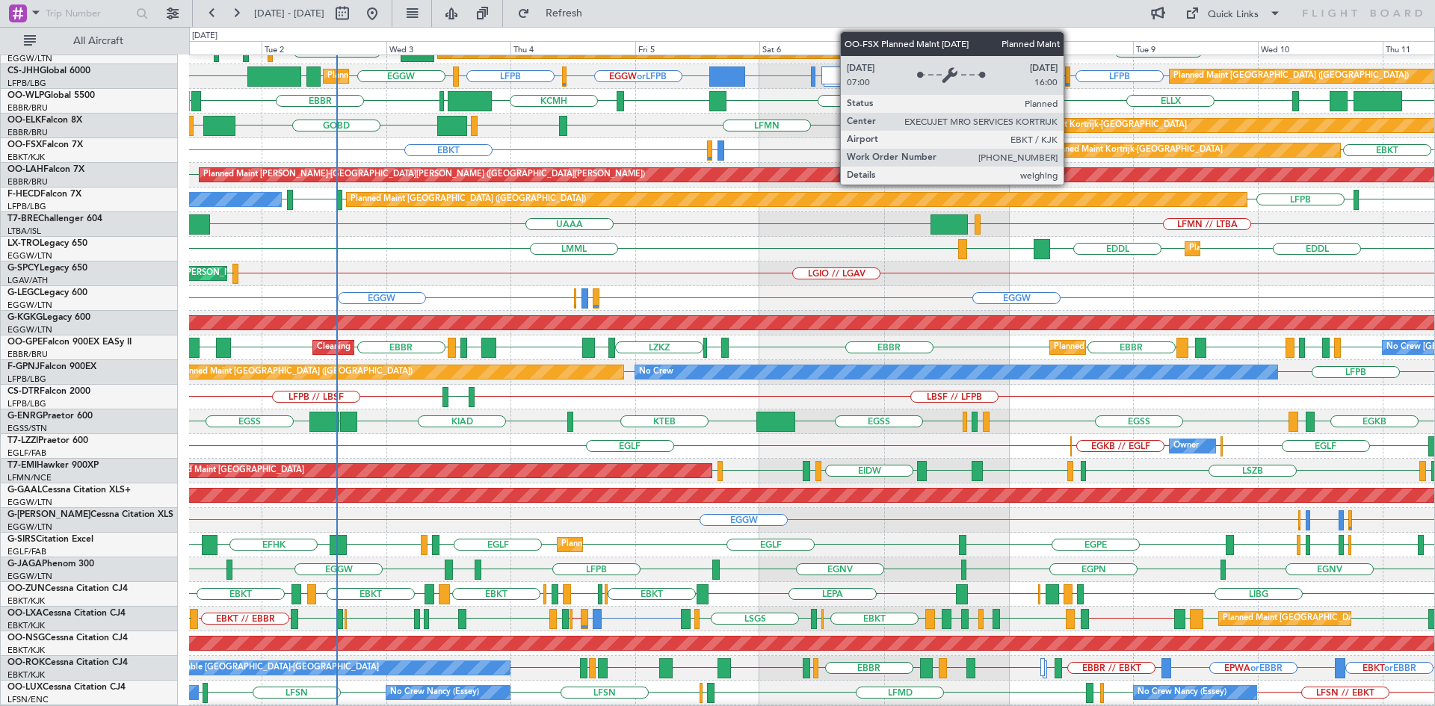
click at [1070, 151] on div "Planned Maint Kortrijk-[GEOGRAPHIC_DATA]" at bounding box center [1136, 150] width 174 height 22
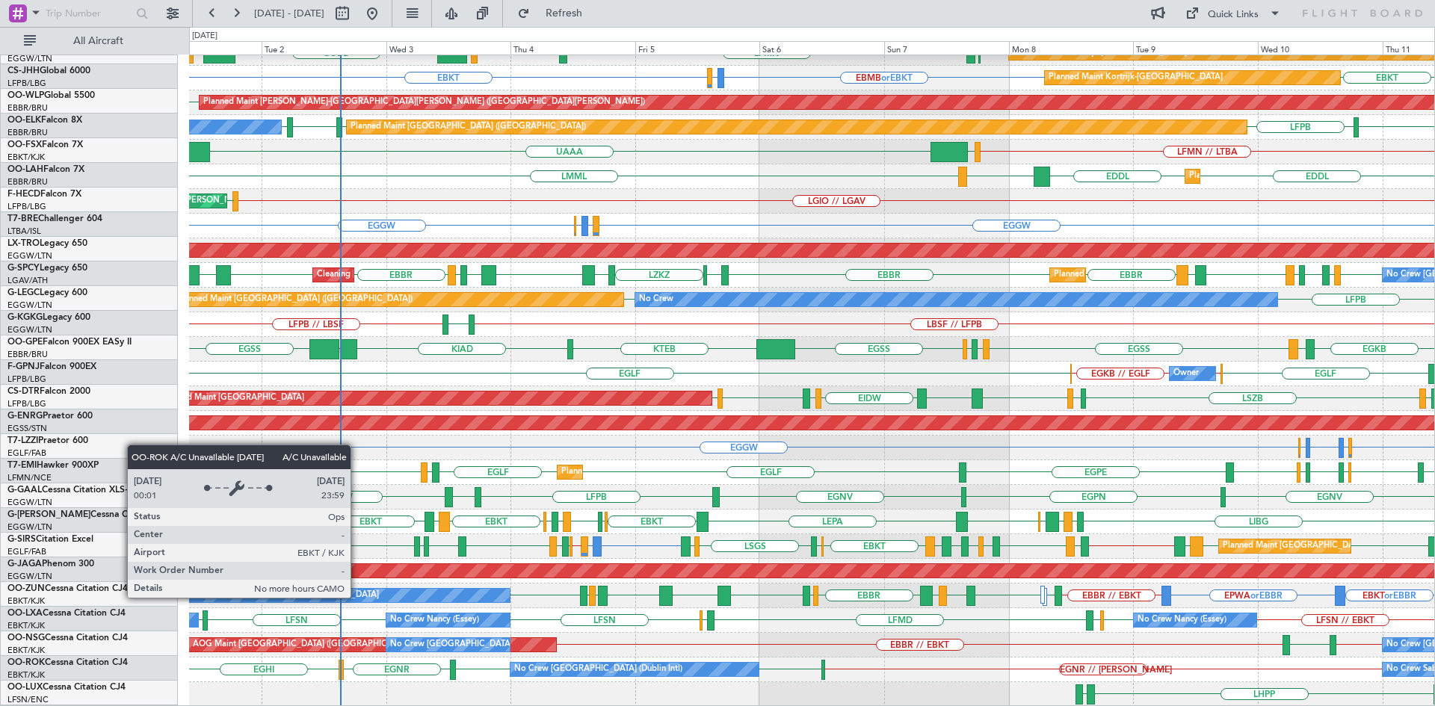
scroll to position [138, 0]
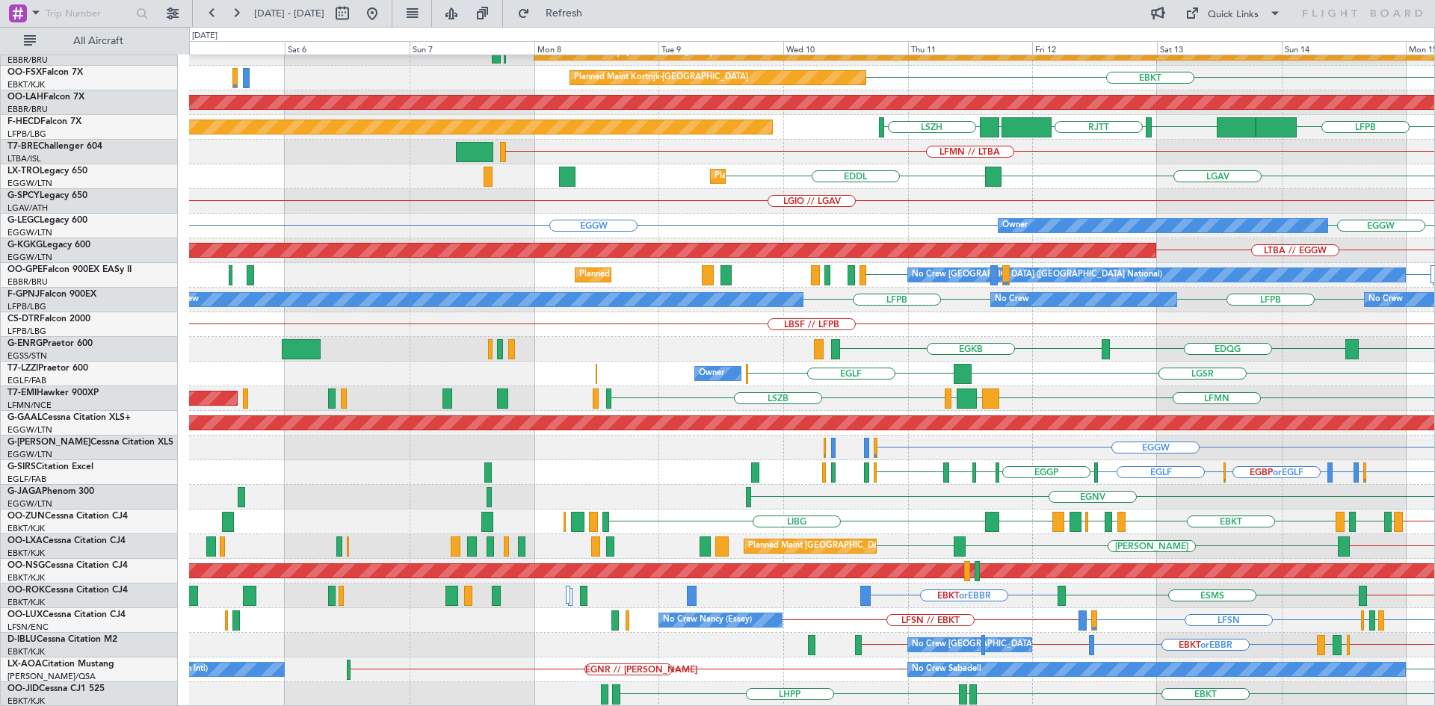
click at [1434, 333] on html "10 Sep 2025 - 20 Sep 2025 Refresh Quick Links All Aircraft RJTT RJNA RJTT UBBB …" at bounding box center [717, 353] width 1435 height 706
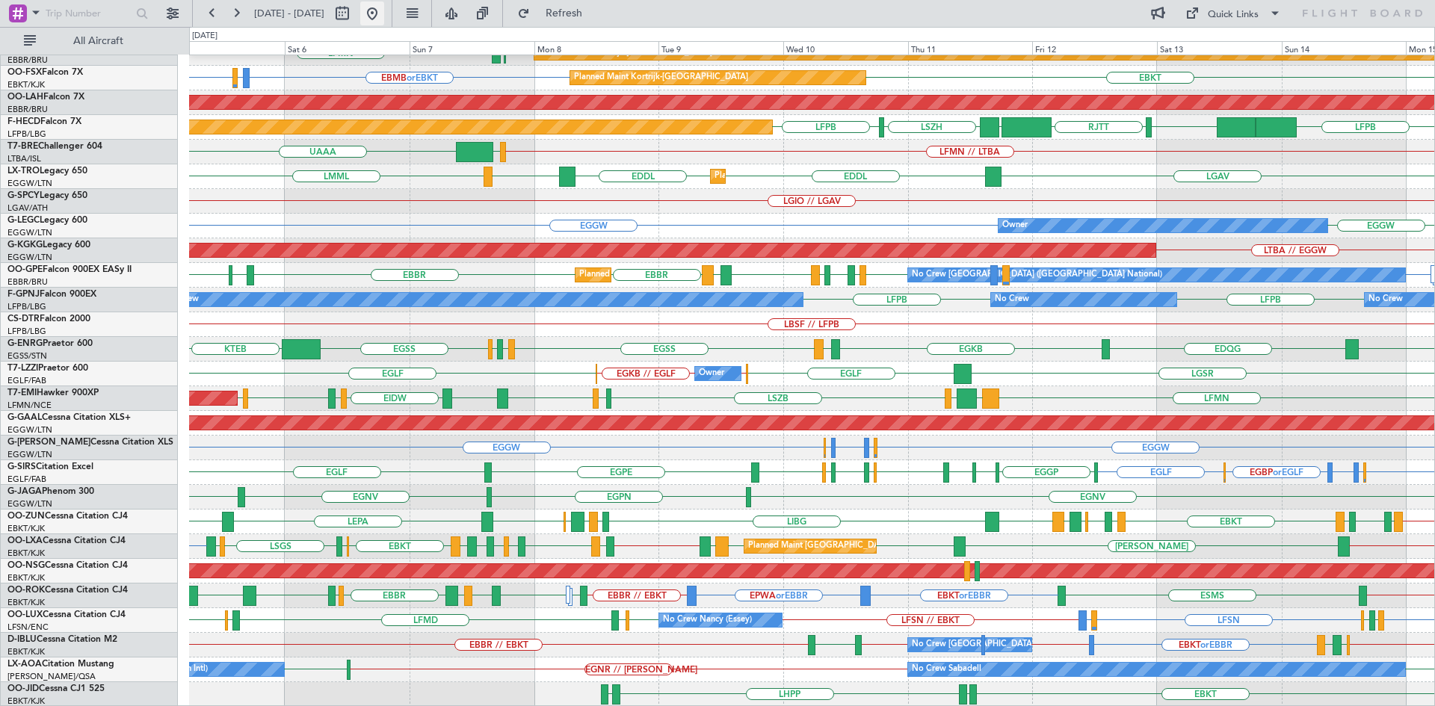
click at [384, 19] on button at bounding box center [372, 13] width 24 height 24
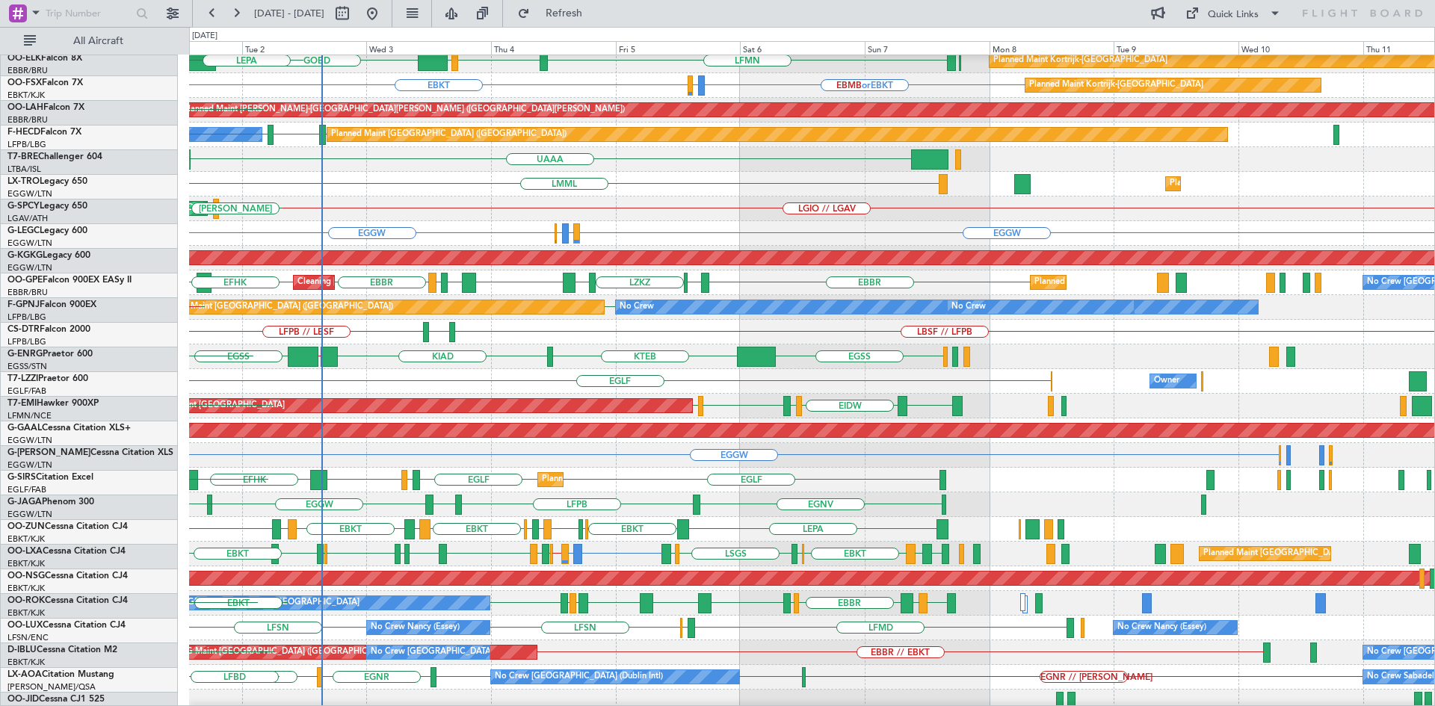
scroll to position [130, 0]
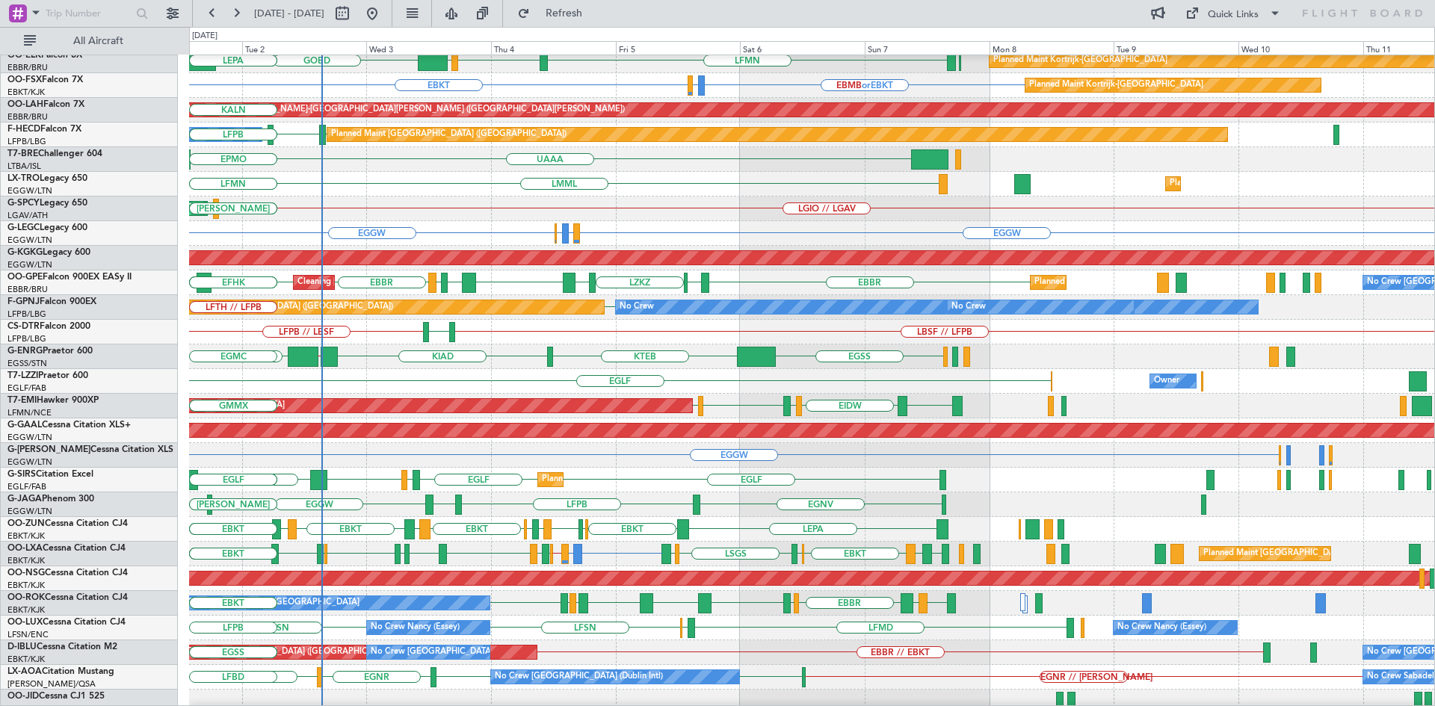
click at [688, 362] on div "EGSS KTEB KIAD KBGR // CYYR EGSS EGMC" at bounding box center [811, 357] width 1245 height 25
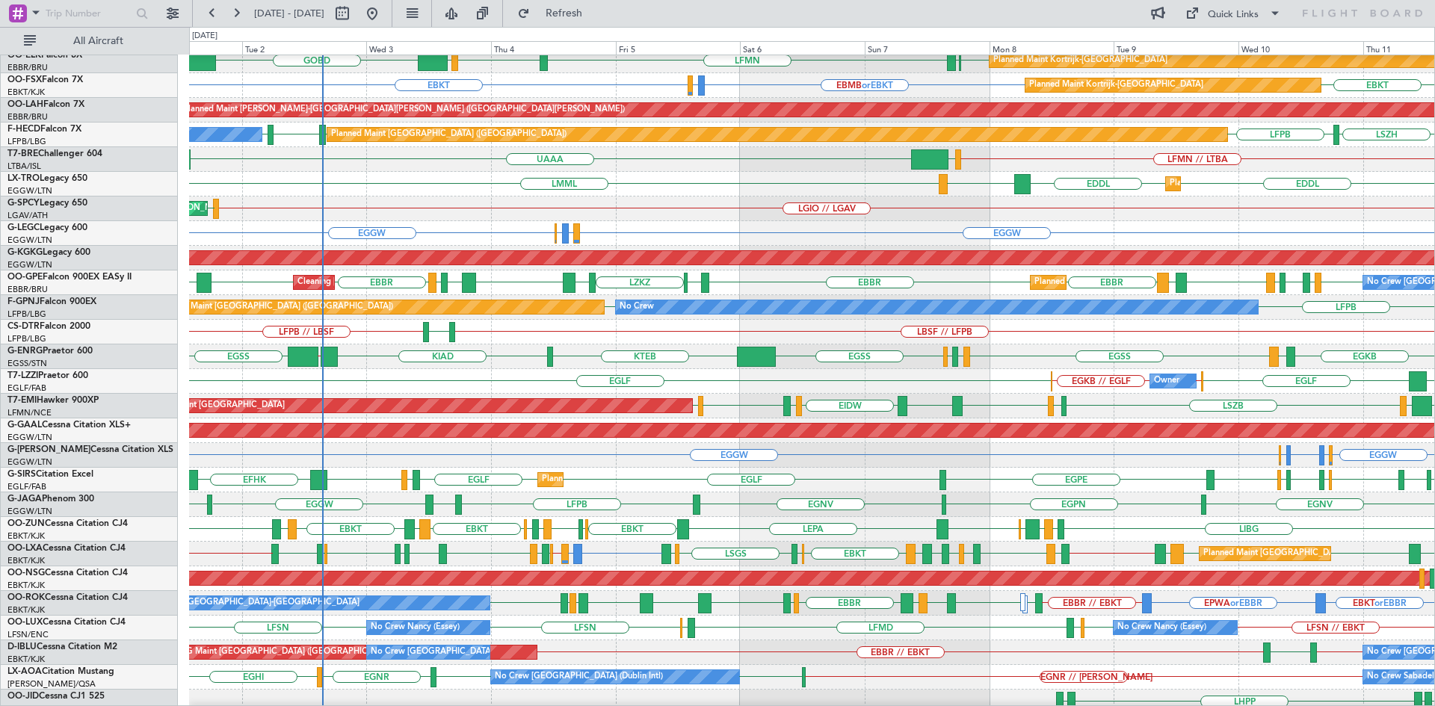
scroll to position [0, 0]
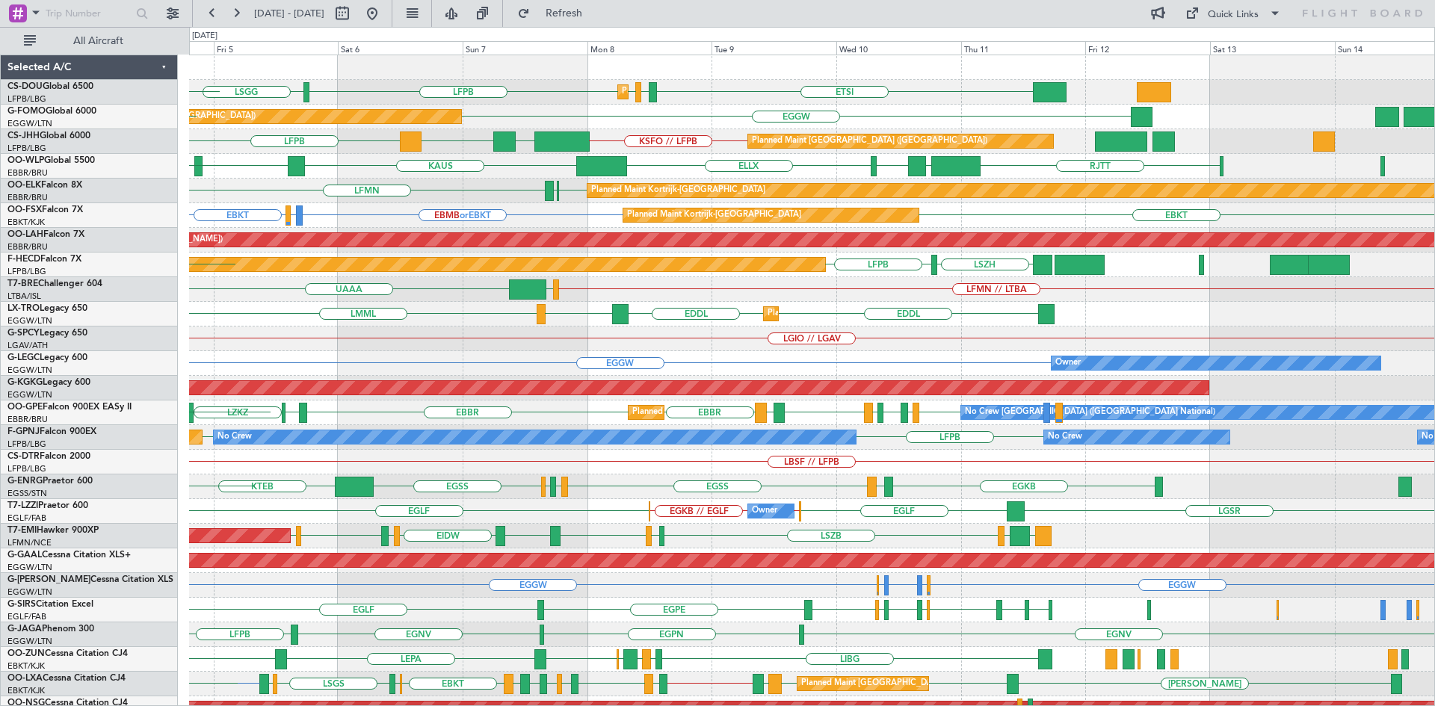
click at [642, 146] on div "KSFO // LFPB EHAM LLBG LFPB Planned Maint Paris (Le Bourget) EGGW Planned Maint…" at bounding box center [811, 141] width 1245 height 25
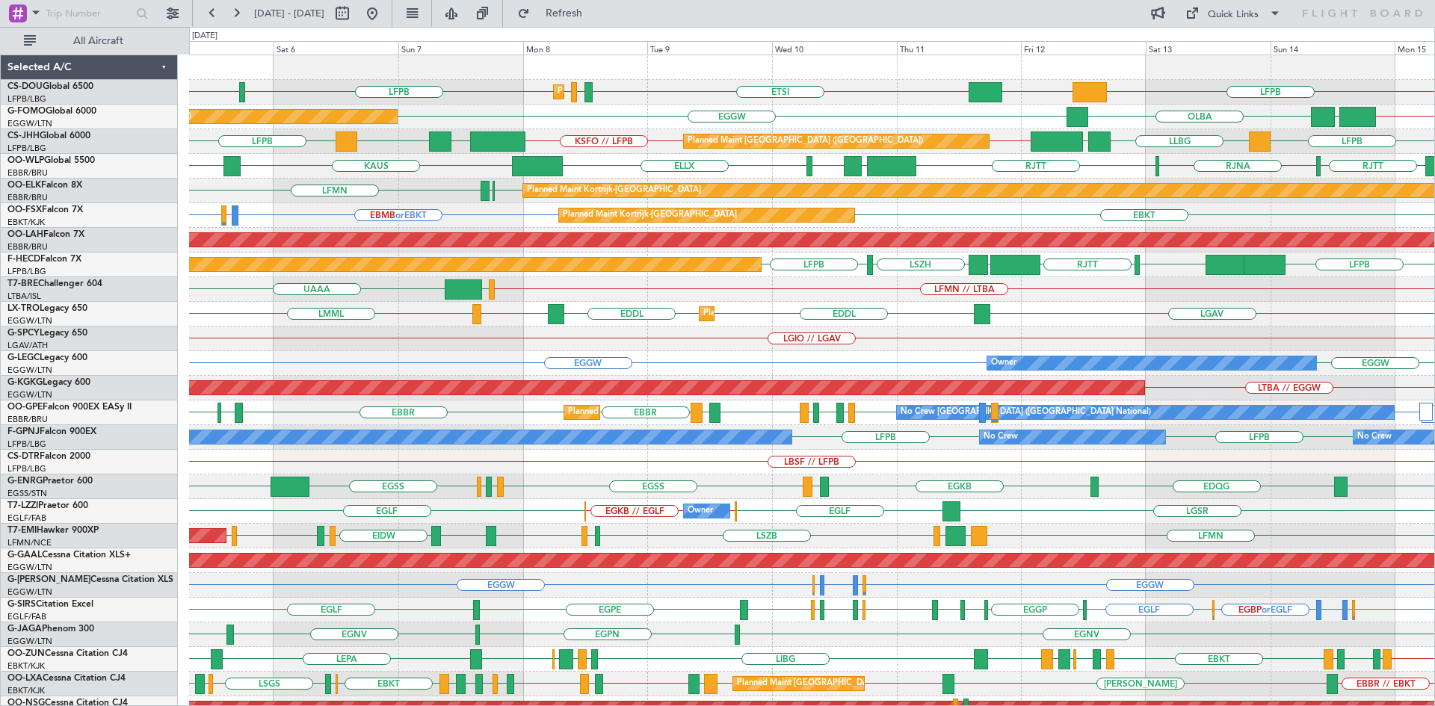
click at [883, 132] on div "Planned Maint Paris (Le Bourget) KSFO // LFPB EHAM LLBG LFPB LFPB LLBG EHAM LFP…" at bounding box center [811, 141] width 1245 height 25
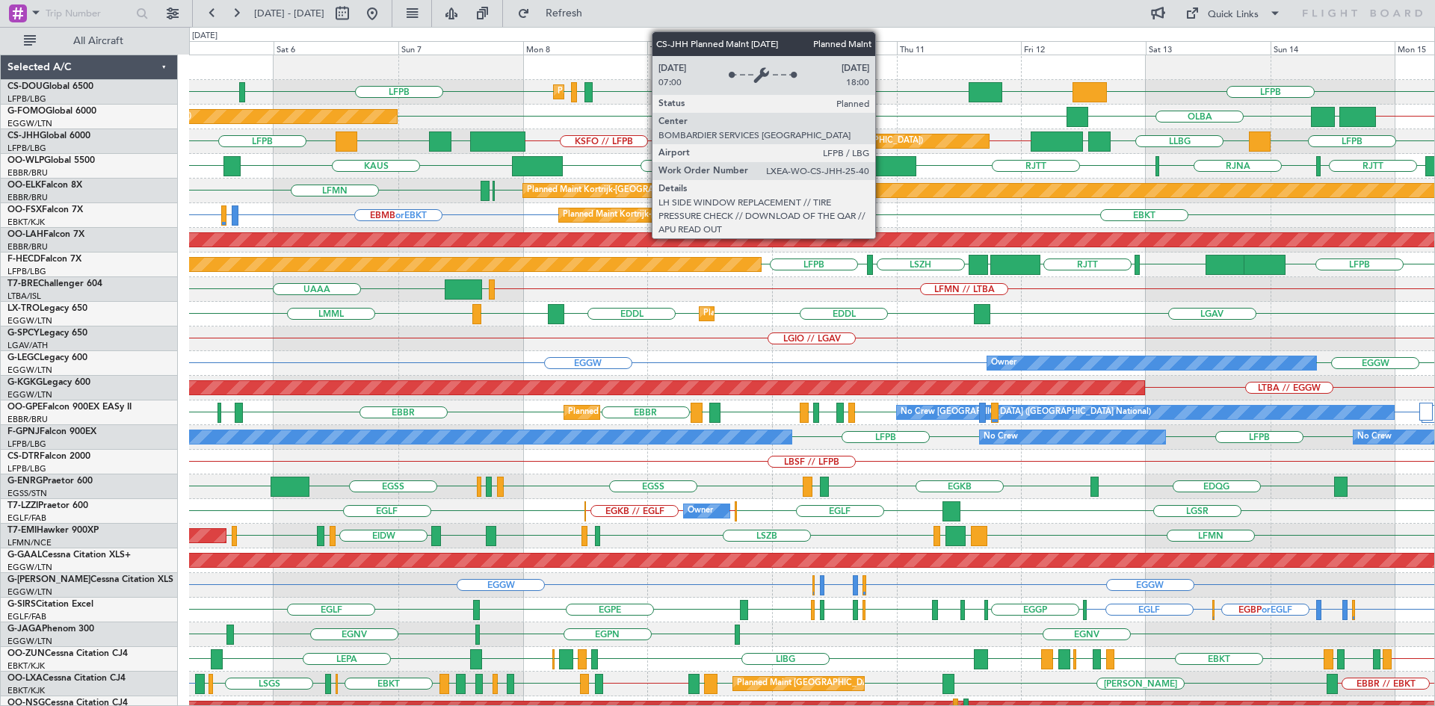
click at [882, 141] on div "Planned Maint [GEOGRAPHIC_DATA] ([GEOGRAPHIC_DATA])" at bounding box center [836, 141] width 305 height 13
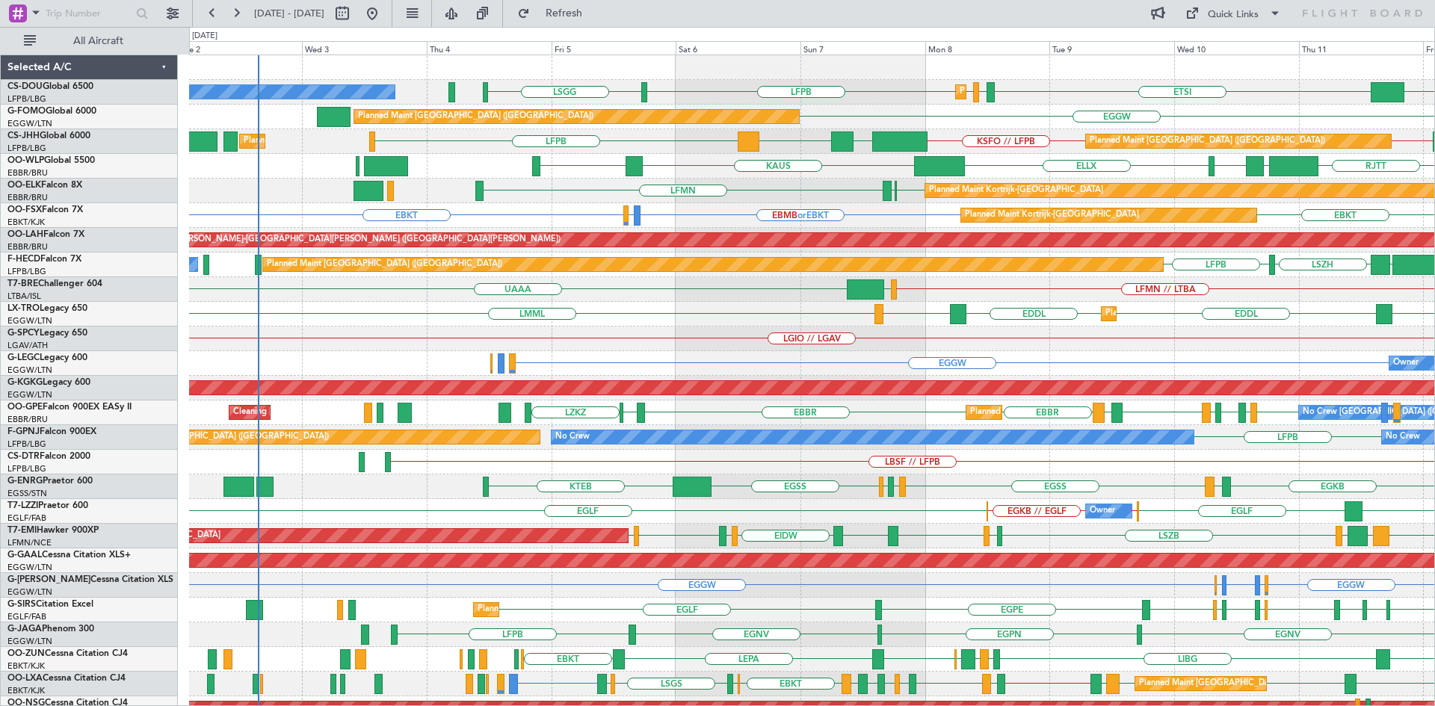
click at [1104, 114] on div "Planned Maint Paris (Le Bourget) ETSI EGGW LFPB LFPB LSGG Planned Maint Paris (…" at bounding box center [811, 449] width 1245 height 789
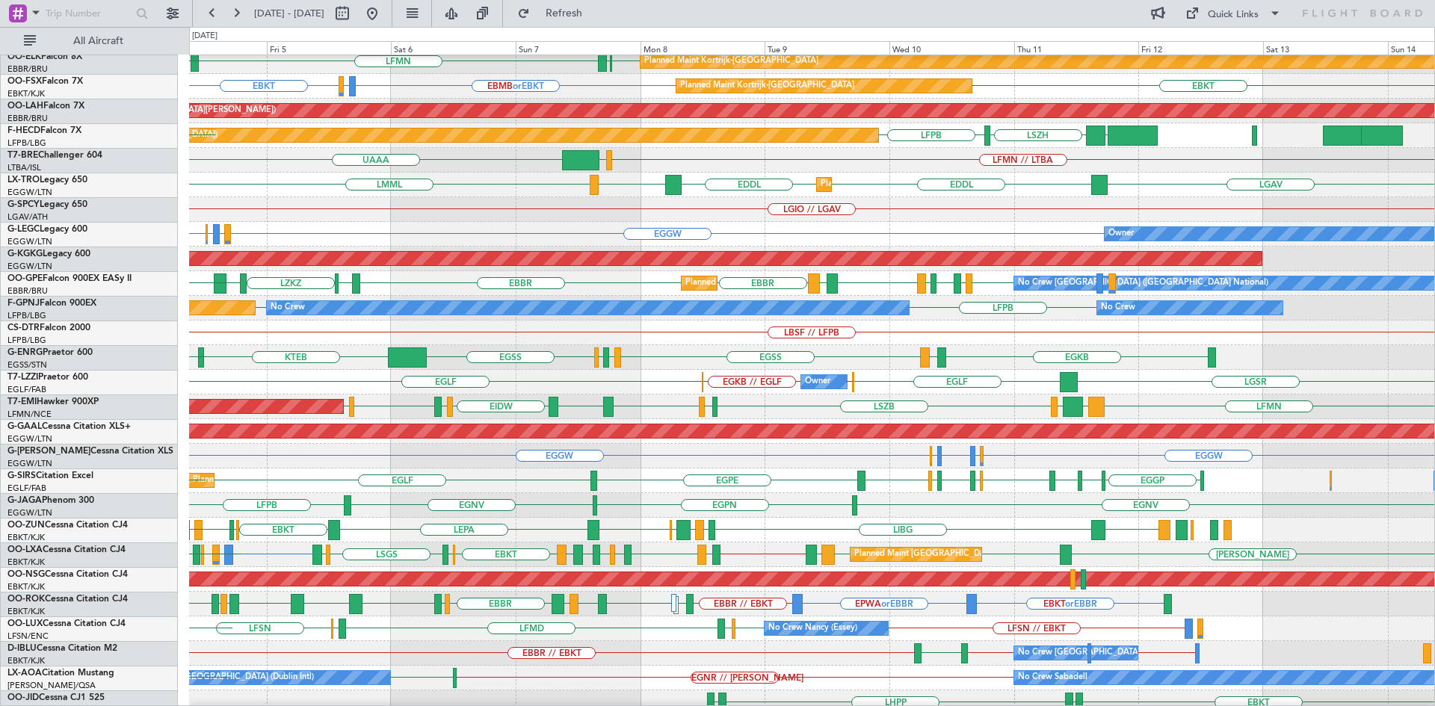
scroll to position [129, 0]
click at [910, 519] on div "LIBG LGMK LIBG EBCI EBKT LEPA EBKT LFPB EDDL EBKT LIML EBLG EBKT LIRA EBKT LEBB…" at bounding box center [811, 530] width 1245 height 25
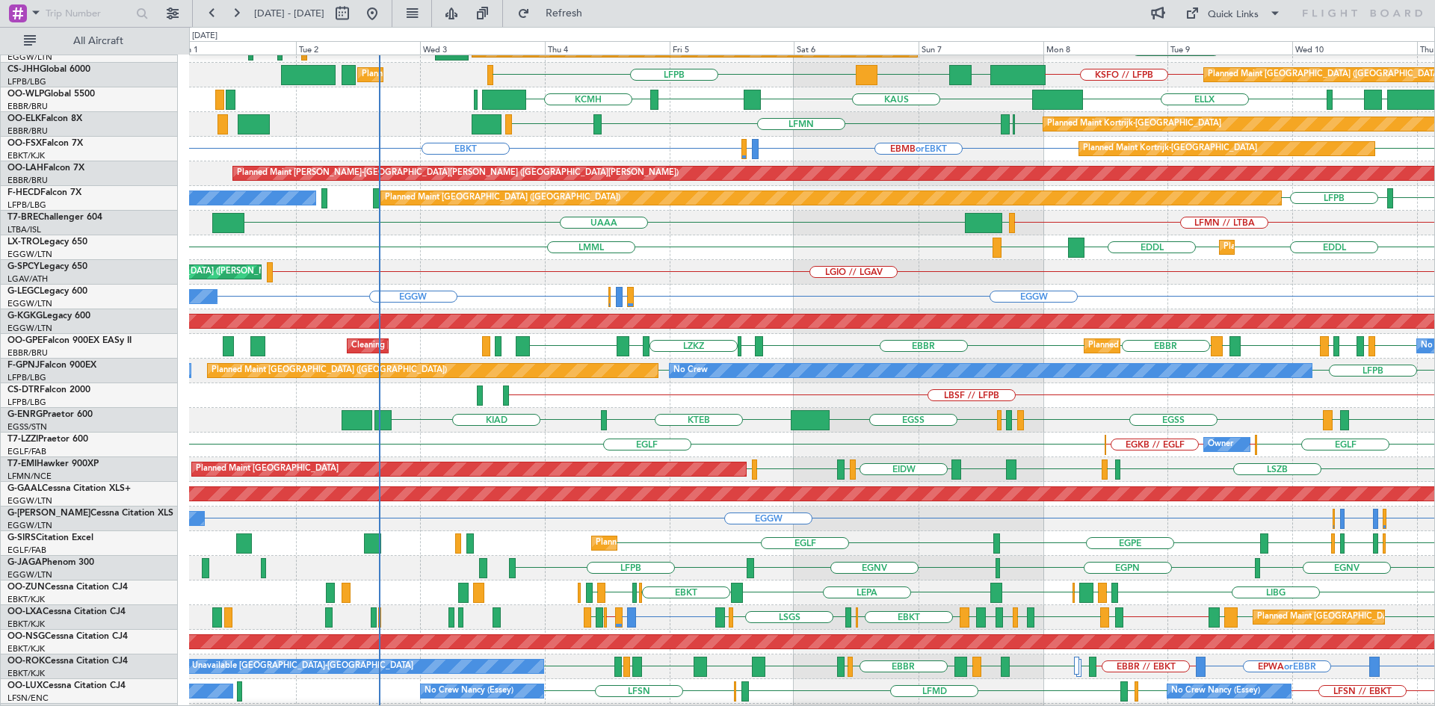
click at [869, 255] on div "Planned Maint Dusseldorf EDDL LGAV LMML EDDL LGAV" at bounding box center [811, 247] width 1245 height 25
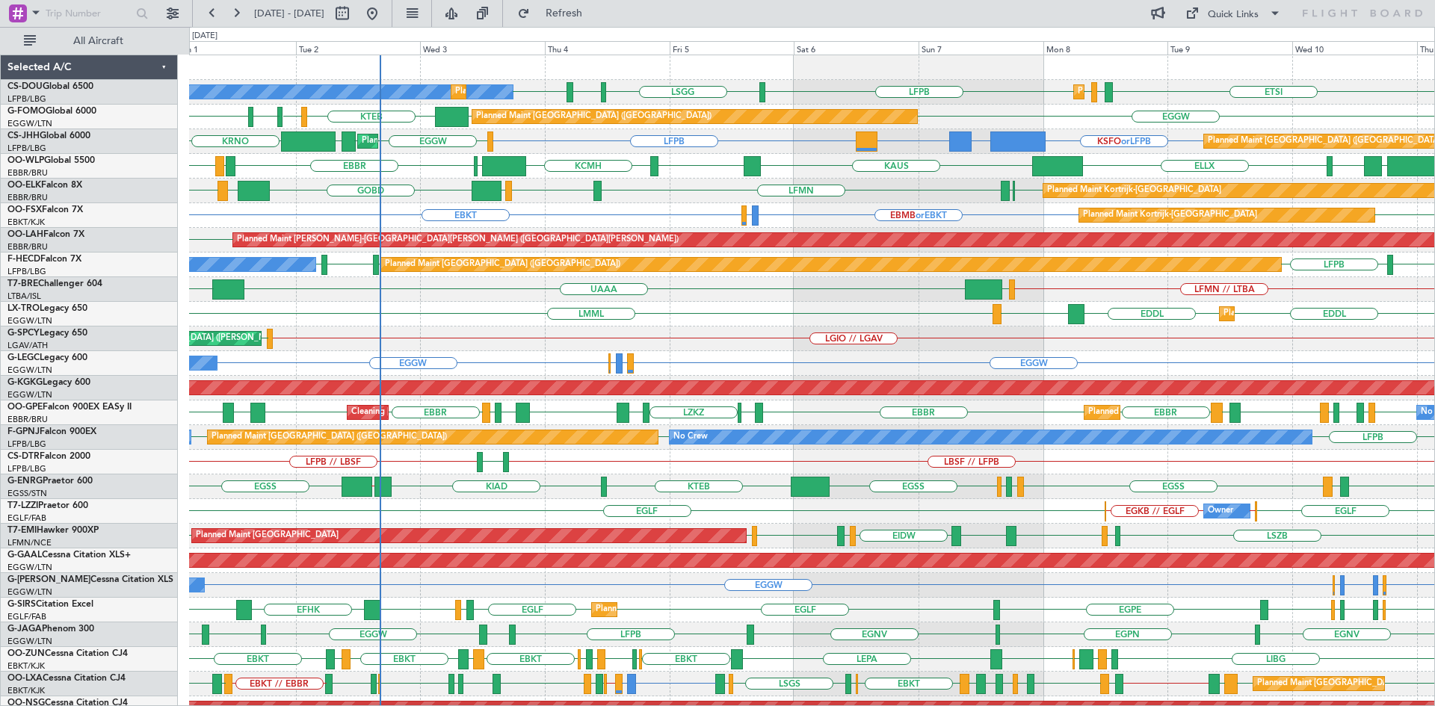
scroll to position [138, 0]
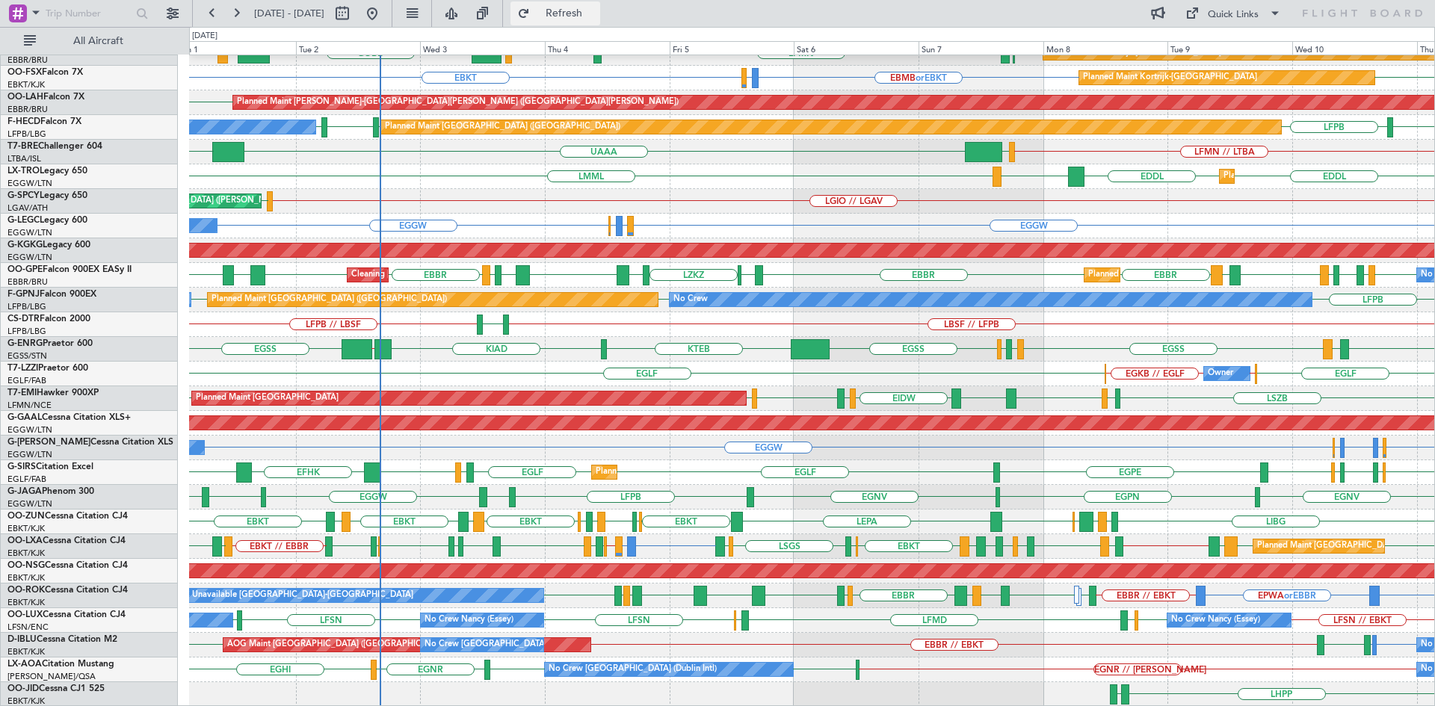
click at [582, 21] on button "Refresh" at bounding box center [555, 13] width 90 height 24
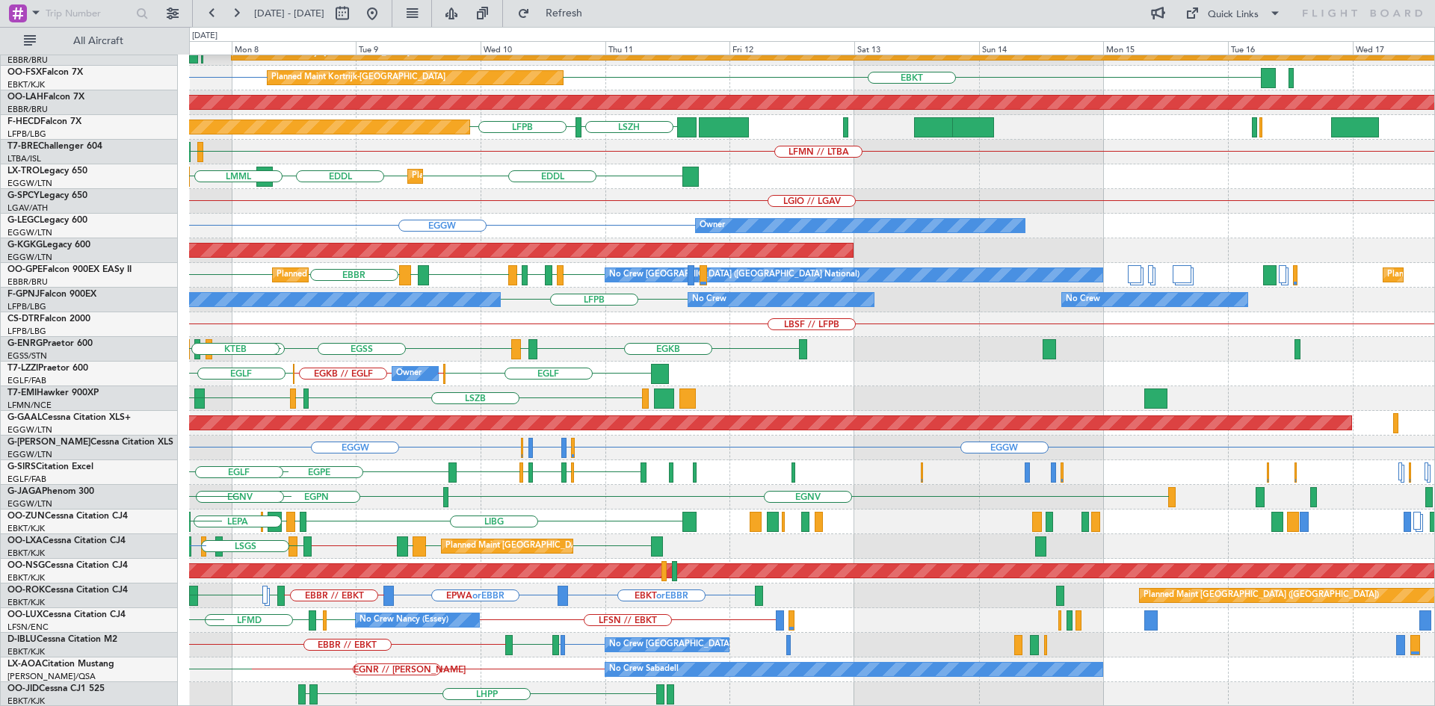
click at [52, 340] on div "ELLX KAUS LTCG LIML KTEB Planned Maint Kortrijk-Wevelgem EBKT EBBR LFMN Planned…" at bounding box center [717, 366] width 1435 height 679
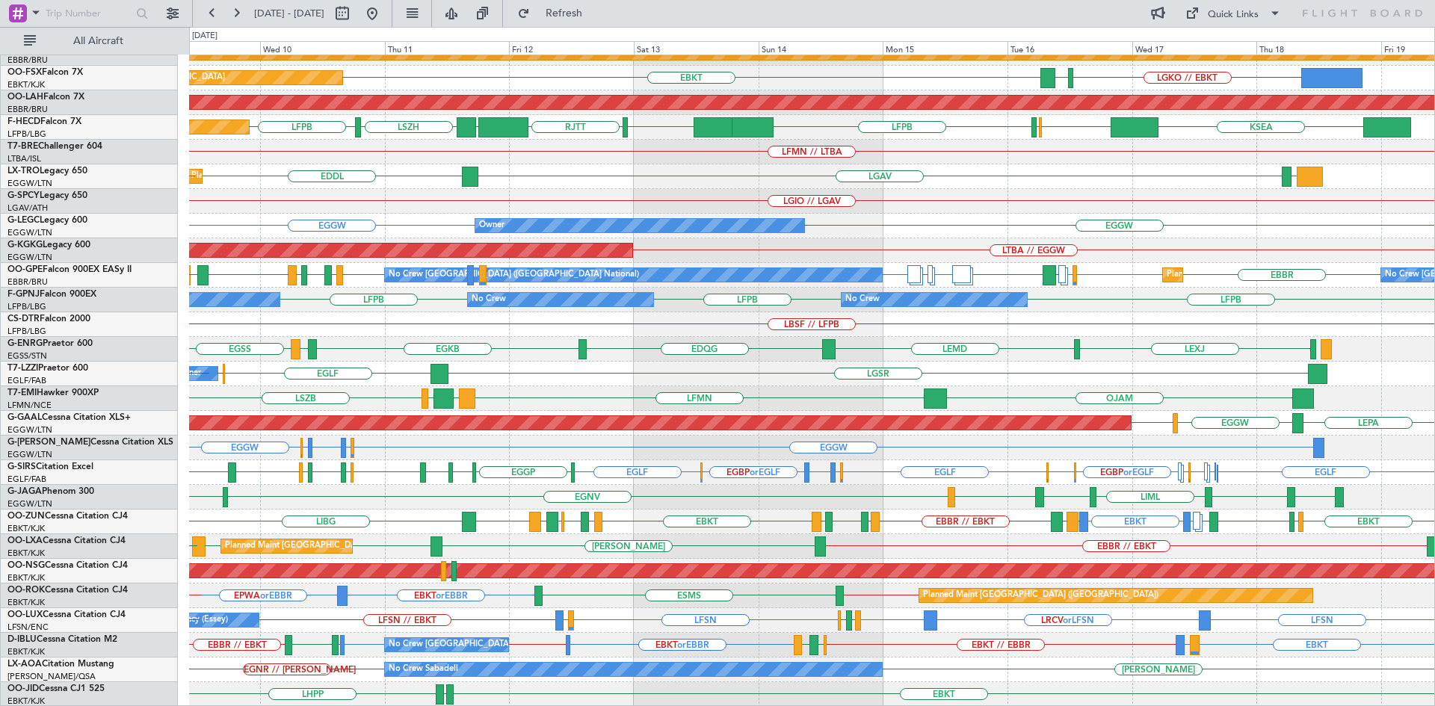
click at [821, 475] on div "ELLX RJTT RJNA RJTT LTCG LIML EBLG // EBBR LIML UBBB Planned Maint Kortrijk-Wev…" at bounding box center [811, 312] width 1245 height 789
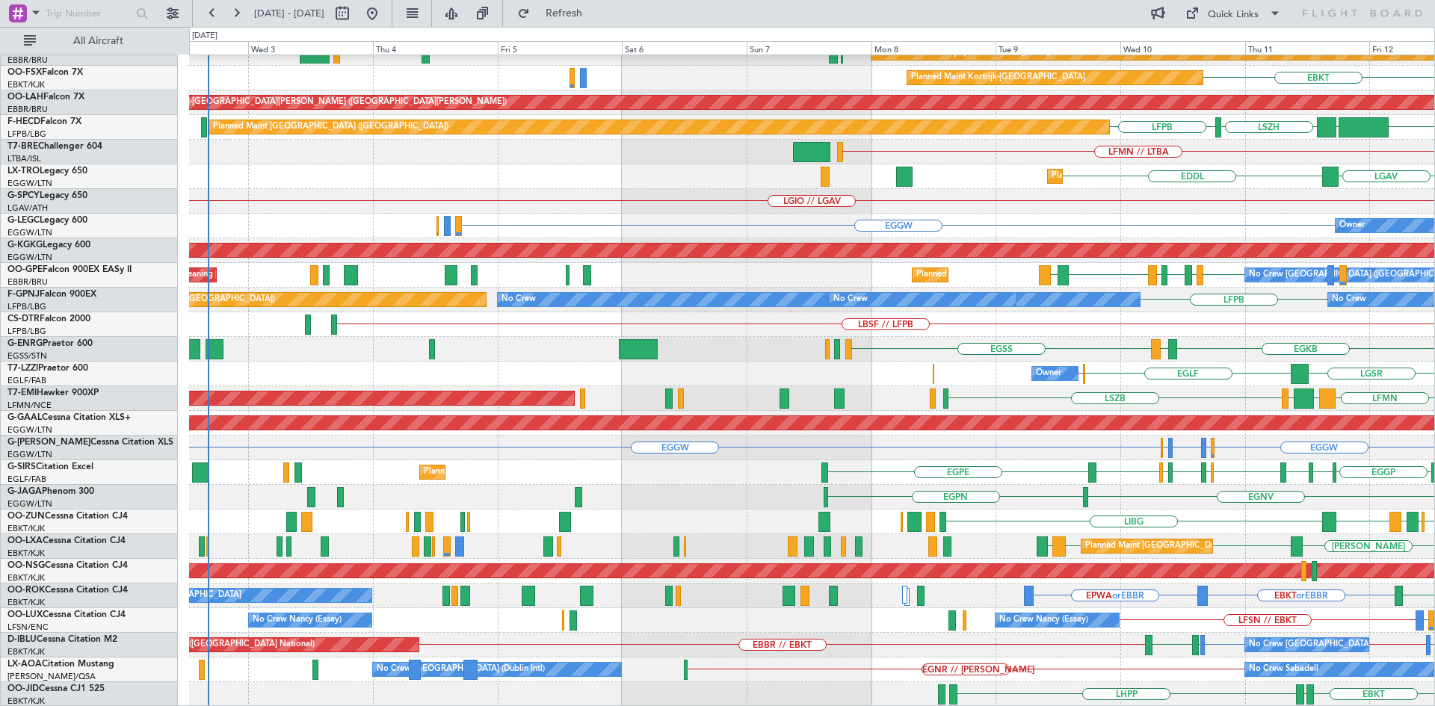
click at [1218, 160] on div "ELLX RJTT LTCG LIML RJNA RJTT Planned Maint Kortrijk-Wevelgem Planned Maint Kor…" at bounding box center [811, 312] width 1245 height 789
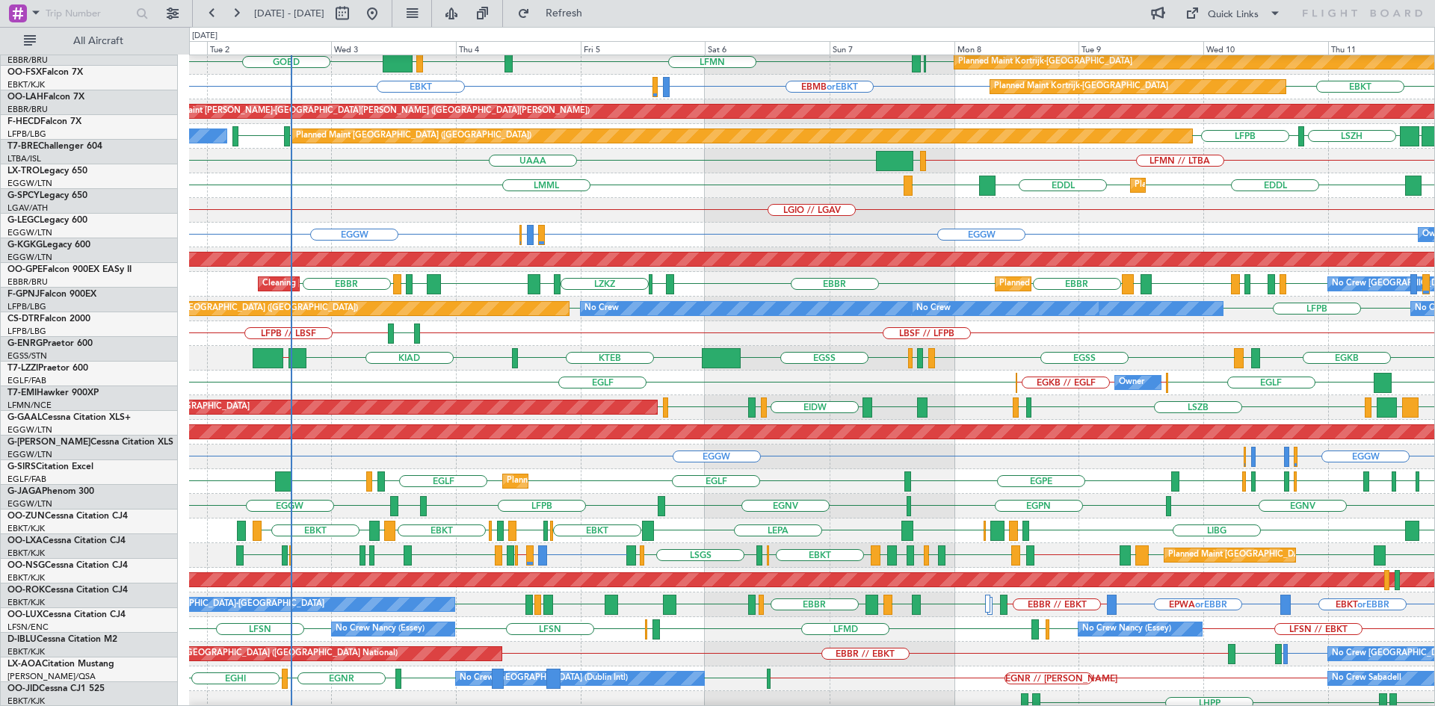
scroll to position [129, 0]
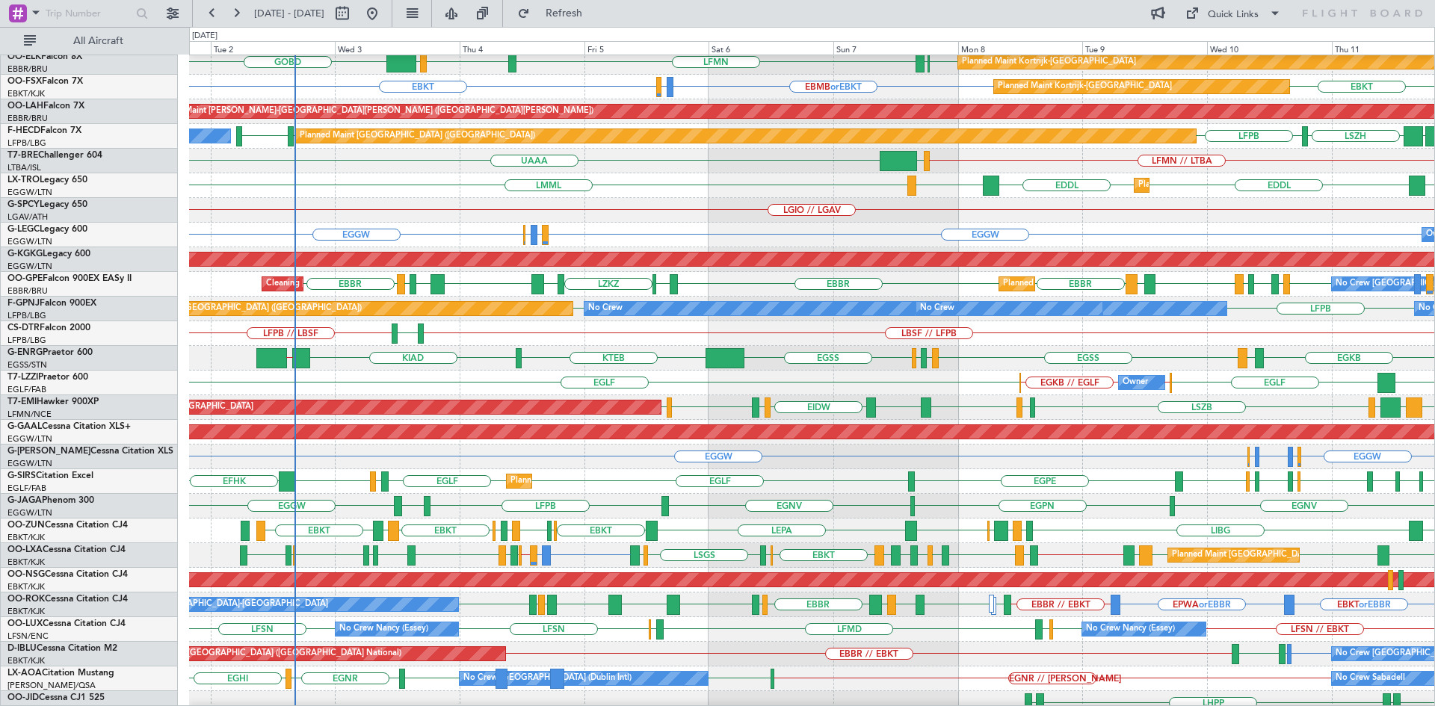
click at [459, 191] on div "Planned Maint Dusseldorf EDDL LGAV LMML LGAV EDDL" at bounding box center [811, 185] width 1245 height 25
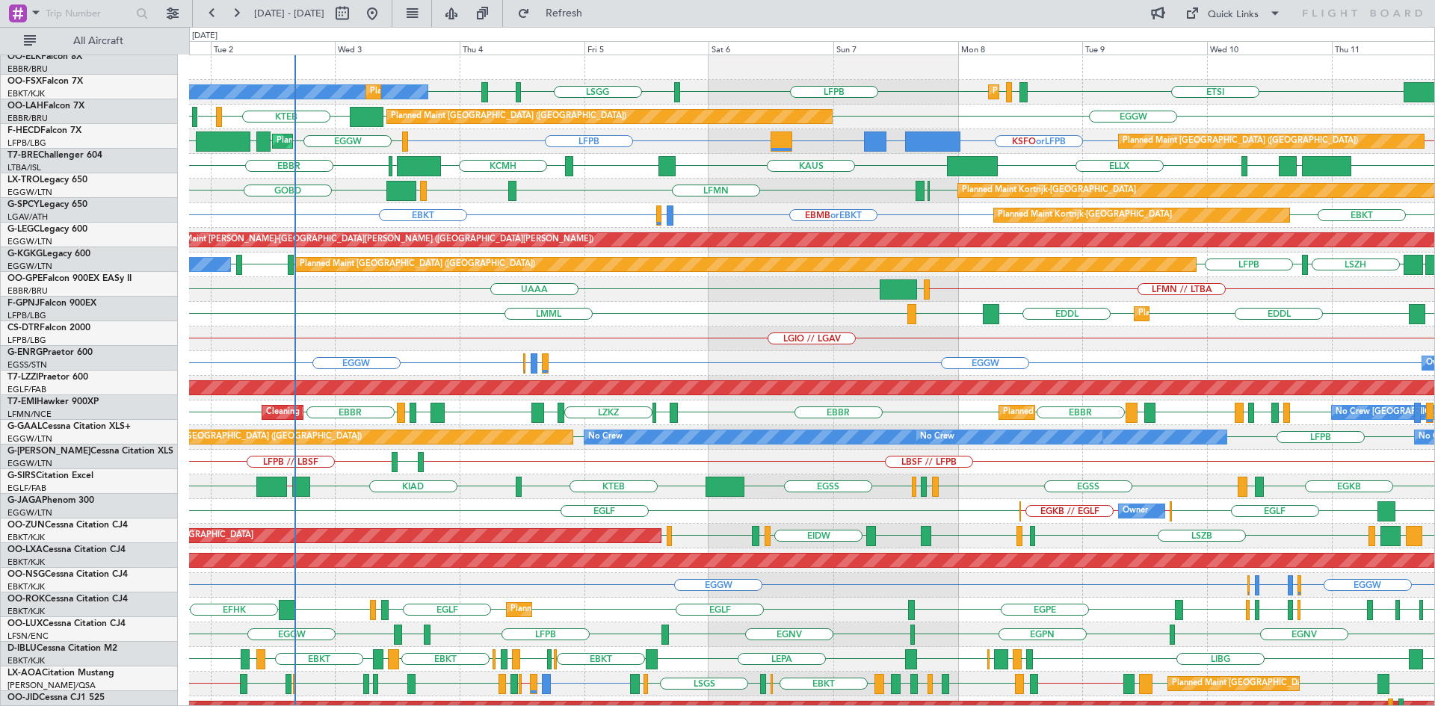
scroll to position [0, 0]
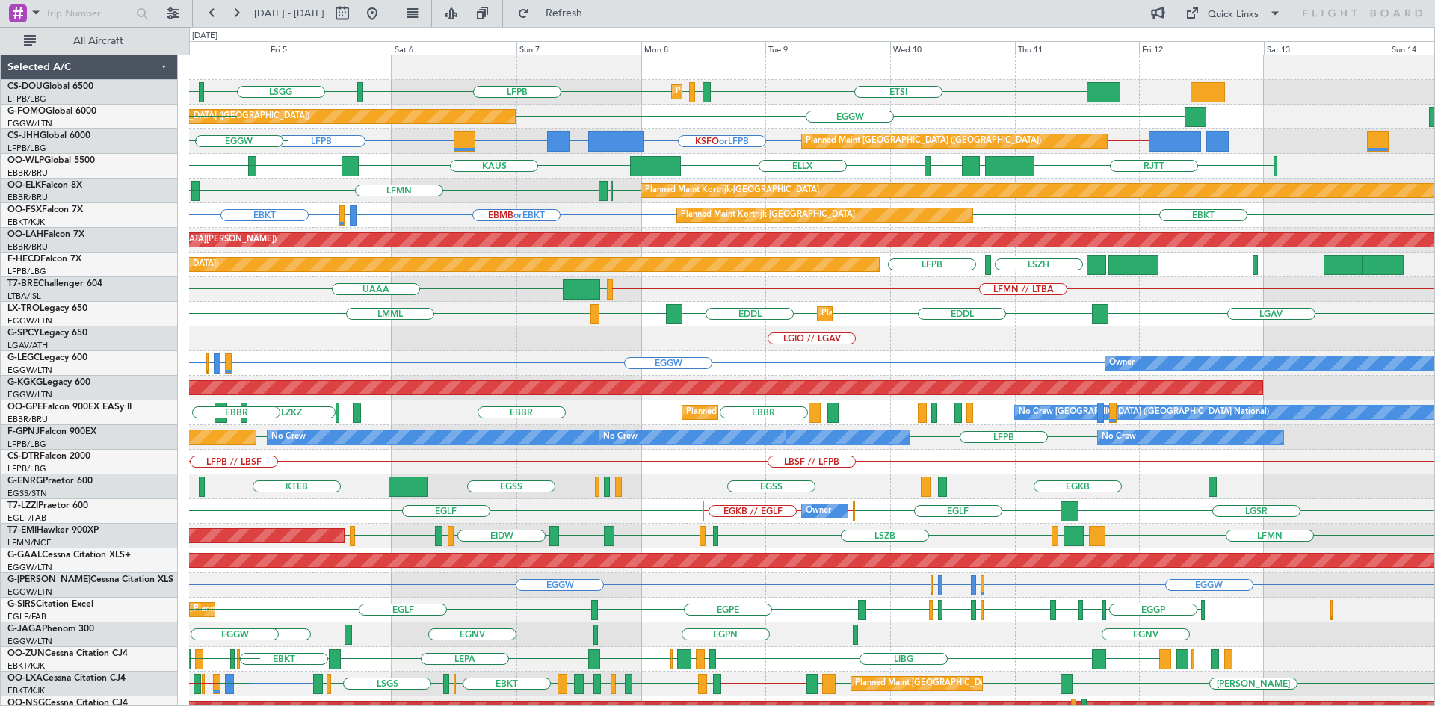
click at [858, 179] on div "Planned Maint Paris (Le Bourget) ETSI EGGW LFPB LFPB LSGG LIML LFPB Planned Mai…" at bounding box center [811, 449] width 1245 height 789
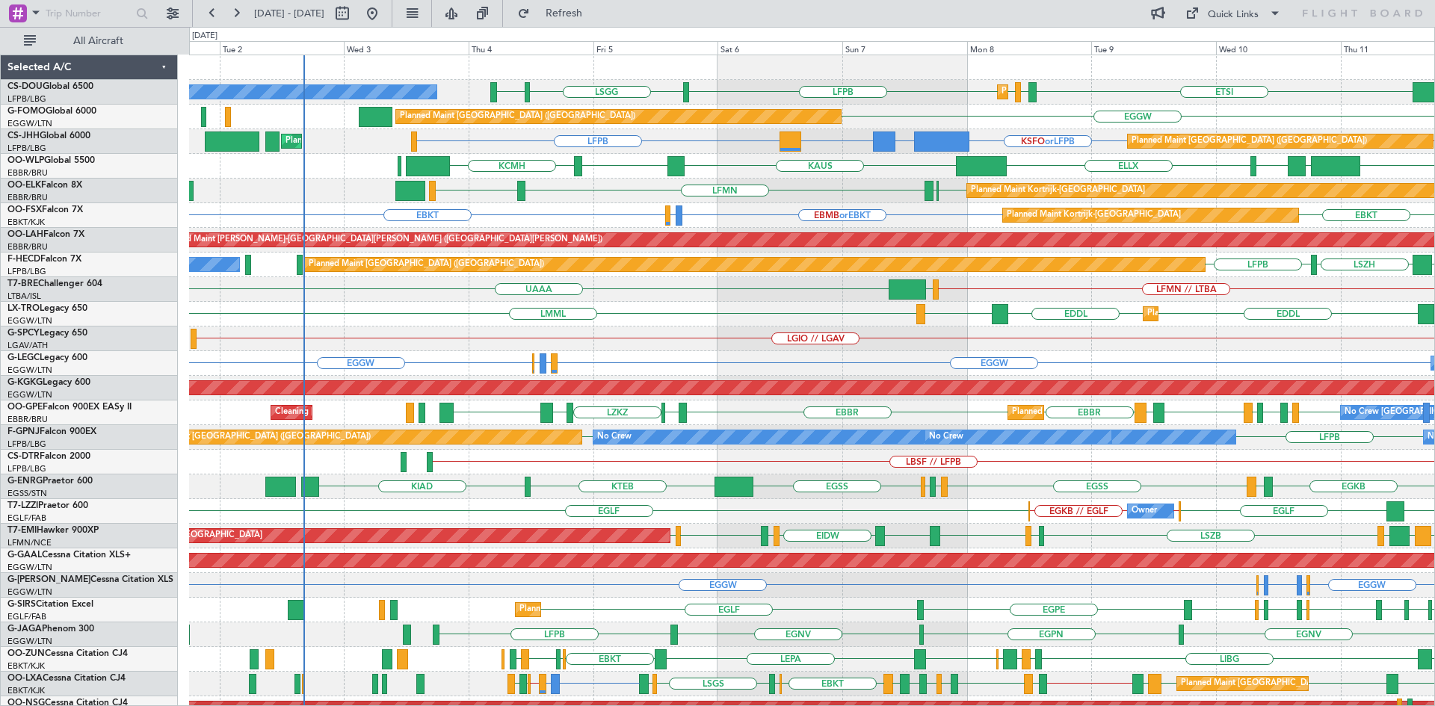
click at [759, 153] on div "Planned Maint Paris (Le Bourget) KSFO or LFPB EHAM or LFPB LLBG or LFPB LFPB Pl…" at bounding box center [811, 141] width 1245 height 25
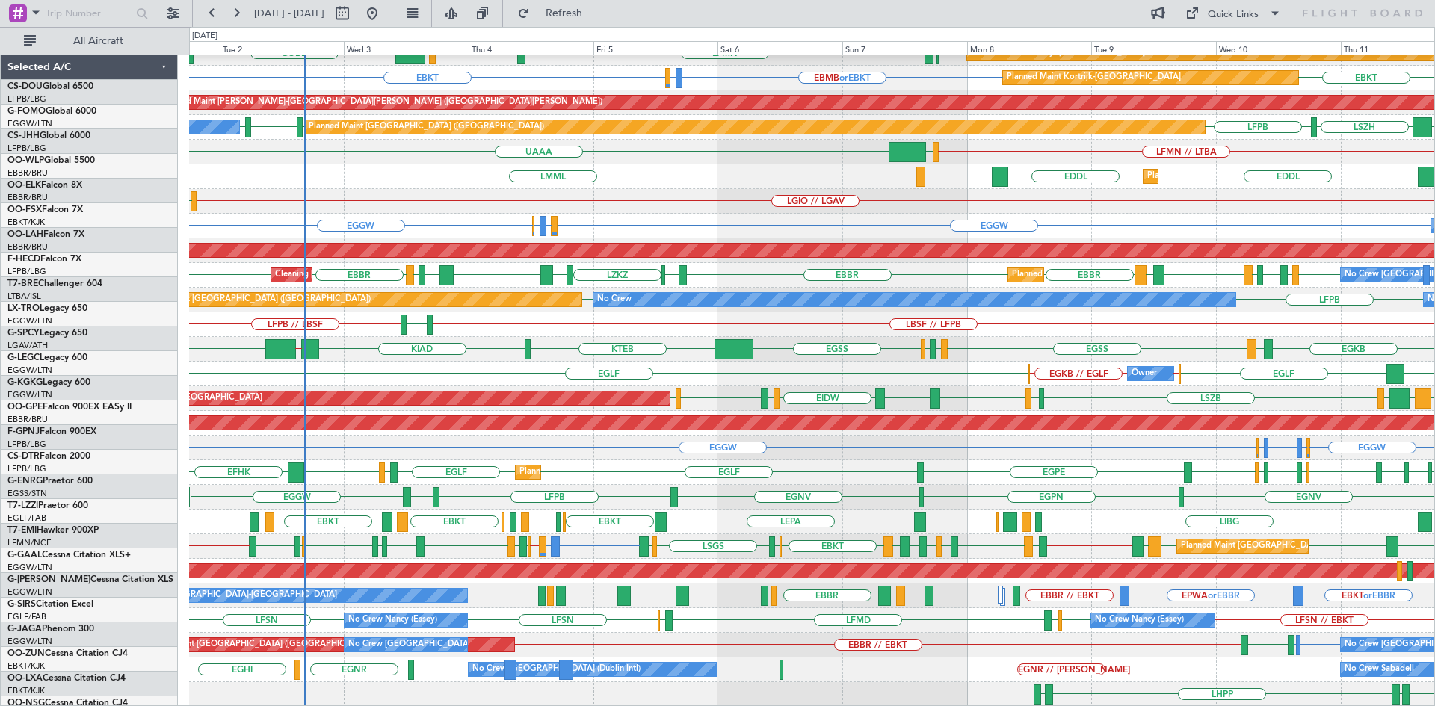
scroll to position [138, 0]
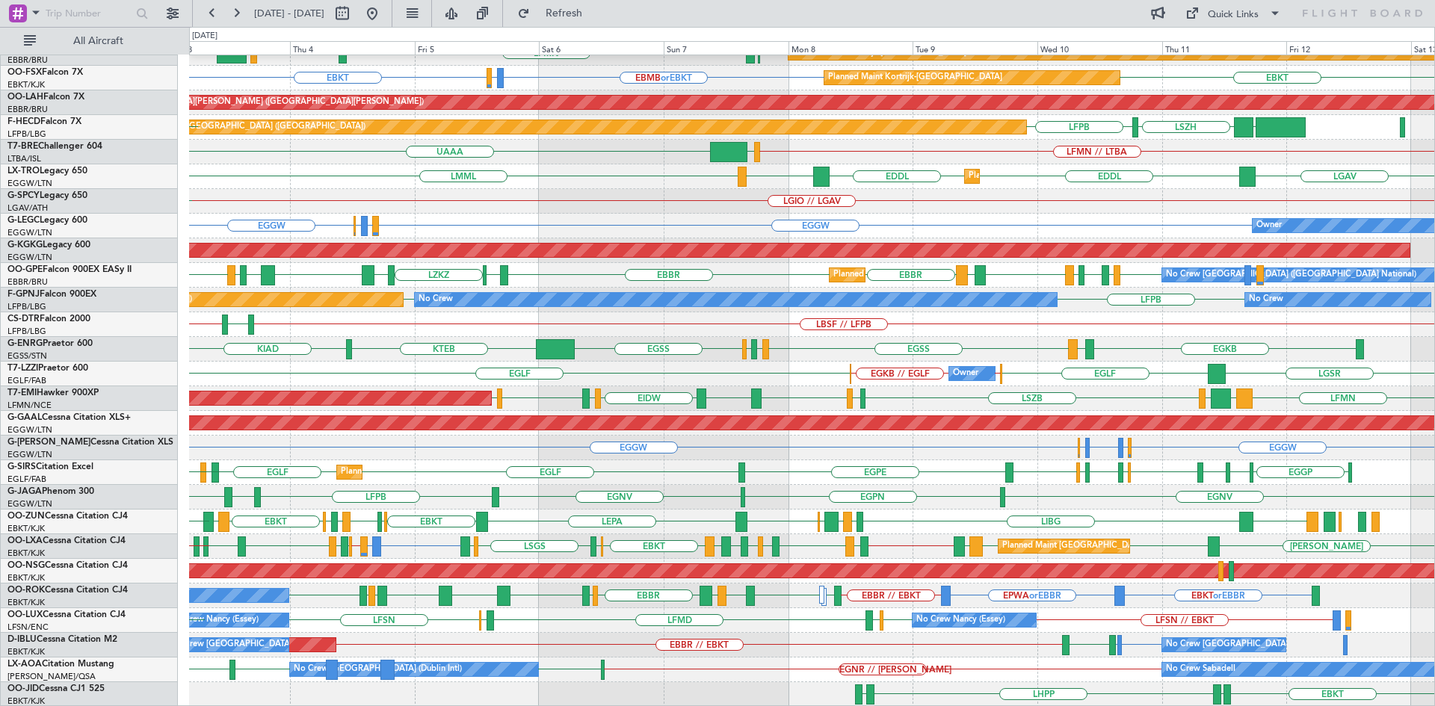
click at [869, 629] on div "ELLX KAUS KTEB KCMH RJTT LTCG LIML EBLG EBBR EBKT EBBR LFMN EBBR LIML GOBD Plan…" at bounding box center [811, 312] width 1245 height 789
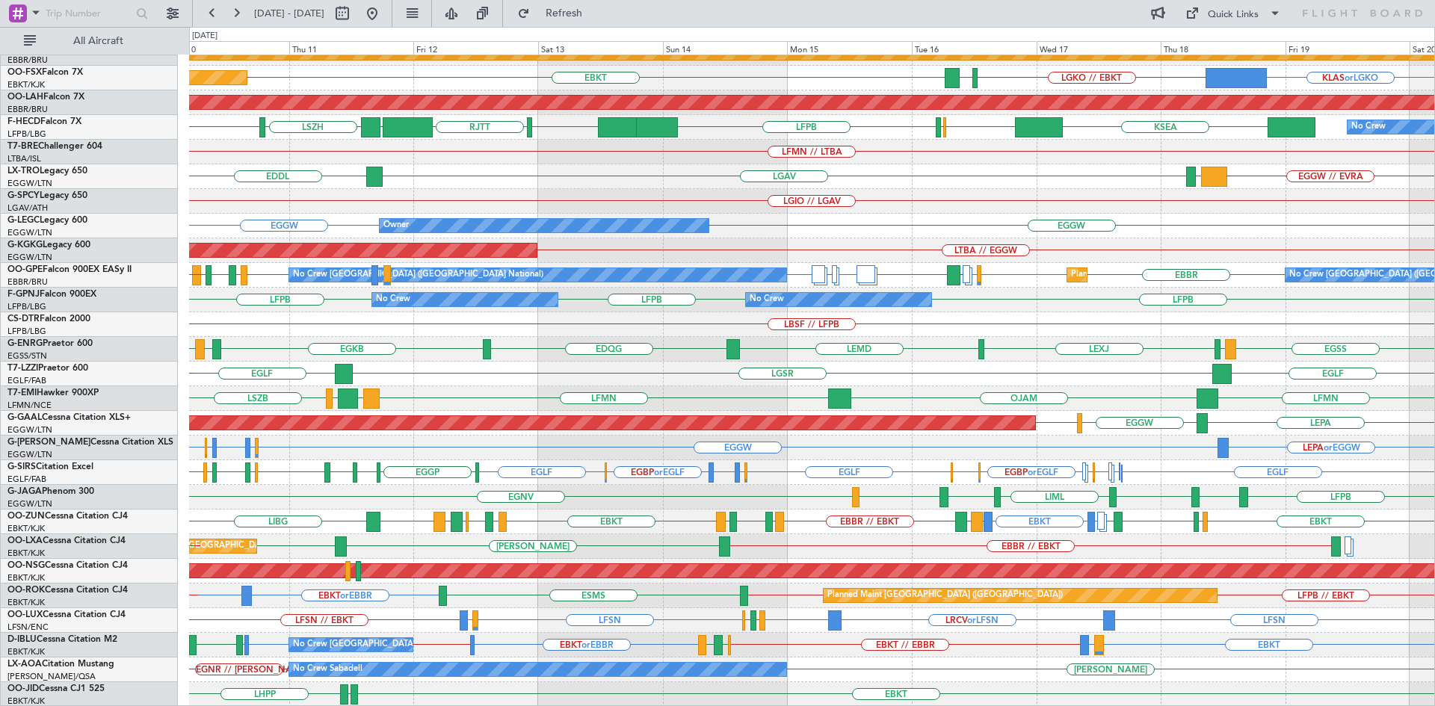
click at [954, 542] on div "Planned Maint Brussels (Brussels National) EBBR // EBKT LEIB EBBR EBBR // EBOS …" at bounding box center [811, 546] width 1245 height 25
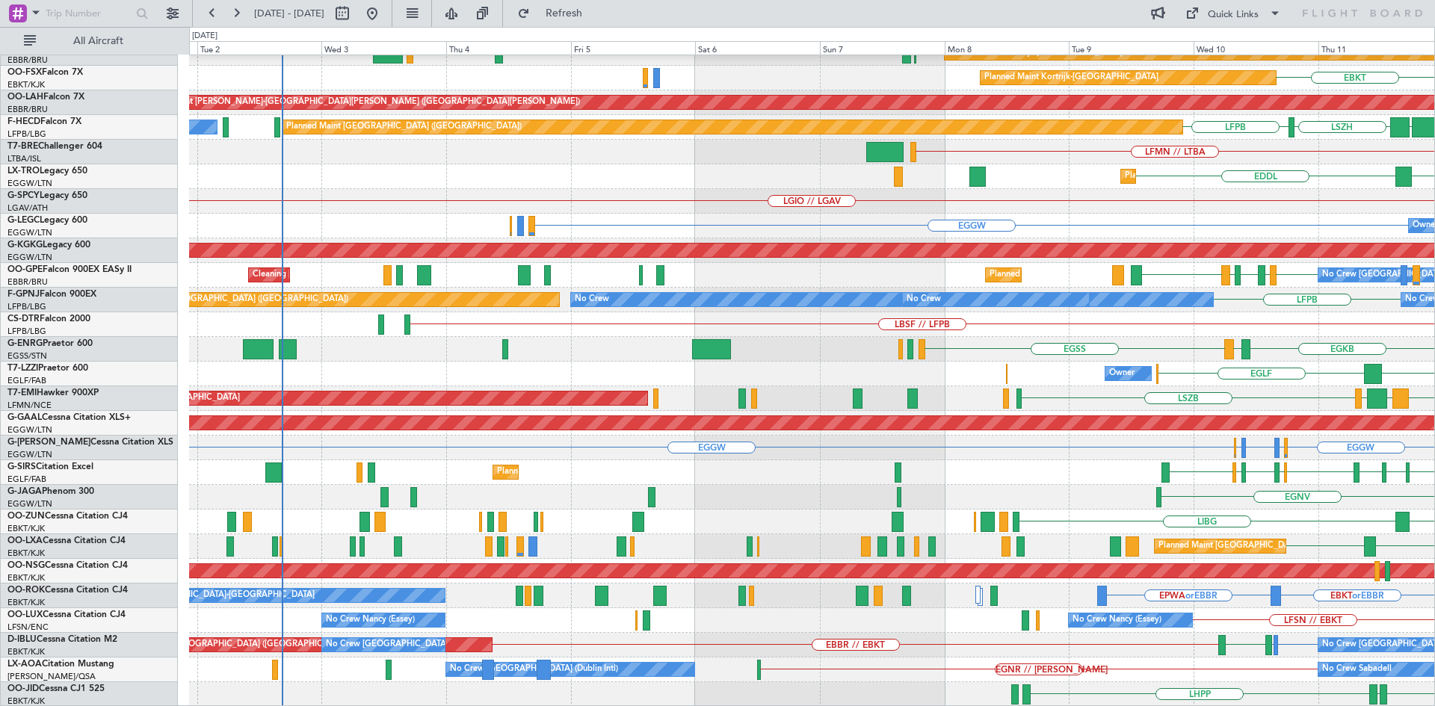
click at [1434, 354] on html "10 Sep 2025 - 20 Sep 2025 Refresh Quick Links All Aircraft ELLX LTCG LIML RJTT …" at bounding box center [717, 353] width 1435 height 706
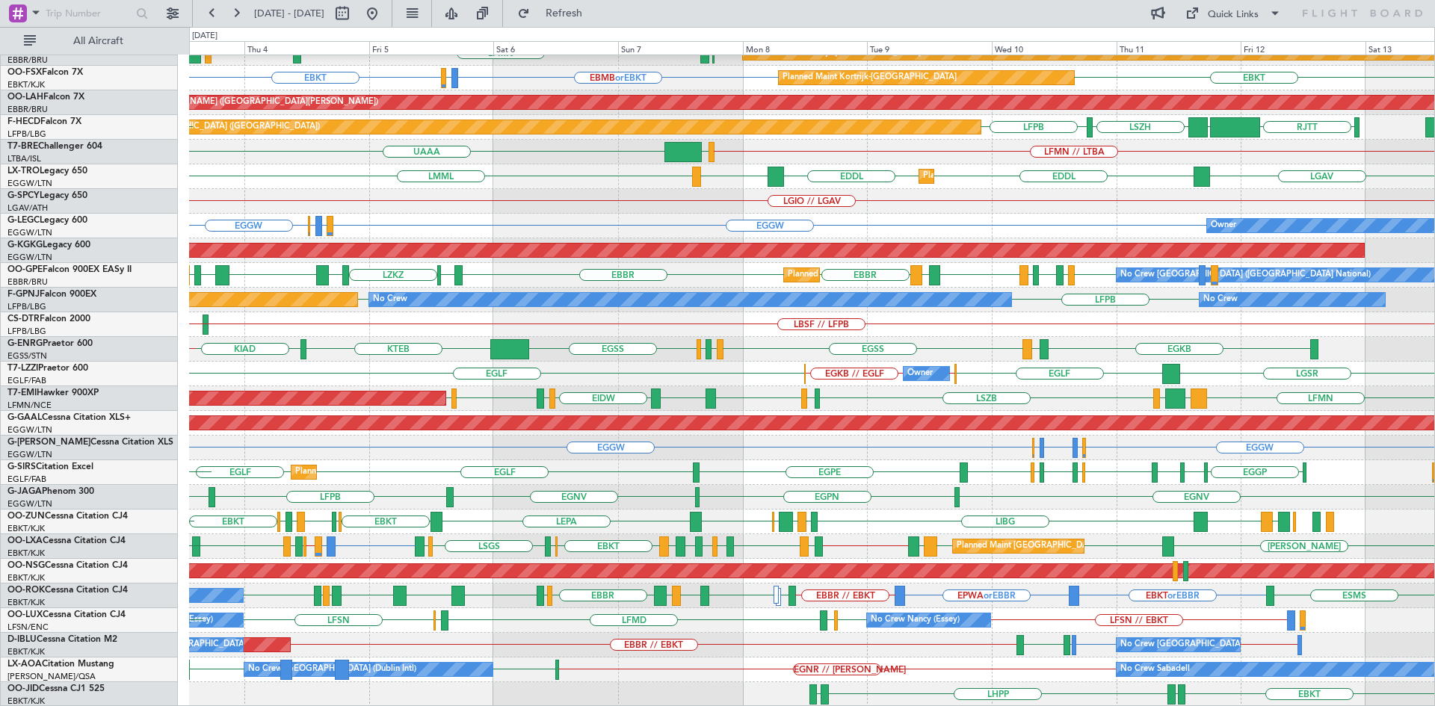
click at [664, 671] on div "No Crew Dublin (Dublin Intl) No Crew Sabadell EGNR // LELL EIDW EIDW EGNR EGHI" at bounding box center [811, 670] width 1245 height 25
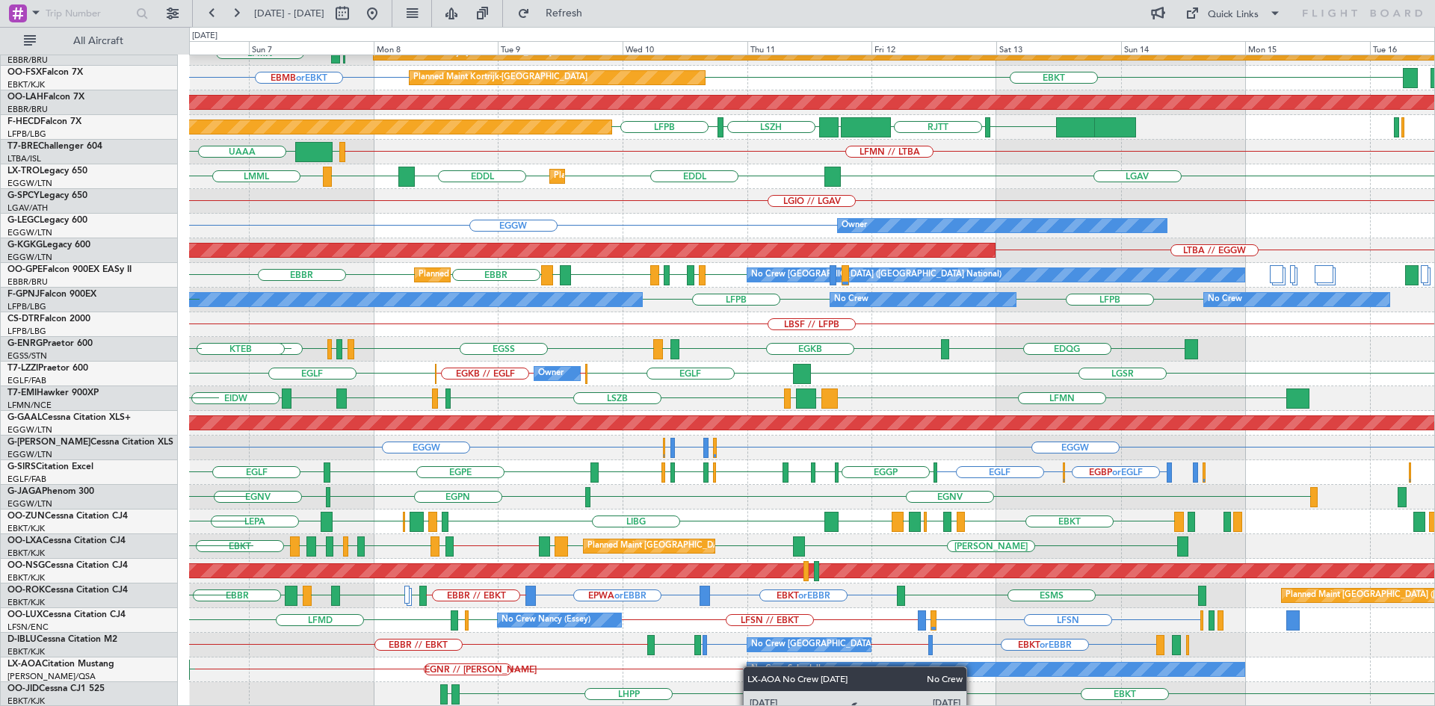
click at [750, 667] on div "No Crew Sabadell EGNR // LELL EIDW No Crew Dublin (Dublin Intl)" at bounding box center [811, 670] width 1245 height 25
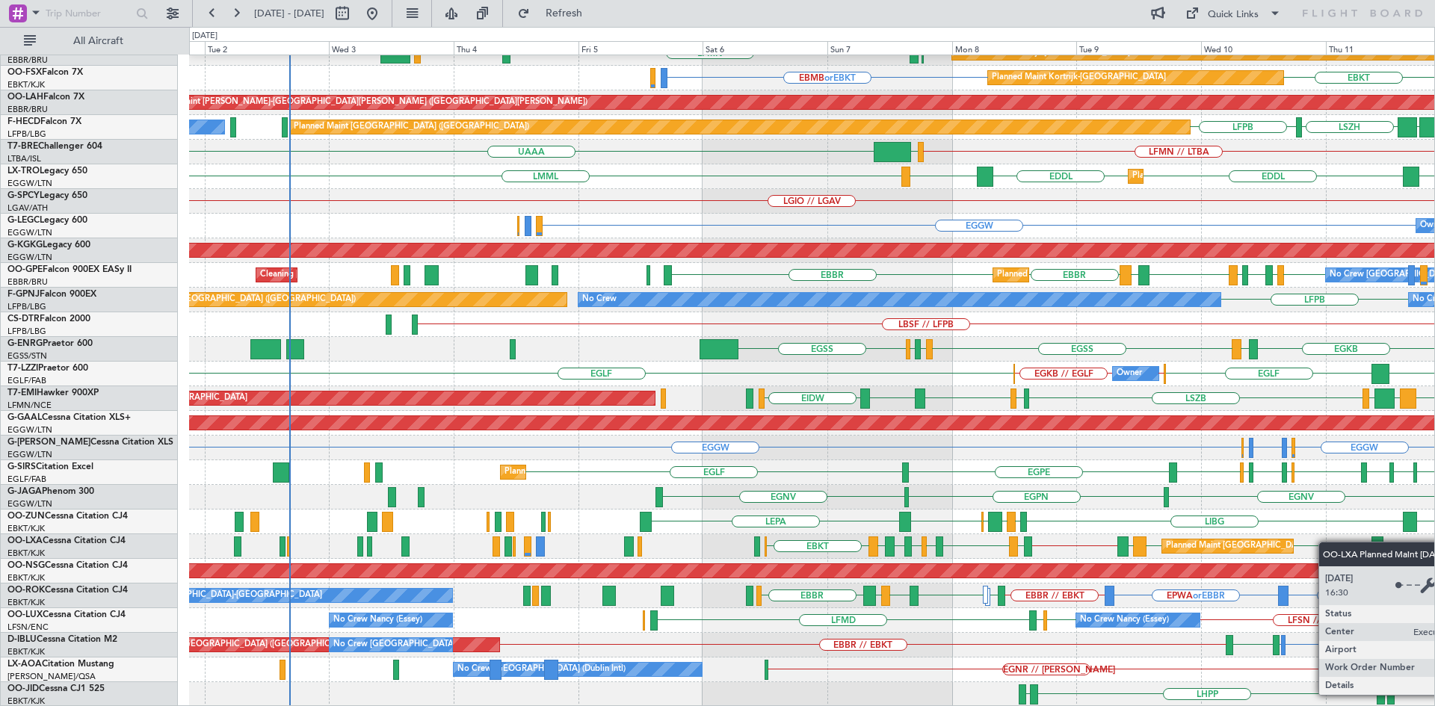
click at [1218, 545] on div "ELLX KAUS LTCG LIML RJTT RJNA Planned Maint Kortrijk-Wevelgem EBKT EBBR LFMN Pl…" at bounding box center [811, 312] width 1245 height 789
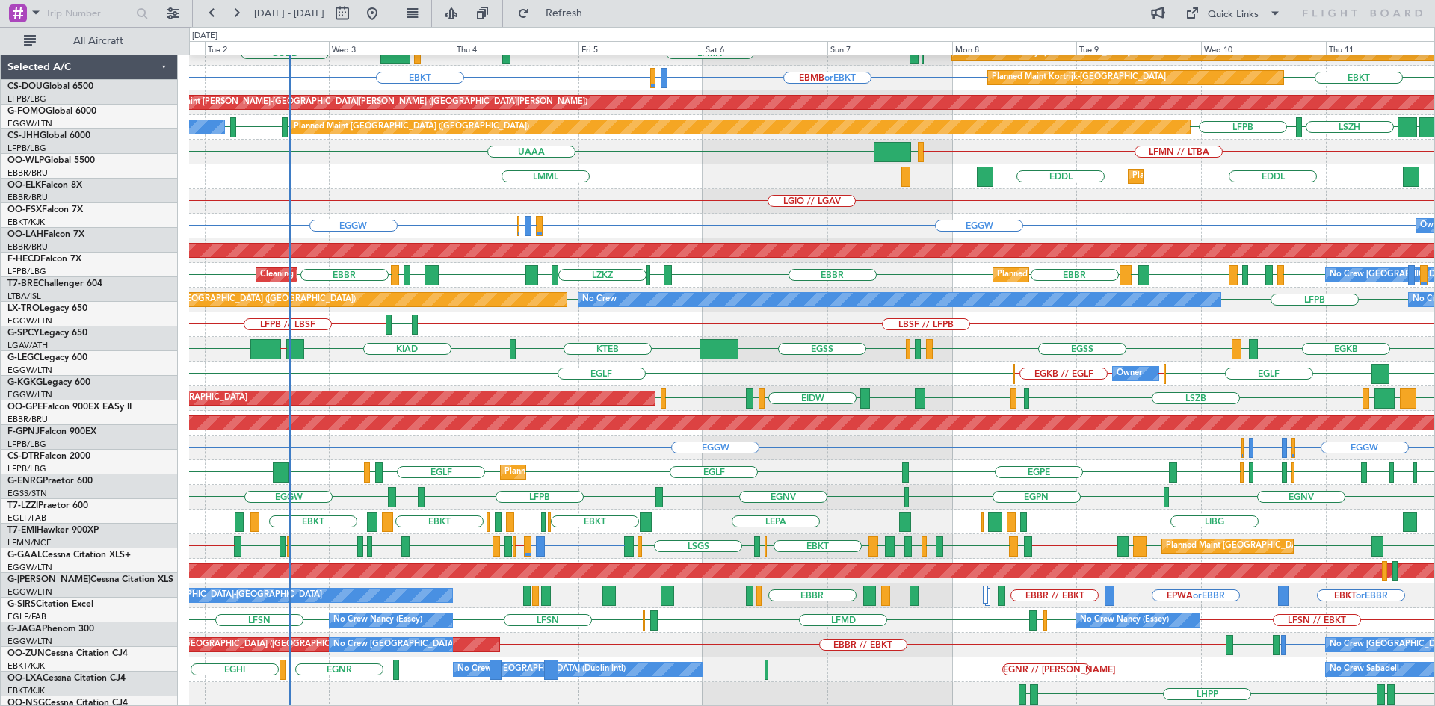
scroll to position [138, 0]
